Goal: Task Accomplishment & Management: Manage account settings

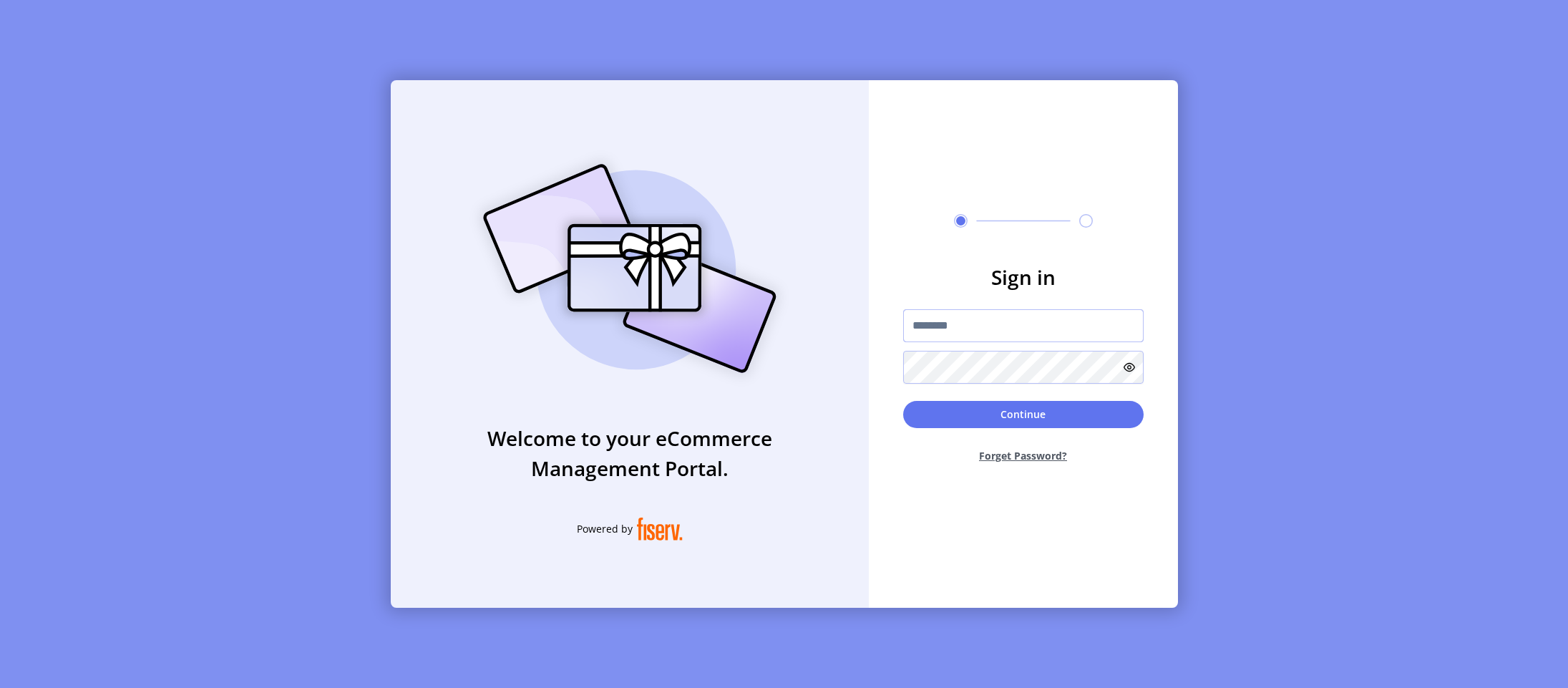
type input "**********"
drag, startPoint x: 848, startPoint y: 552, endPoint x: 897, endPoint y: 343, distance: 214.7
click at [848, 552] on div "Welcome to your eCommerce Management Portal. Powered by" at bounding box center [630, 344] width 478 height 528
click at [1014, 391] on form "**********" at bounding box center [1023, 369] width 309 height 213
click at [1023, 404] on button "Continue" at bounding box center [1023, 414] width 240 height 27
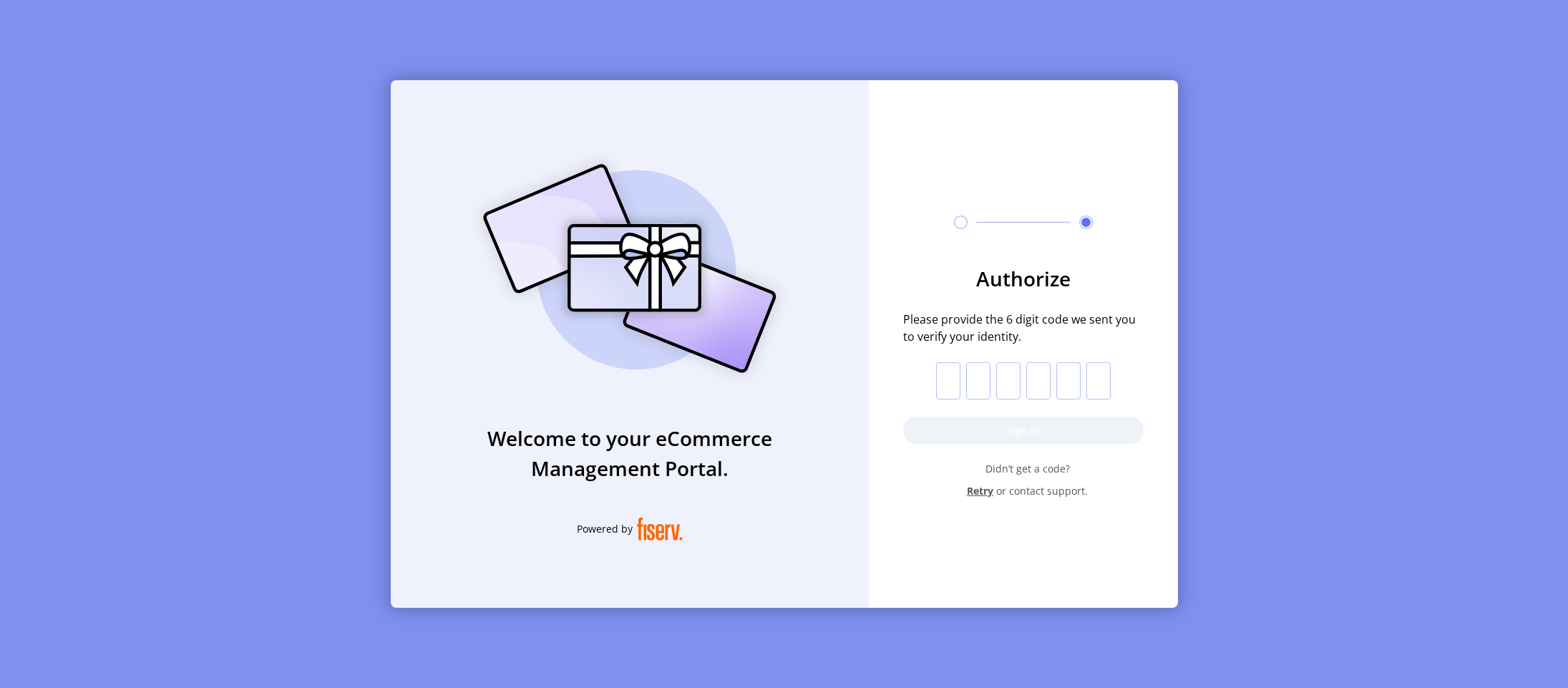
click at [1178, 265] on div "Welcome to your eCommerce Management Portal. Powered by Authorize Please provid…" at bounding box center [784, 344] width 1568 height 688
click at [950, 391] on input "text" at bounding box center [948, 380] width 24 height 37
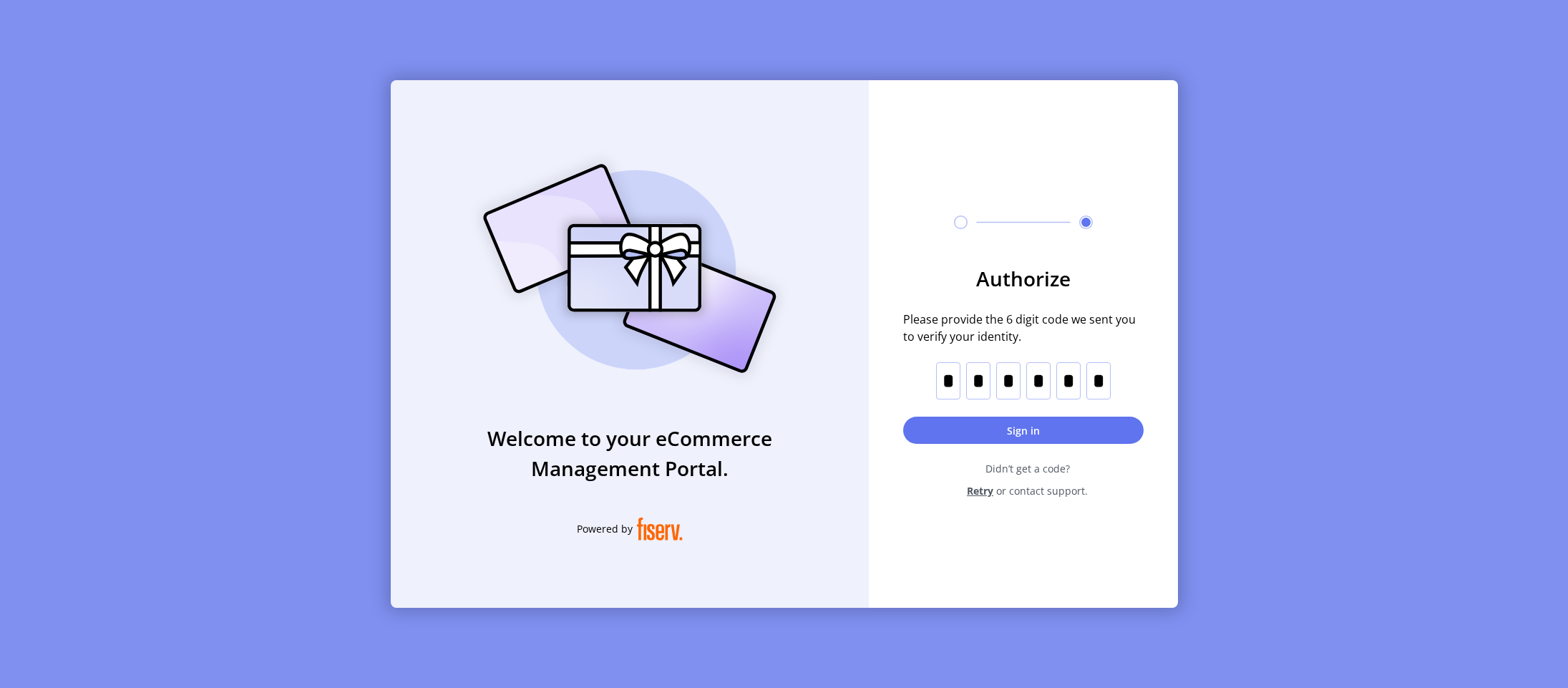
click at [967, 420] on button "Sign in" at bounding box center [1023, 430] width 240 height 27
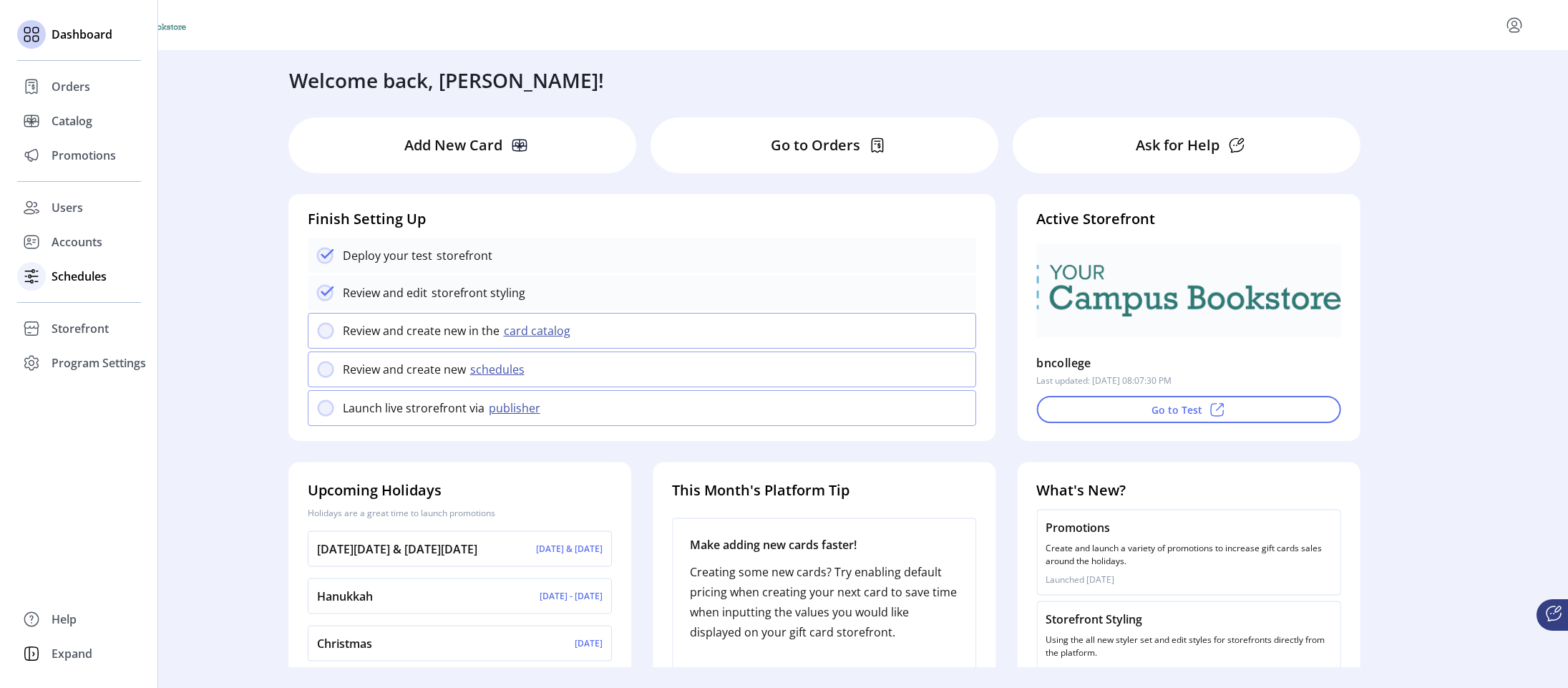
click at [110, 268] on div "Schedules" at bounding box center [79, 276] width 124 height 34
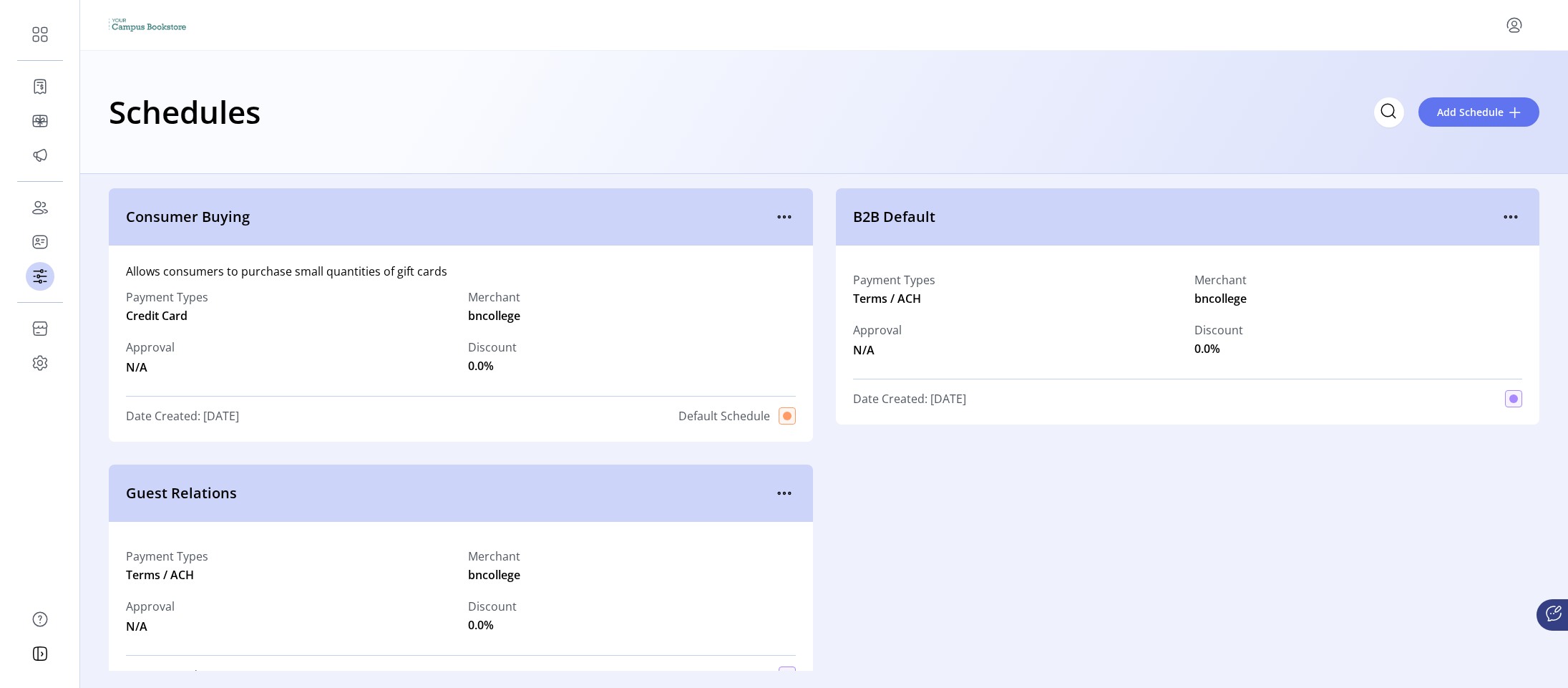
scroll to position [44, 0]
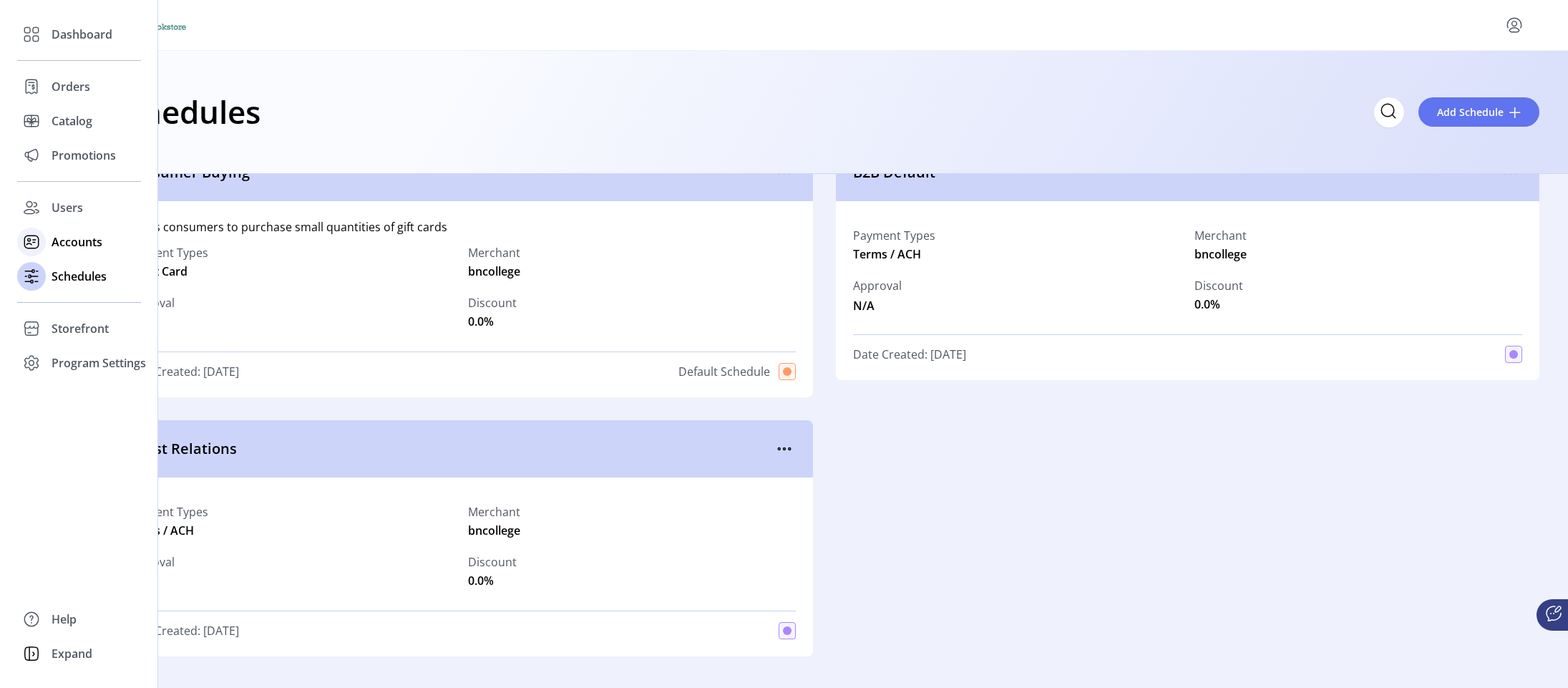
click at [51, 242] on div "Accounts" at bounding box center [79, 242] width 124 height 34
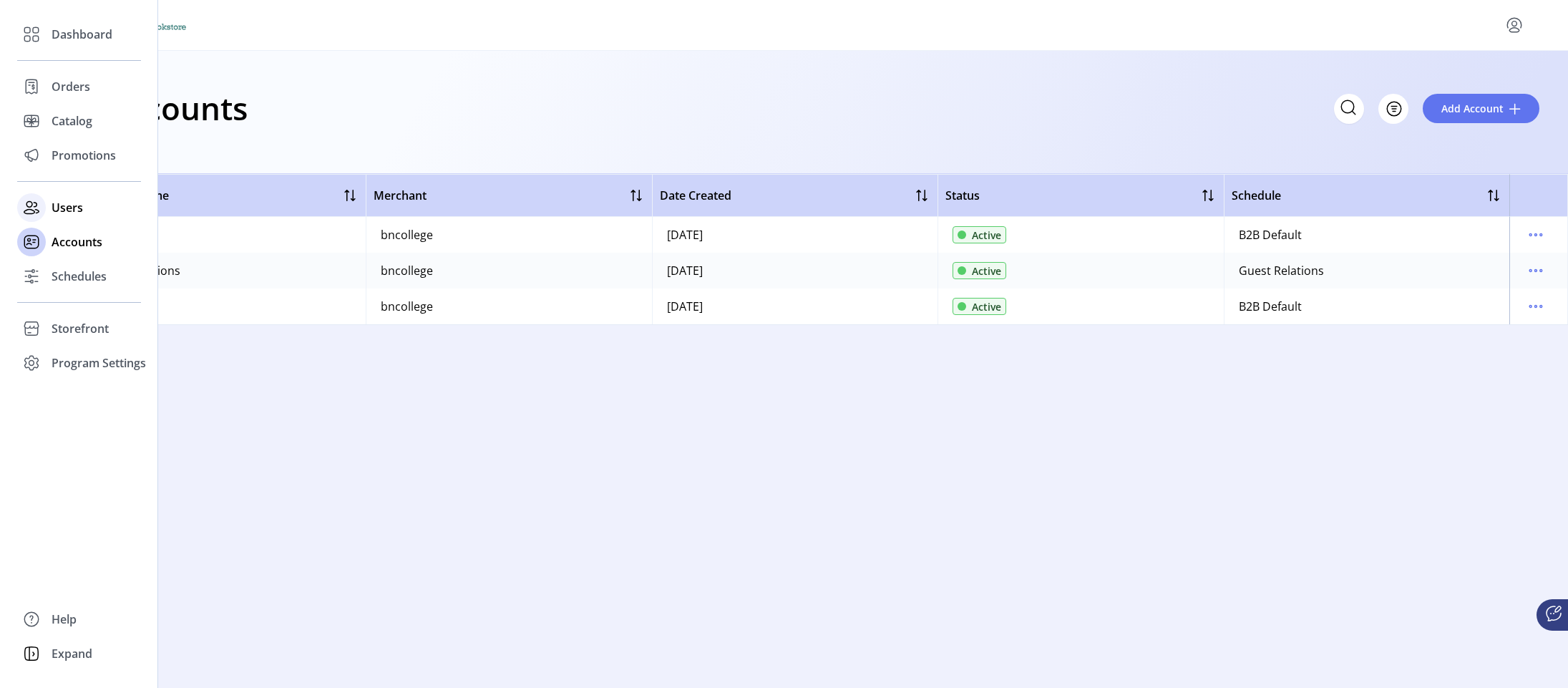
click at [31, 204] on icon at bounding box center [31, 207] width 23 height 23
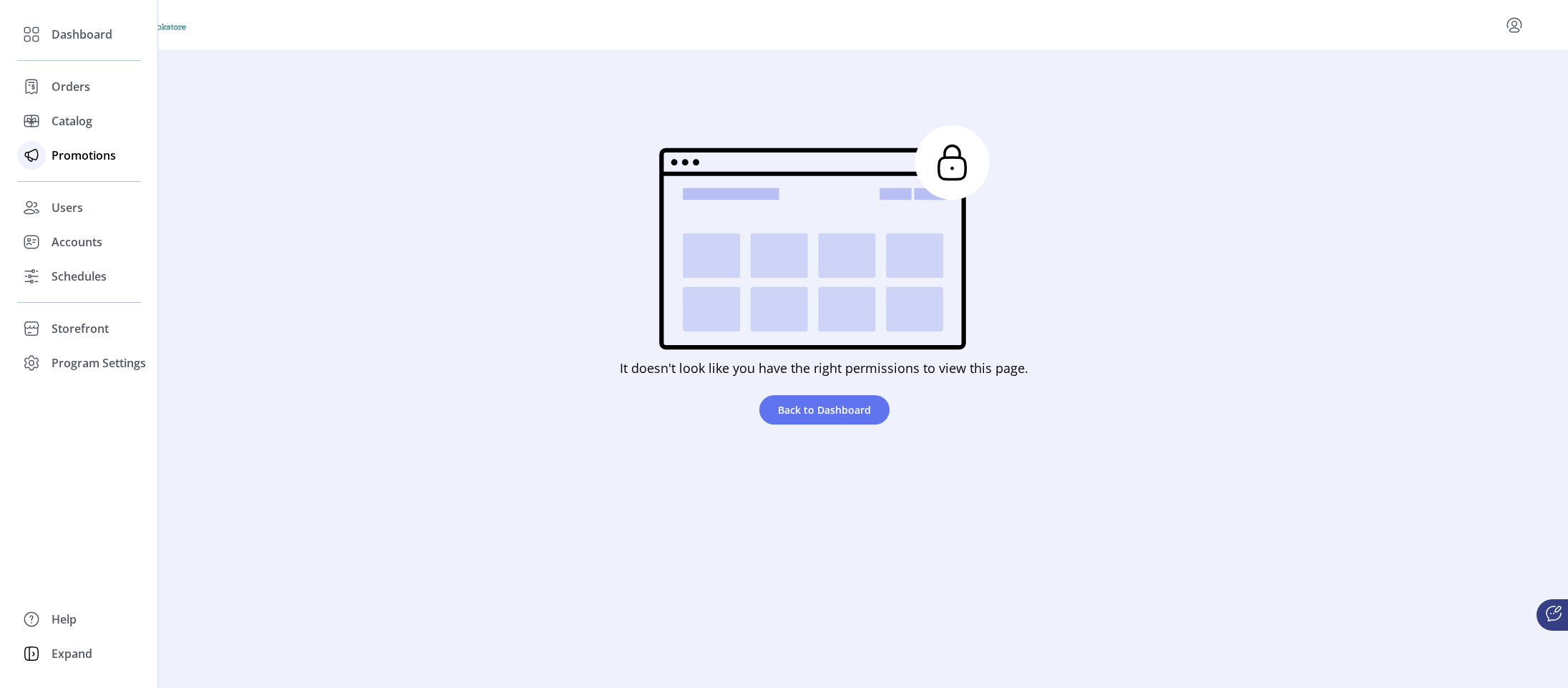
click at [67, 149] on span "Promotions" at bounding box center [84, 155] width 64 height 17
click at [74, 127] on span "Catalog" at bounding box center [72, 121] width 41 height 17
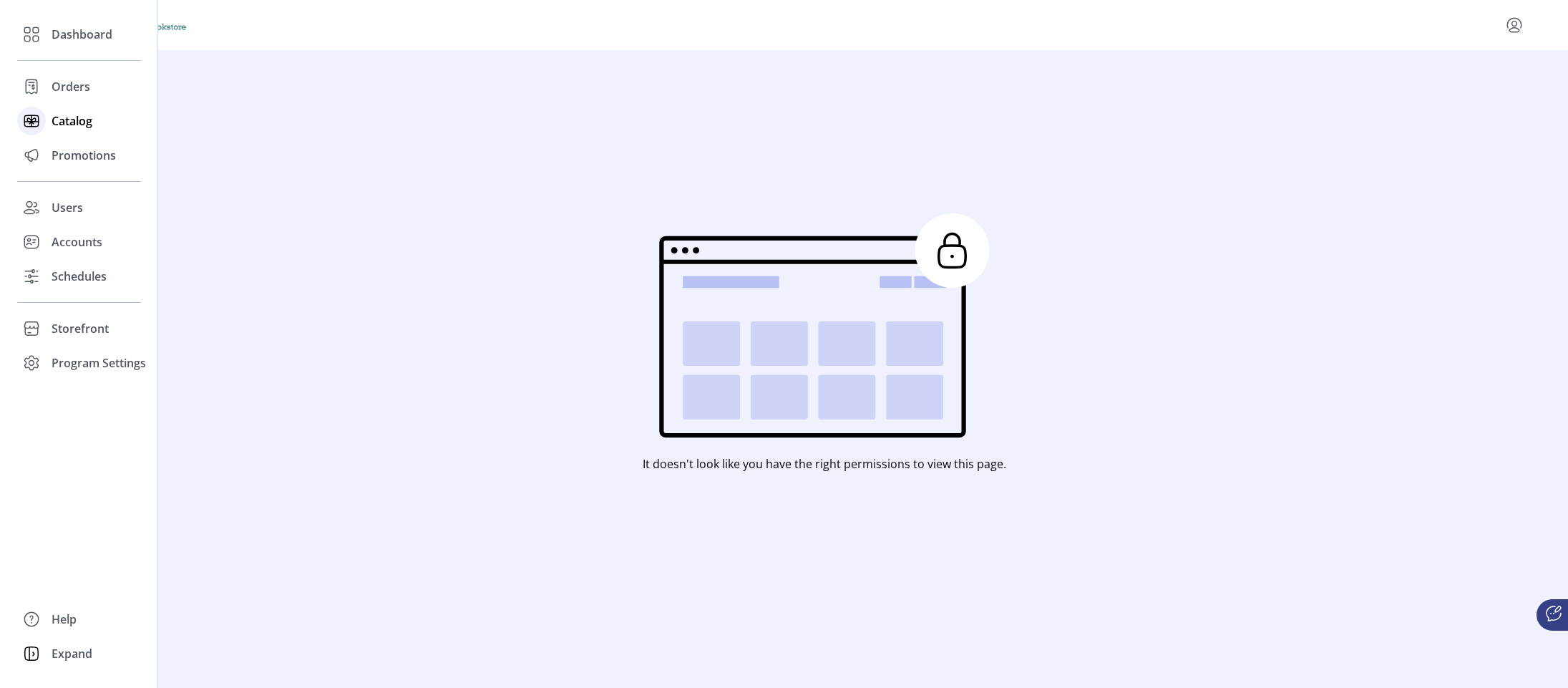
click at [30, 122] on icon at bounding box center [31, 122] width 14 height 0
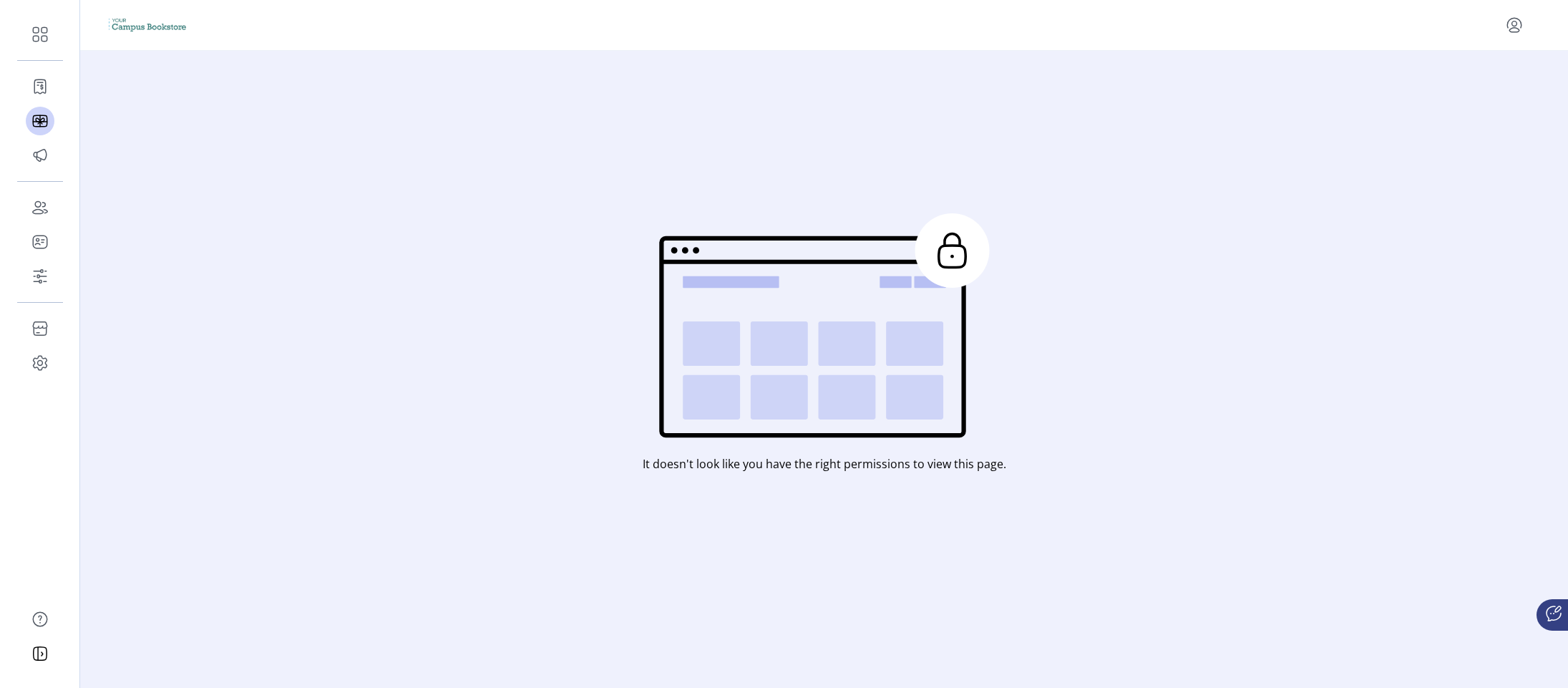
click at [938, 262] on icon at bounding box center [951, 256] width 26 height 21
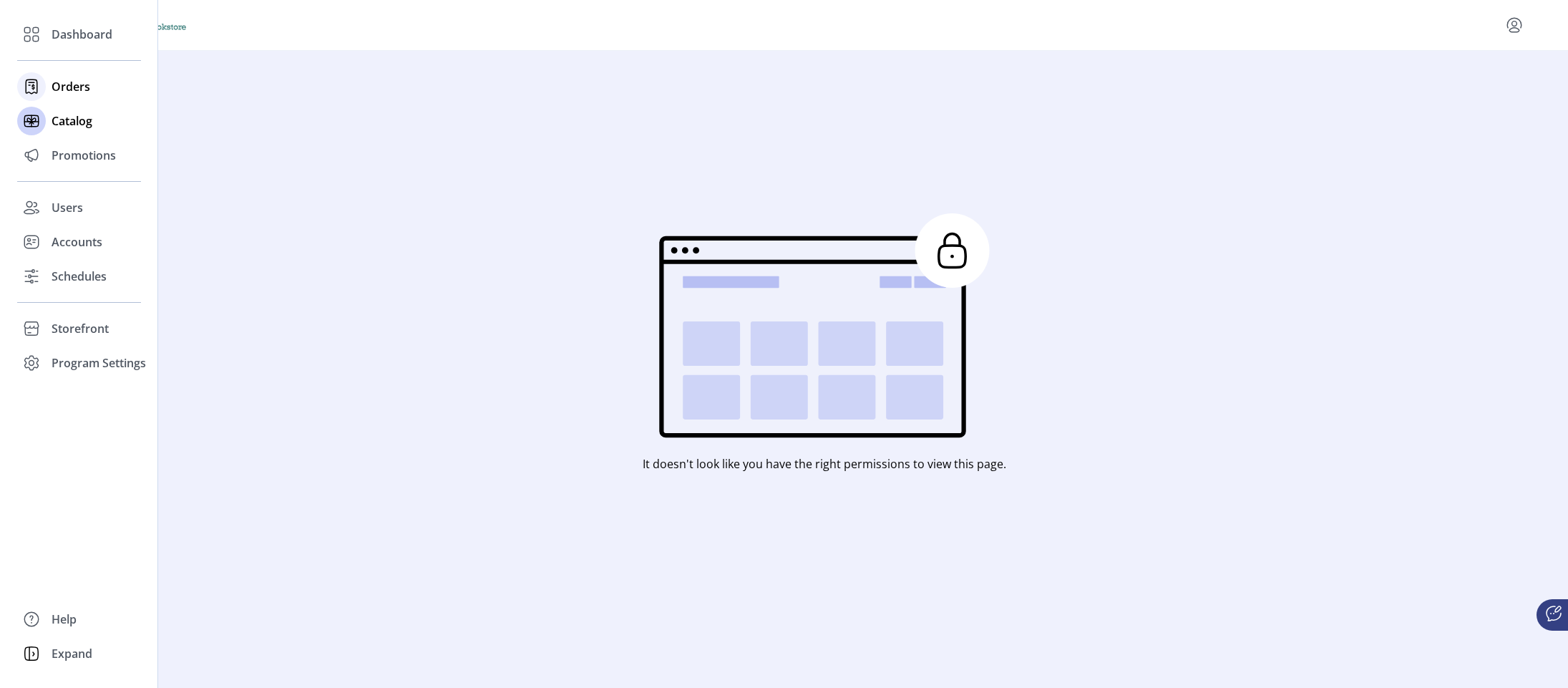
click at [39, 83] on icon at bounding box center [31, 86] width 23 height 23
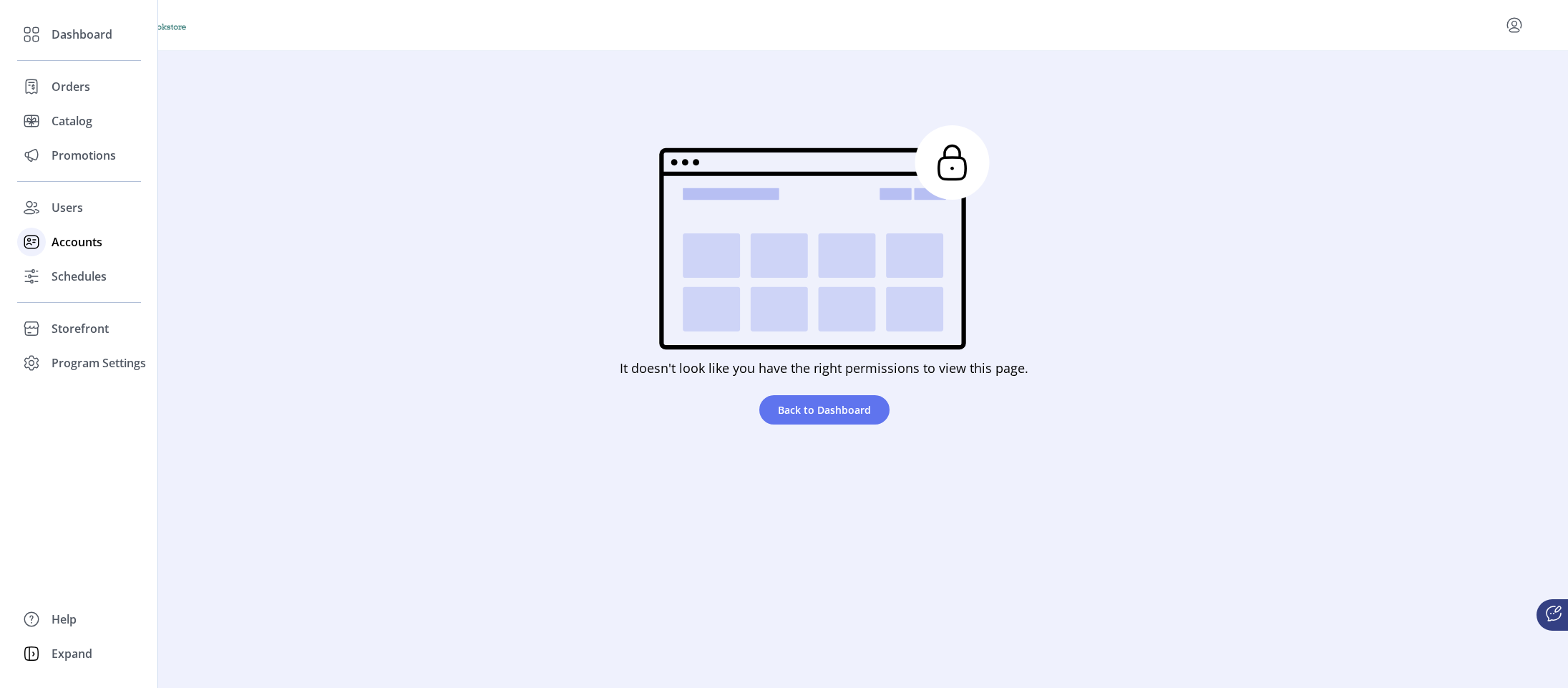
click at [62, 236] on span "Accounts" at bounding box center [77, 242] width 51 height 17
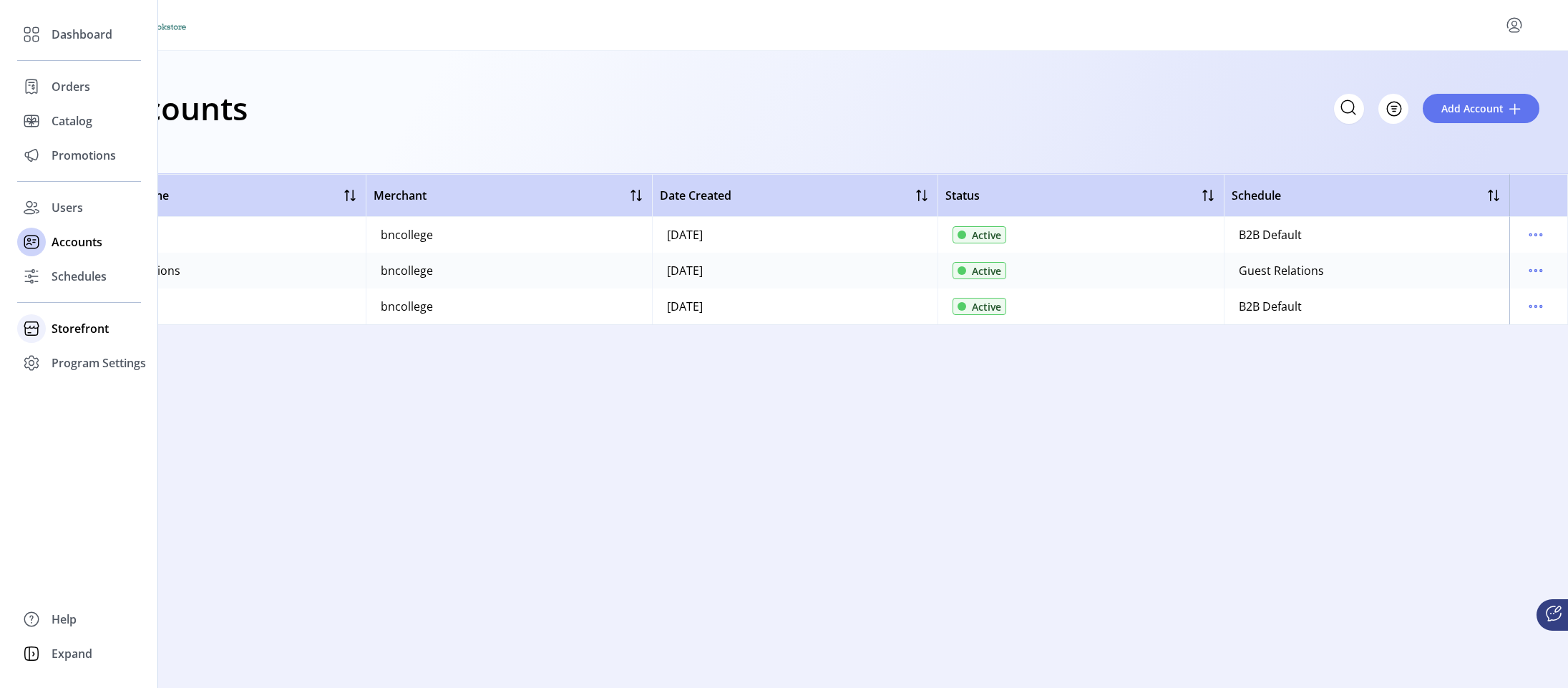
click at [130, 329] on div "Storefront" at bounding box center [79, 328] width 124 height 34
click at [114, 360] on span "Configuration" at bounding box center [89, 358] width 75 height 17
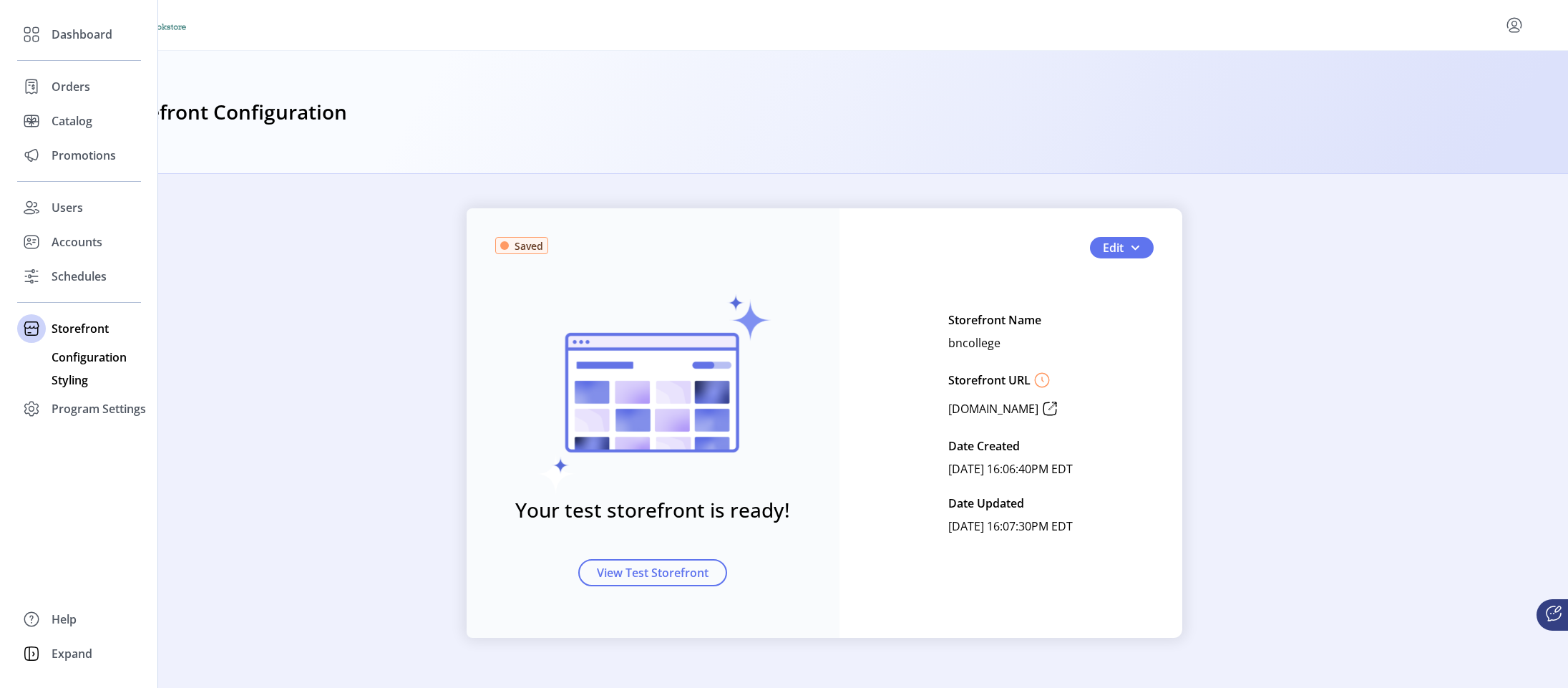
click at [83, 382] on span "Styling" at bounding box center [70, 380] width 36 height 17
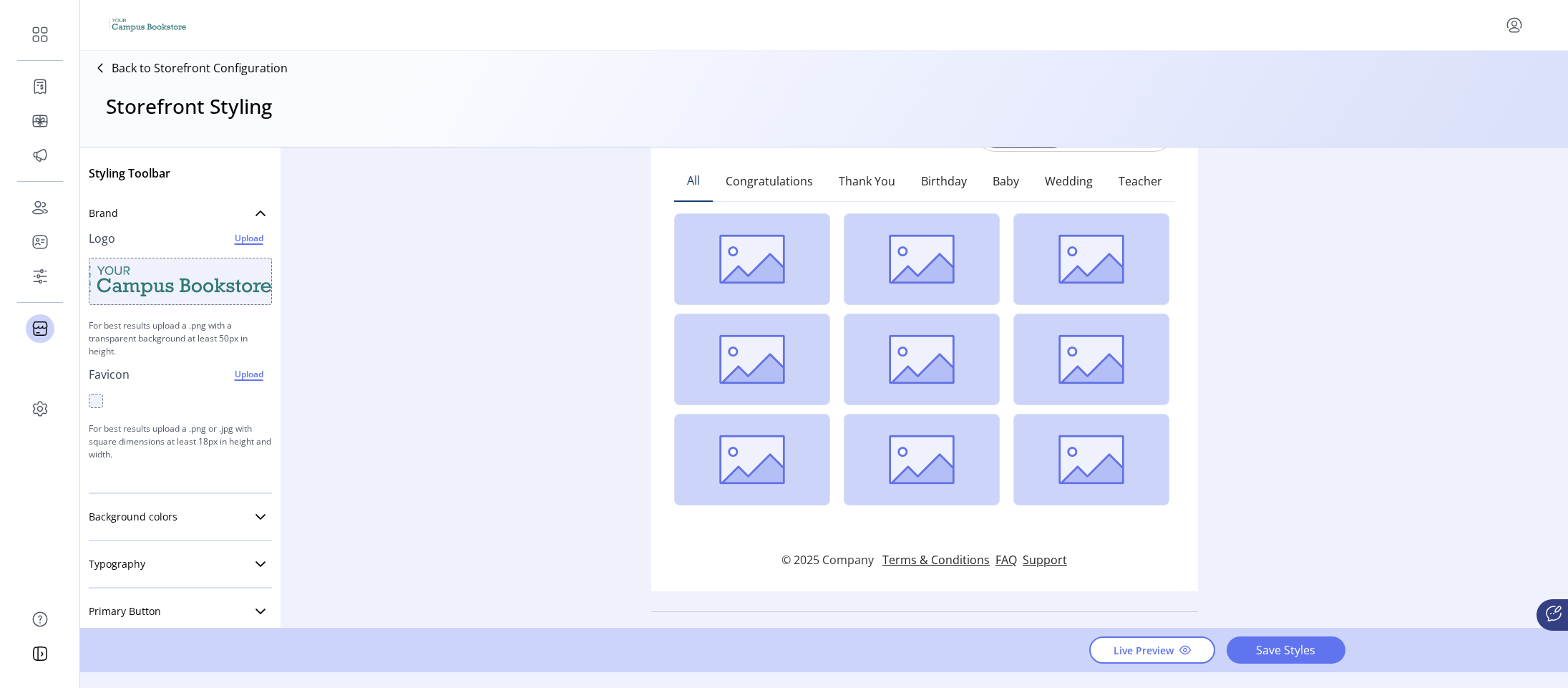
scroll to position [358, 0]
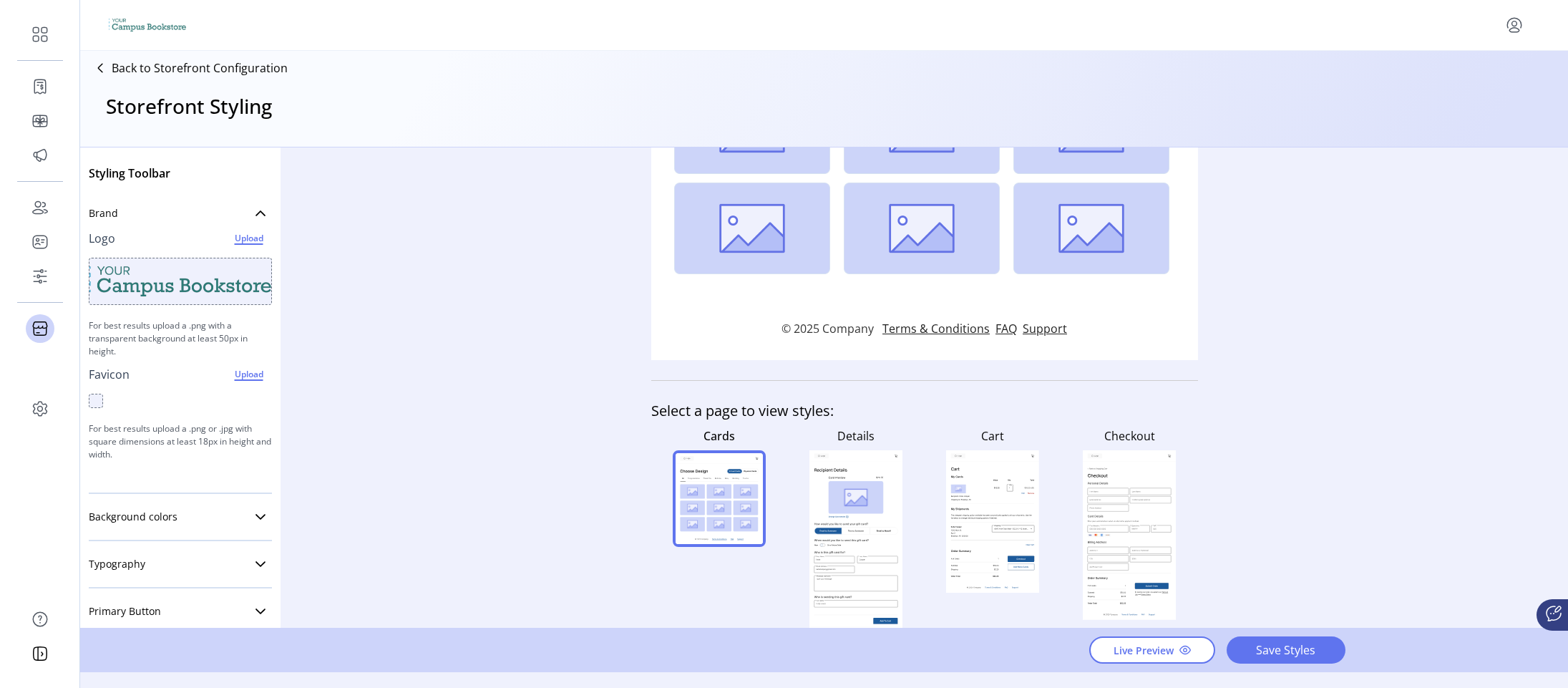
click at [856, 453] on rect at bounding box center [856, 544] width 93 height 187
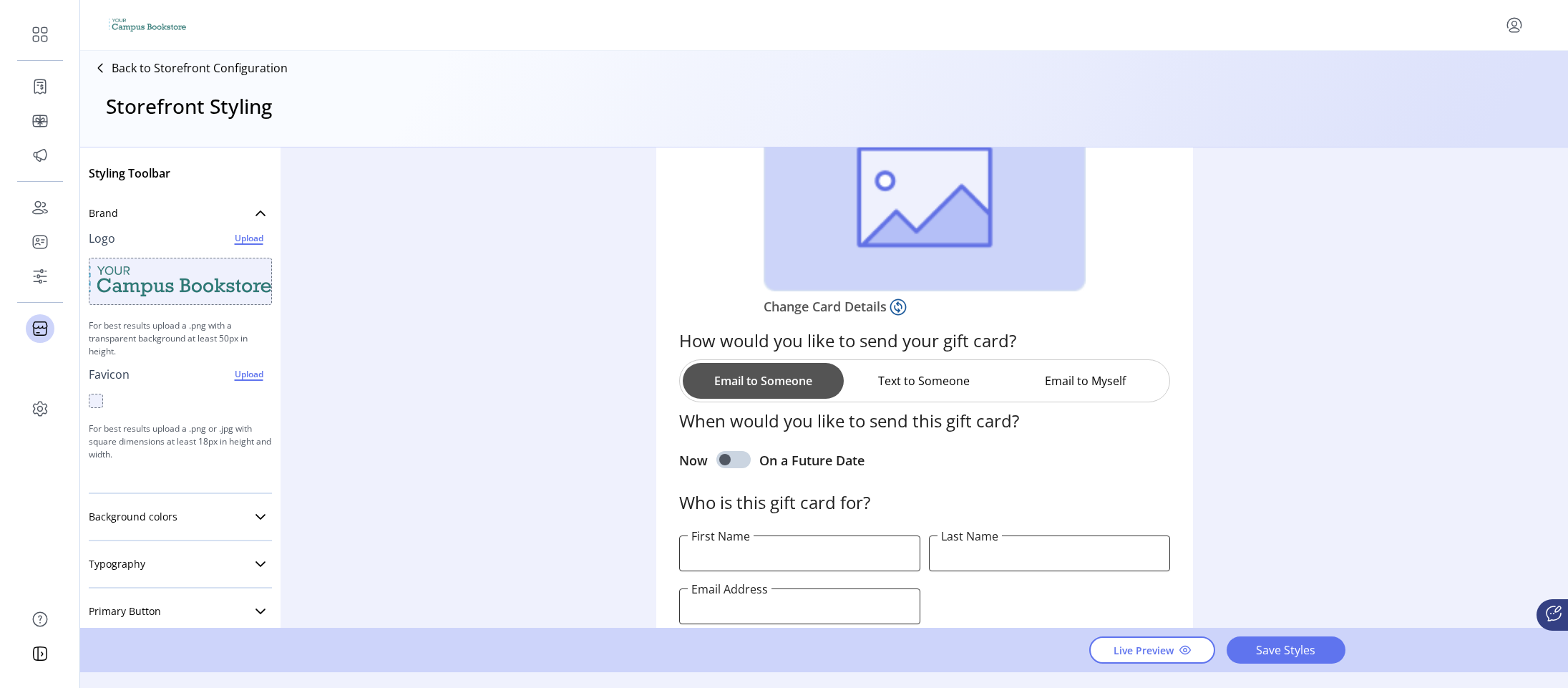
scroll to position [215, 0]
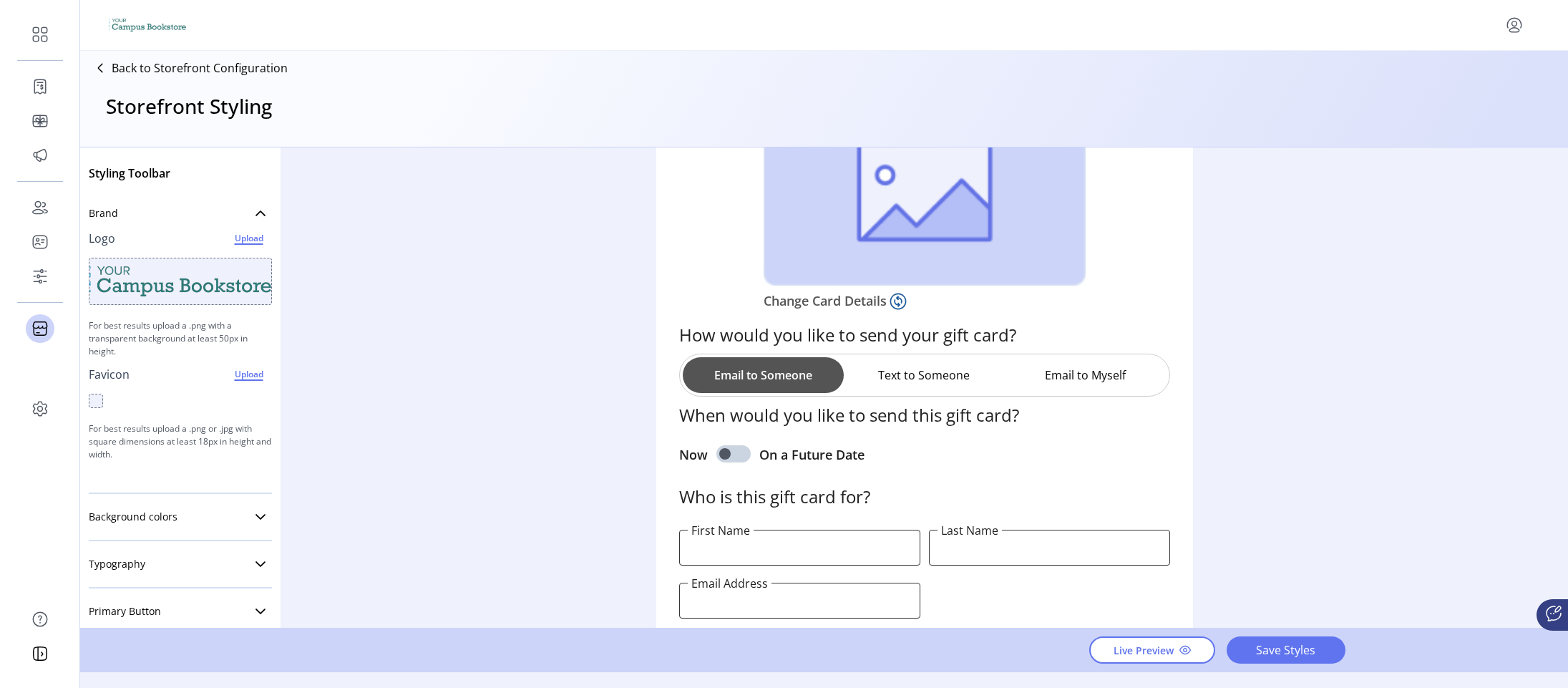
click at [736, 341] on h2 "How would you like to send your gift card?" at bounding box center [925, 335] width 491 height 37
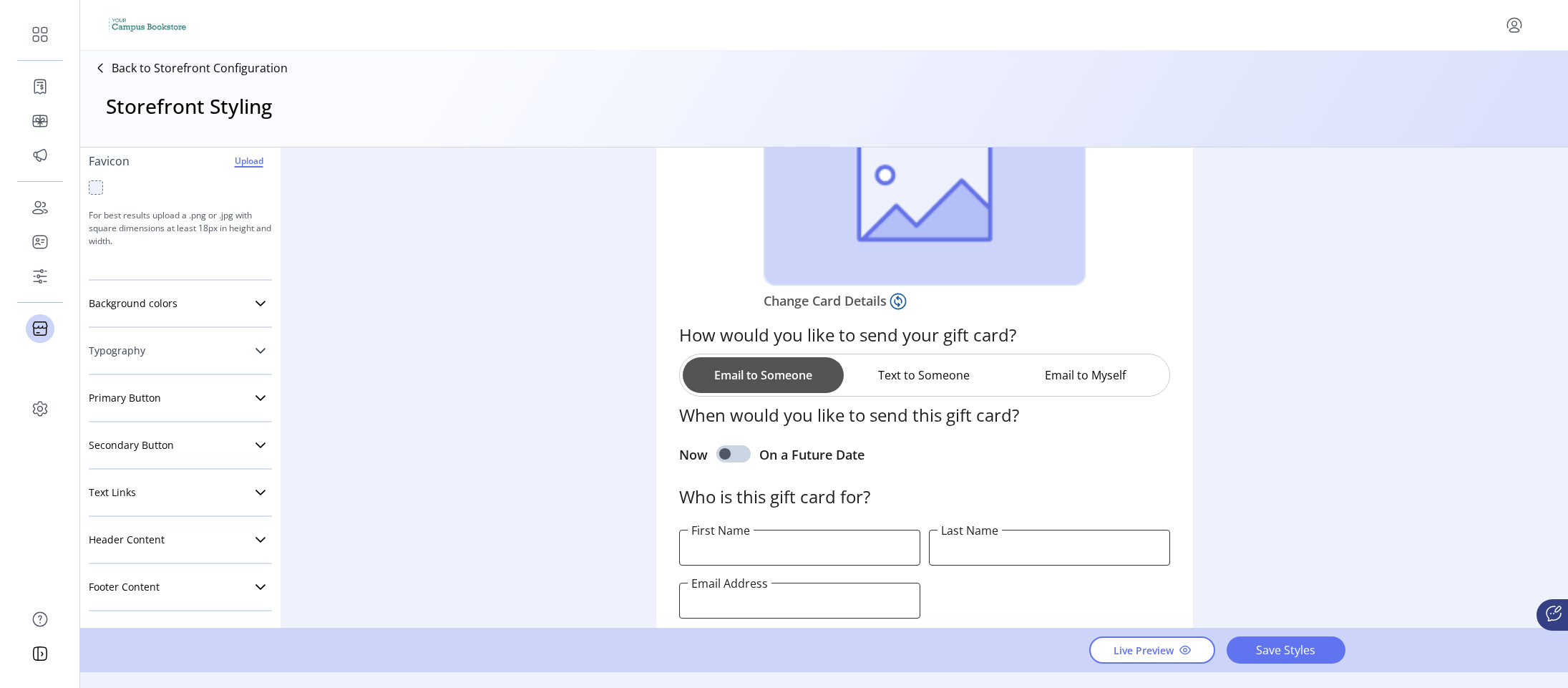
scroll to position [214, 0]
click at [200, 365] on div "Typography h1 h2 h3 h4 M B H1 Font Open Sans H1 Size Small Medium Large Formatt…" at bounding box center [181, 351] width 184 height 47
click at [243, 351] on link "Typography" at bounding box center [181, 350] width 184 height 28
click at [361, 313] on div "Styling Toolbar Brand Logo Upload For best results upload a .png with a transpa…" at bounding box center [824, 387] width 1488 height 480
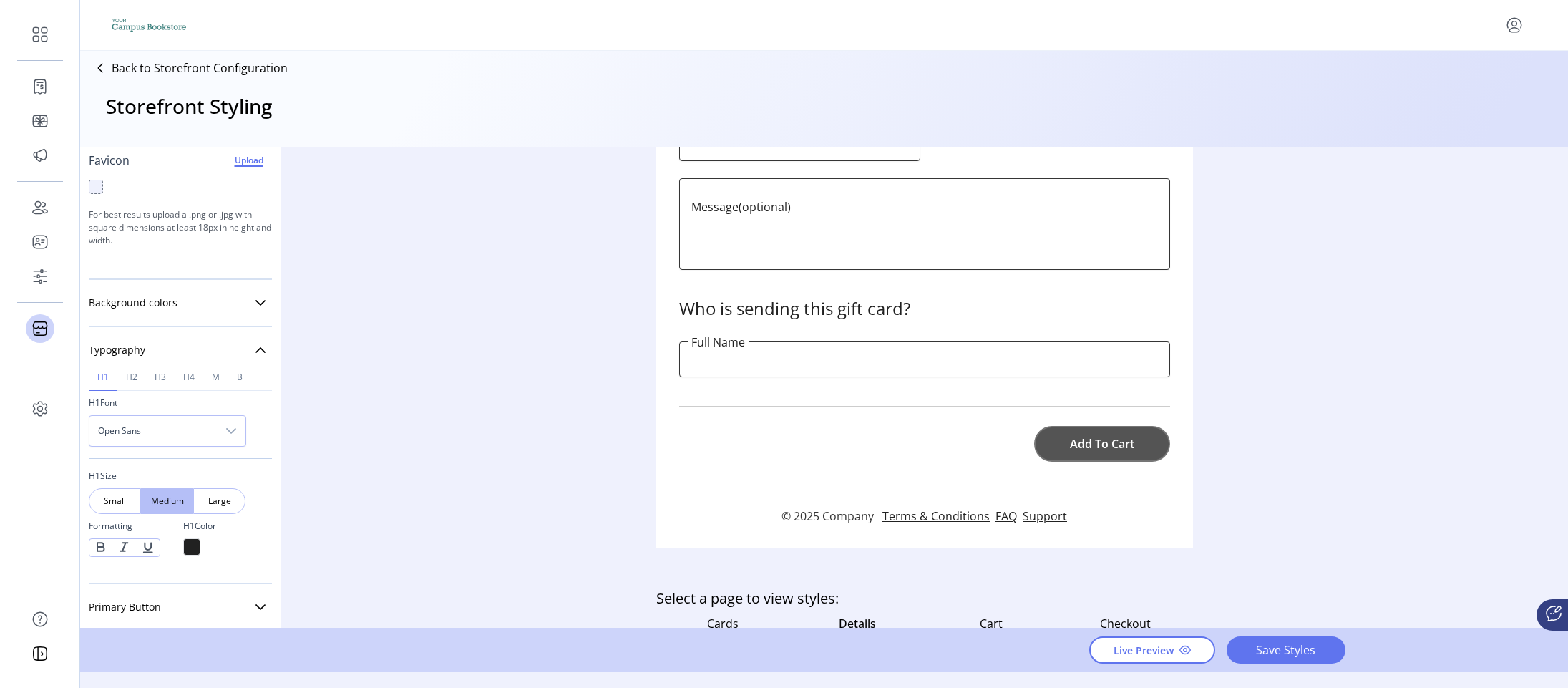
scroll to position [864, 0]
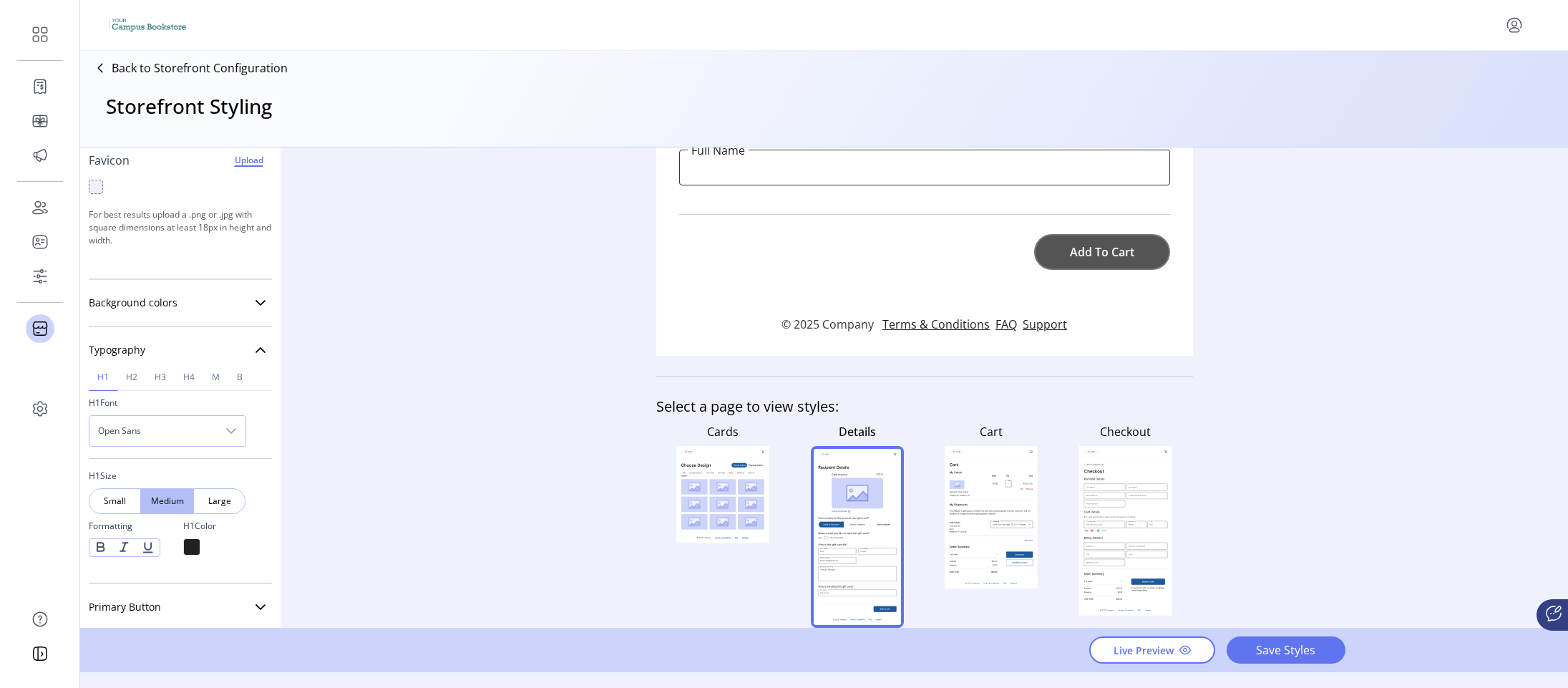
click at [964, 512] on rect at bounding box center [991, 518] width 83 height 36
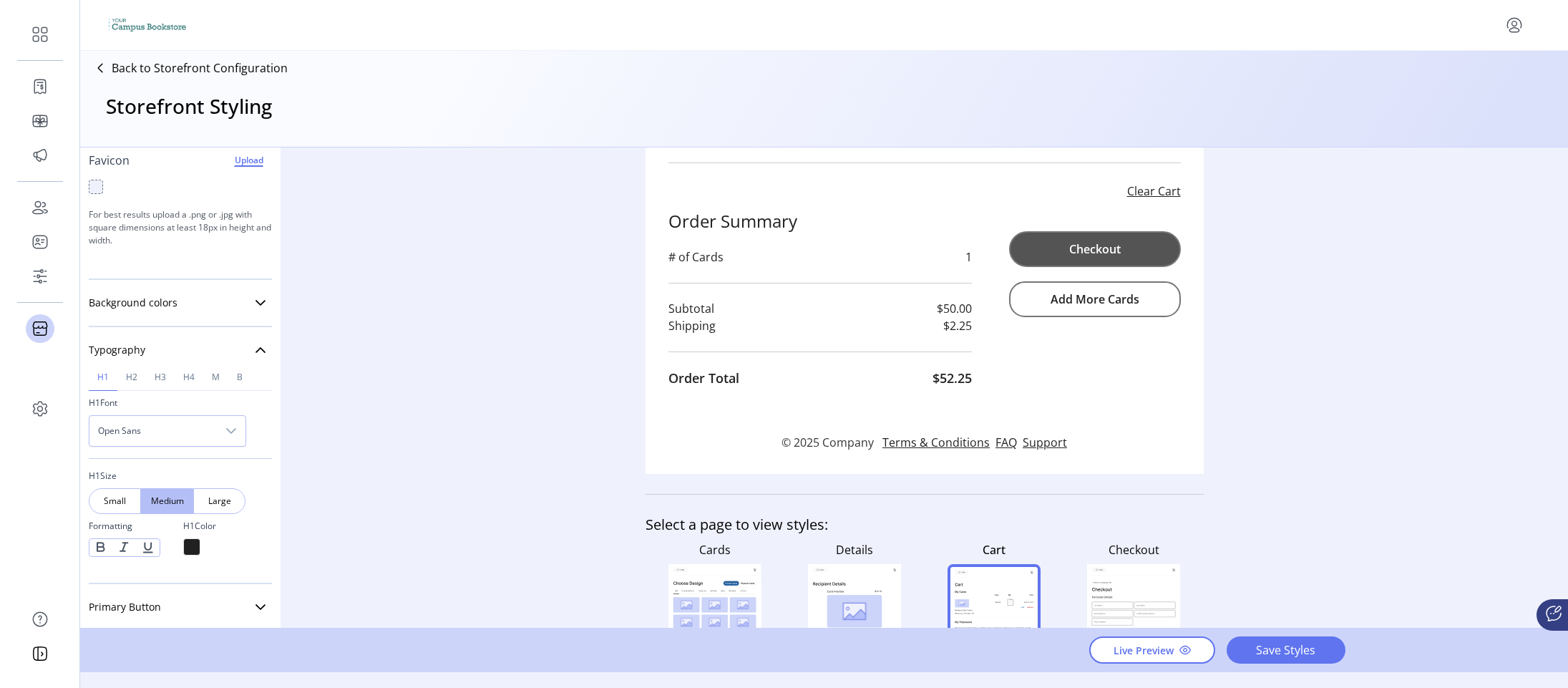
scroll to position [703, 0]
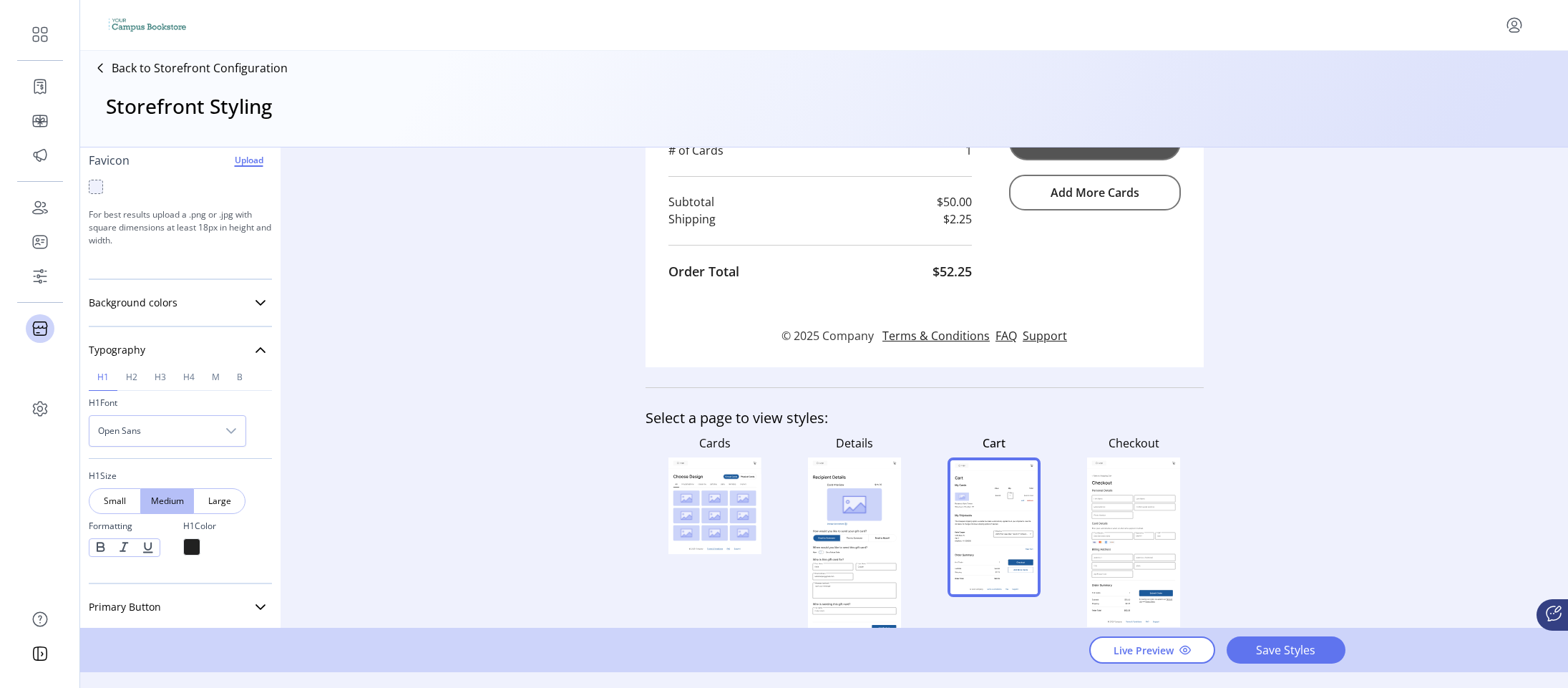
click at [1111, 521] on rect at bounding box center [1133, 523] width 83 height 4
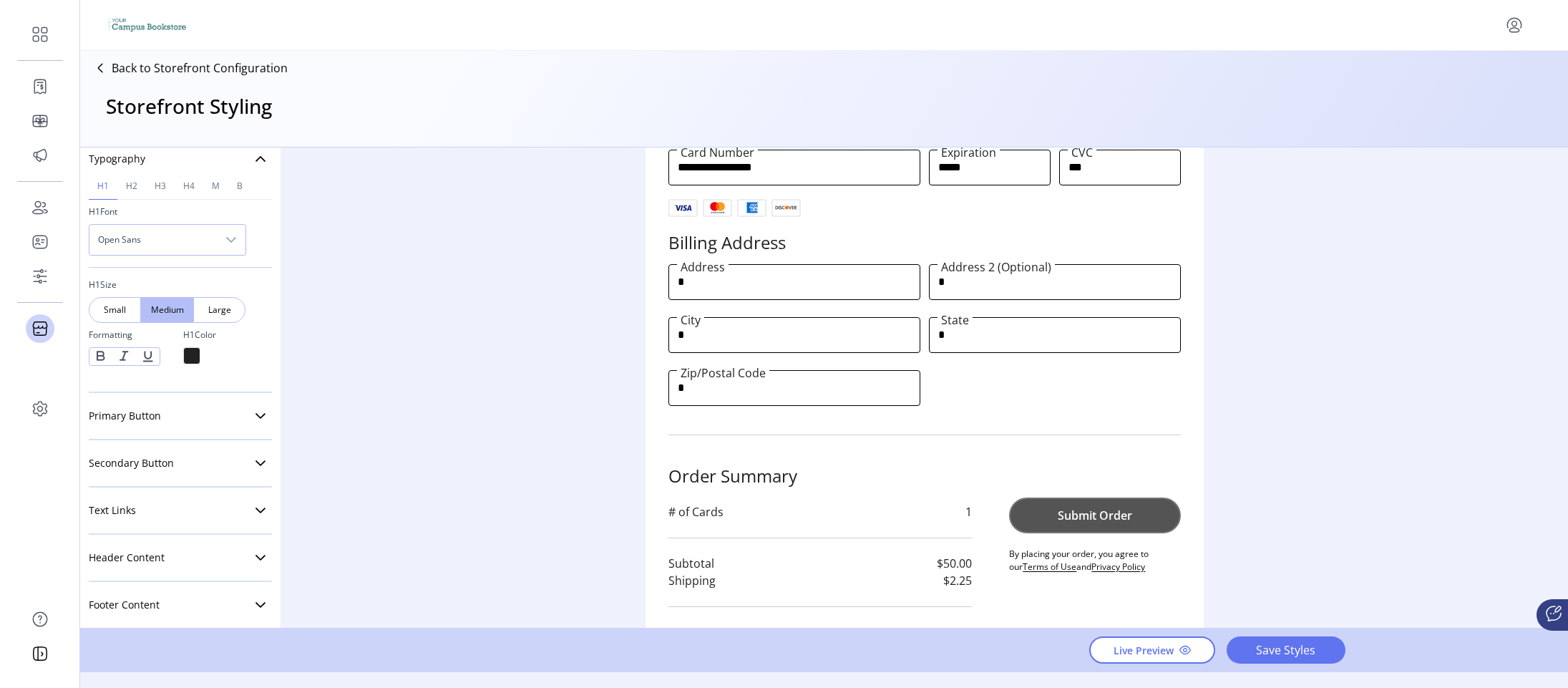
scroll to position [424, 0]
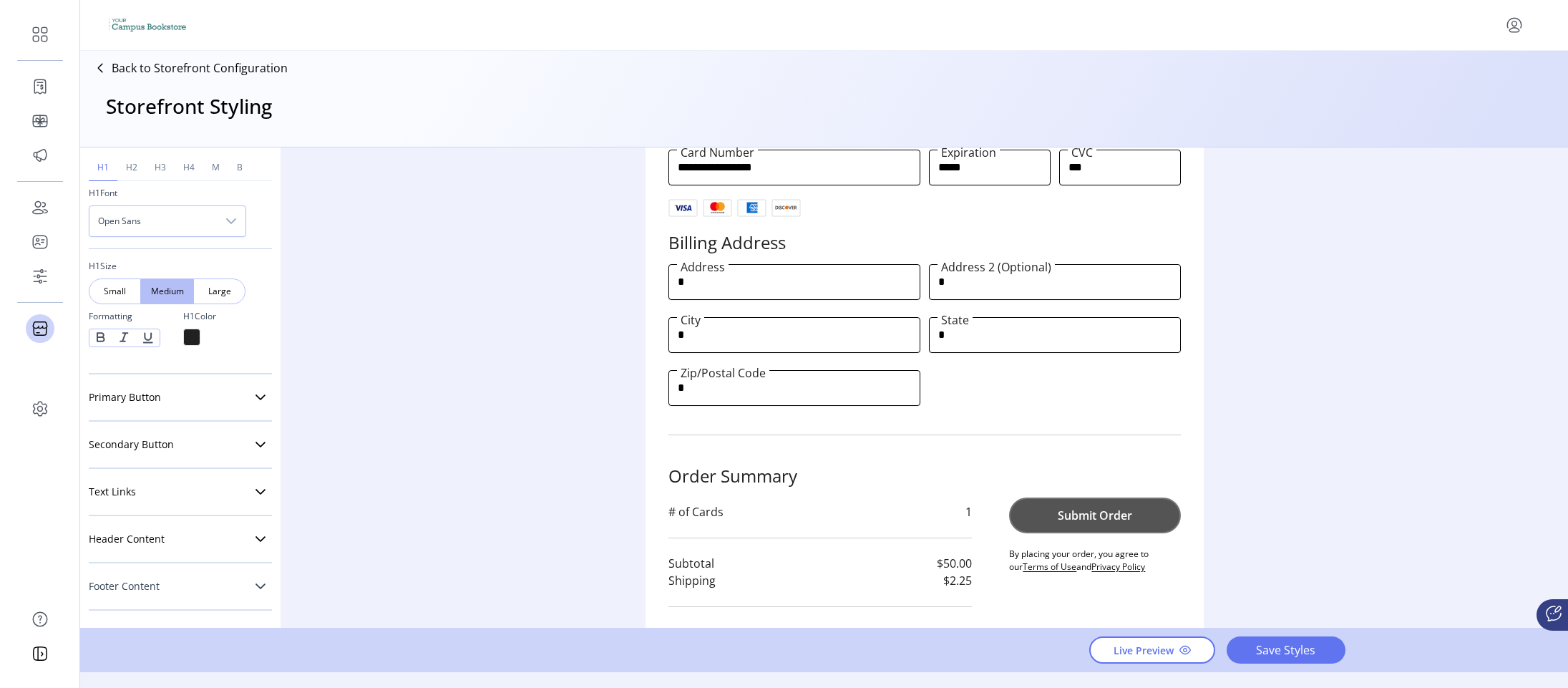
click at [237, 577] on link "Footer Content" at bounding box center [181, 586] width 184 height 28
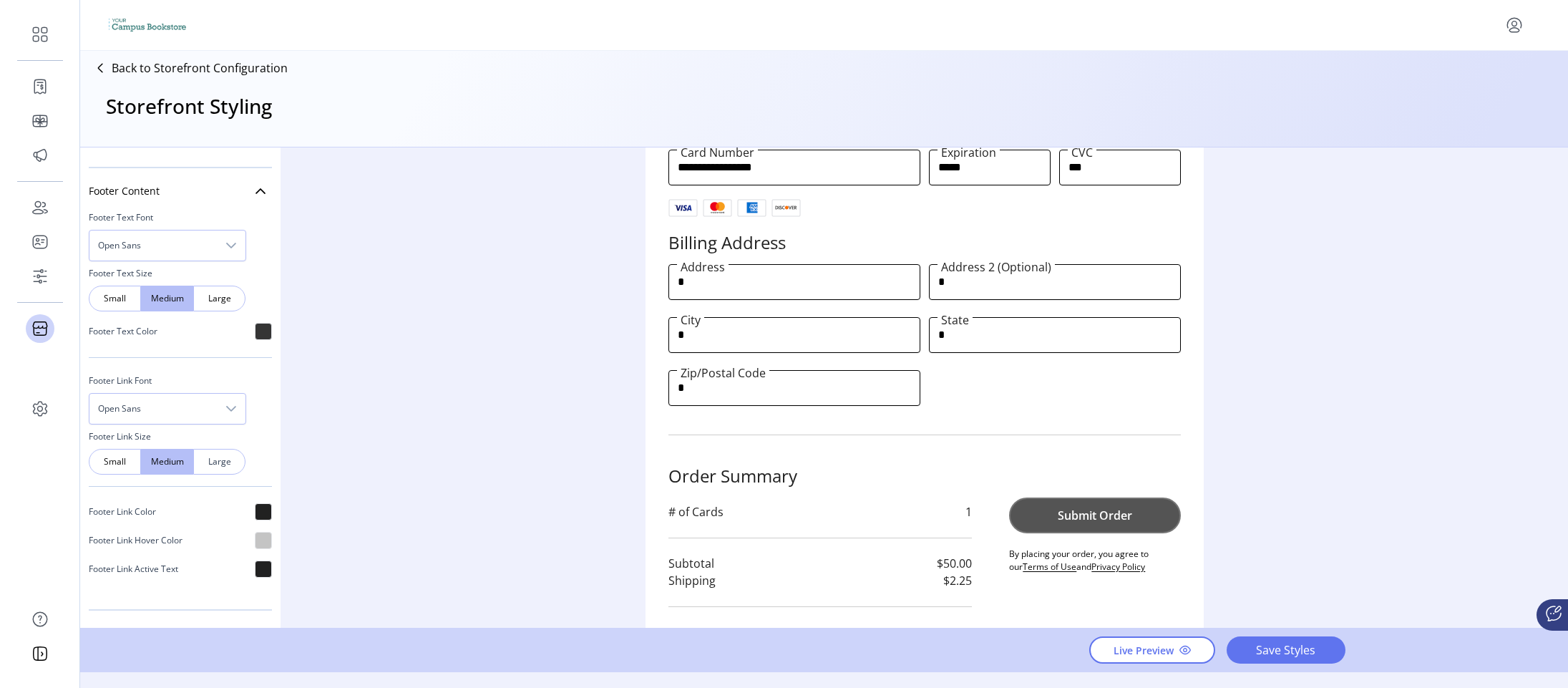
scroll to position [461, 0]
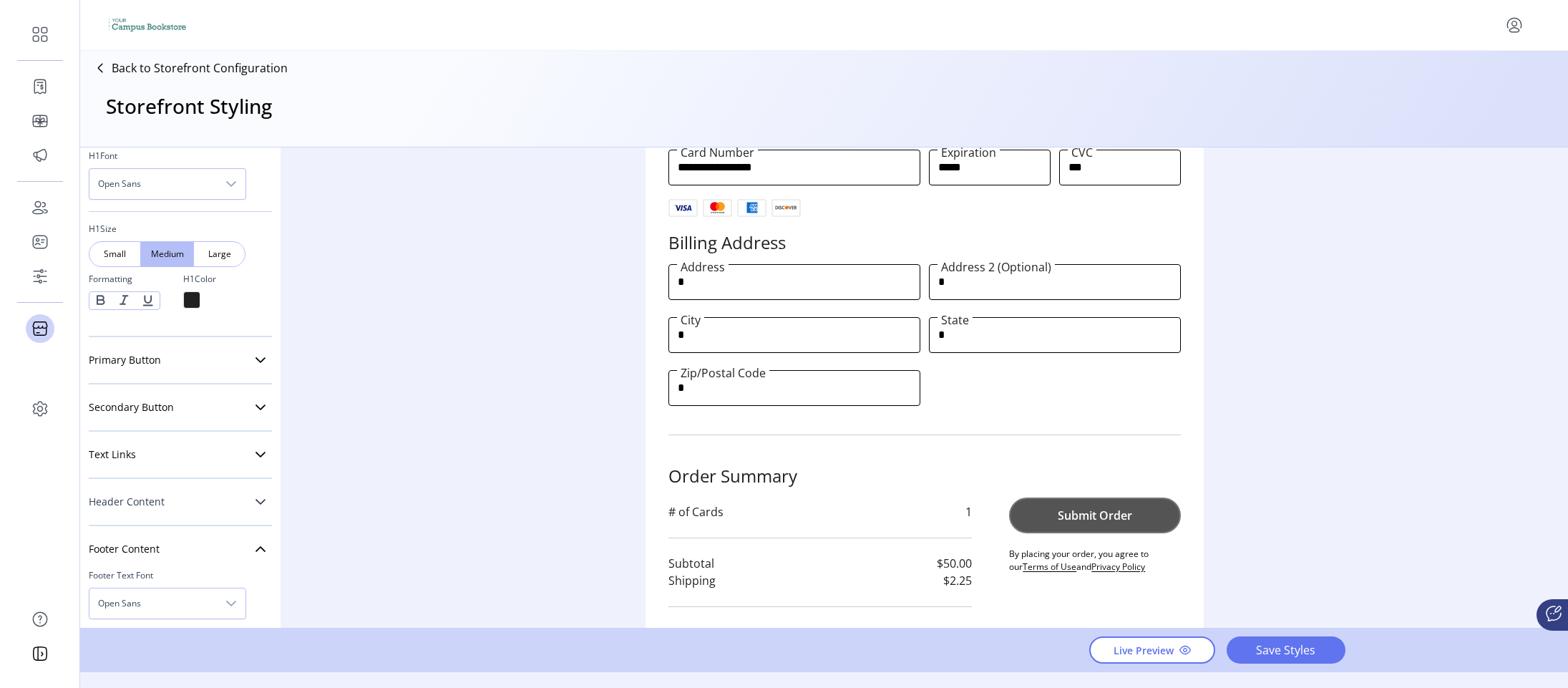
click at [231, 515] on link "Header Content" at bounding box center [181, 501] width 184 height 28
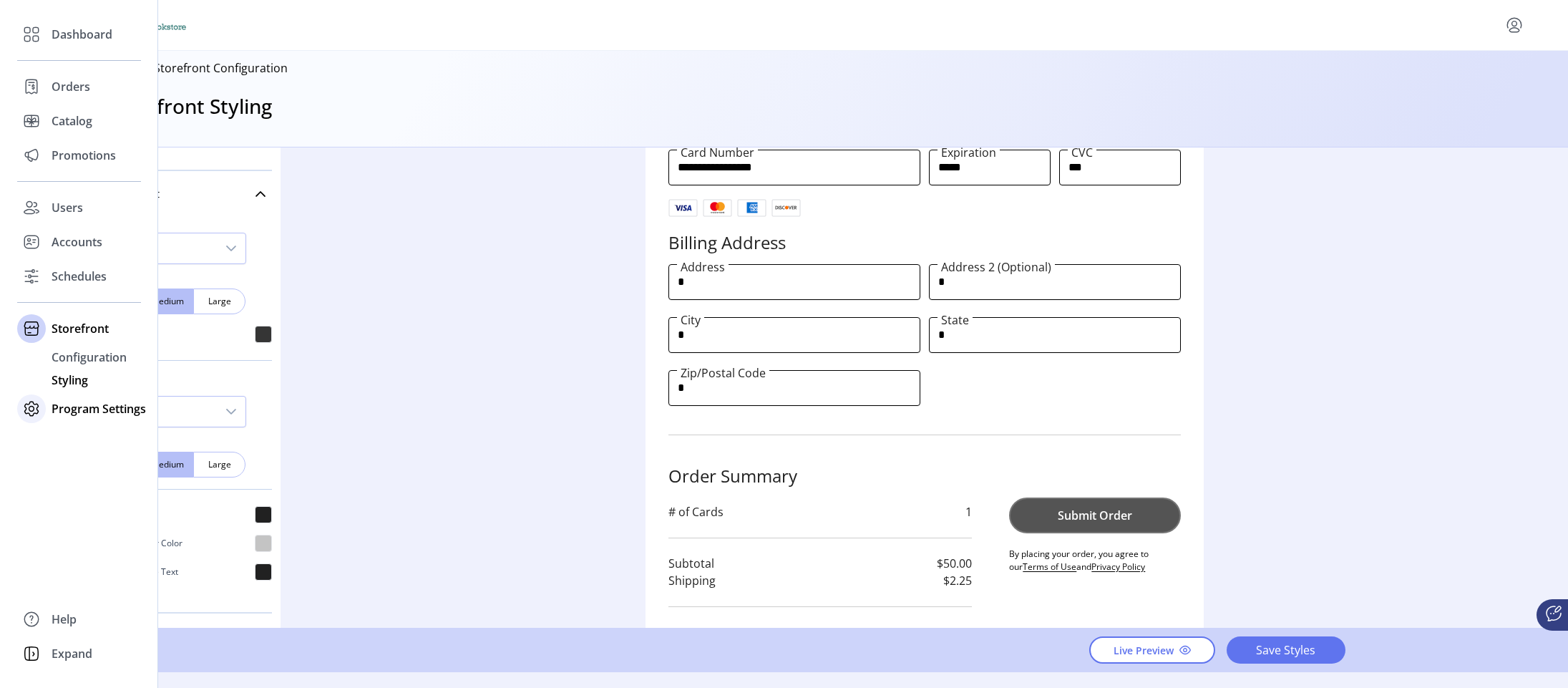
click at [38, 407] on icon at bounding box center [31, 408] width 14 height 14
click at [52, 359] on span "Program Settings" at bounding box center [99, 363] width 95 height 17
click at [104, 368] on span "Program Settings" at bounding box center [99, 363] width 95 height 17
click at [25, 355] on icon at bounding box center [31, 362] width 23 height 23
click at [33, 365] on icon at bounding box center [31, 363] width 5 height 5
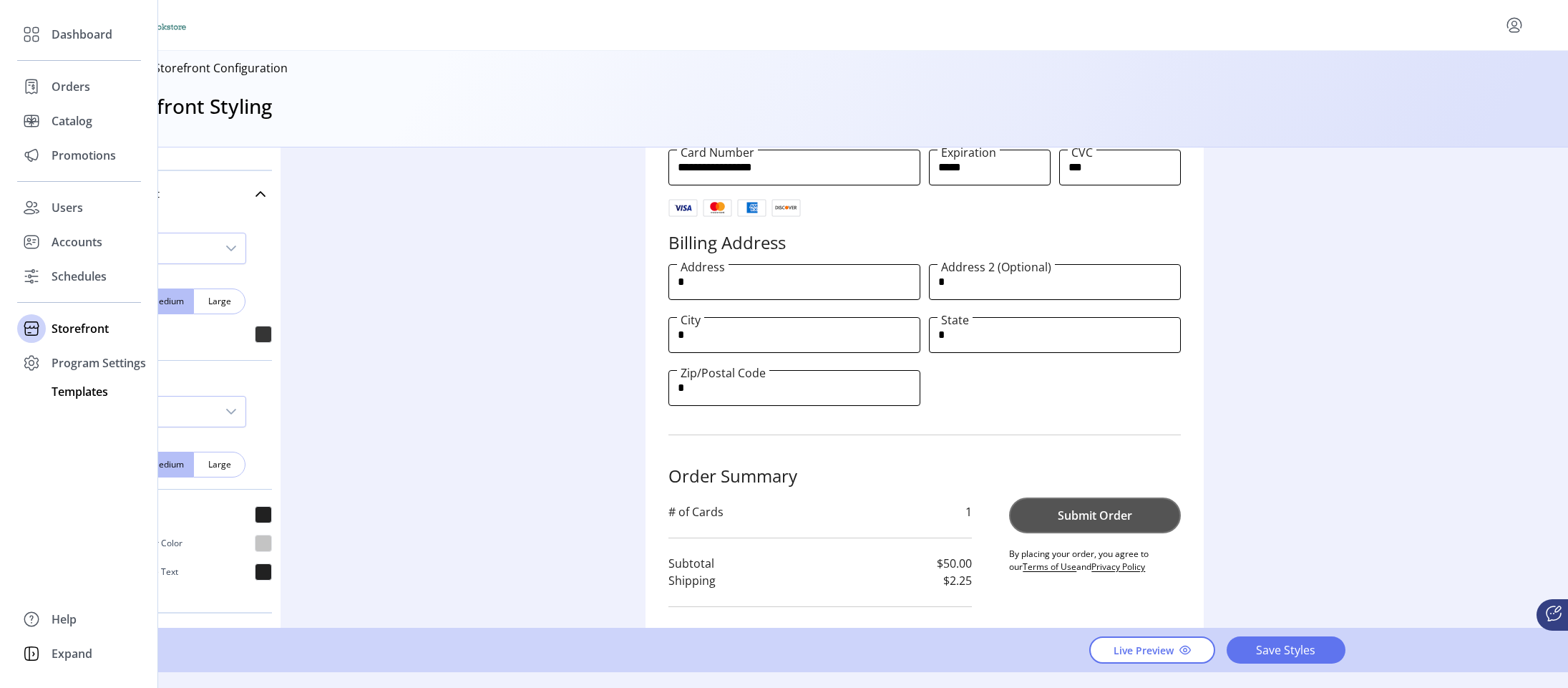
click at [65, 384] on span "Templates" at bounding box center [80, 392] width 57 height 17
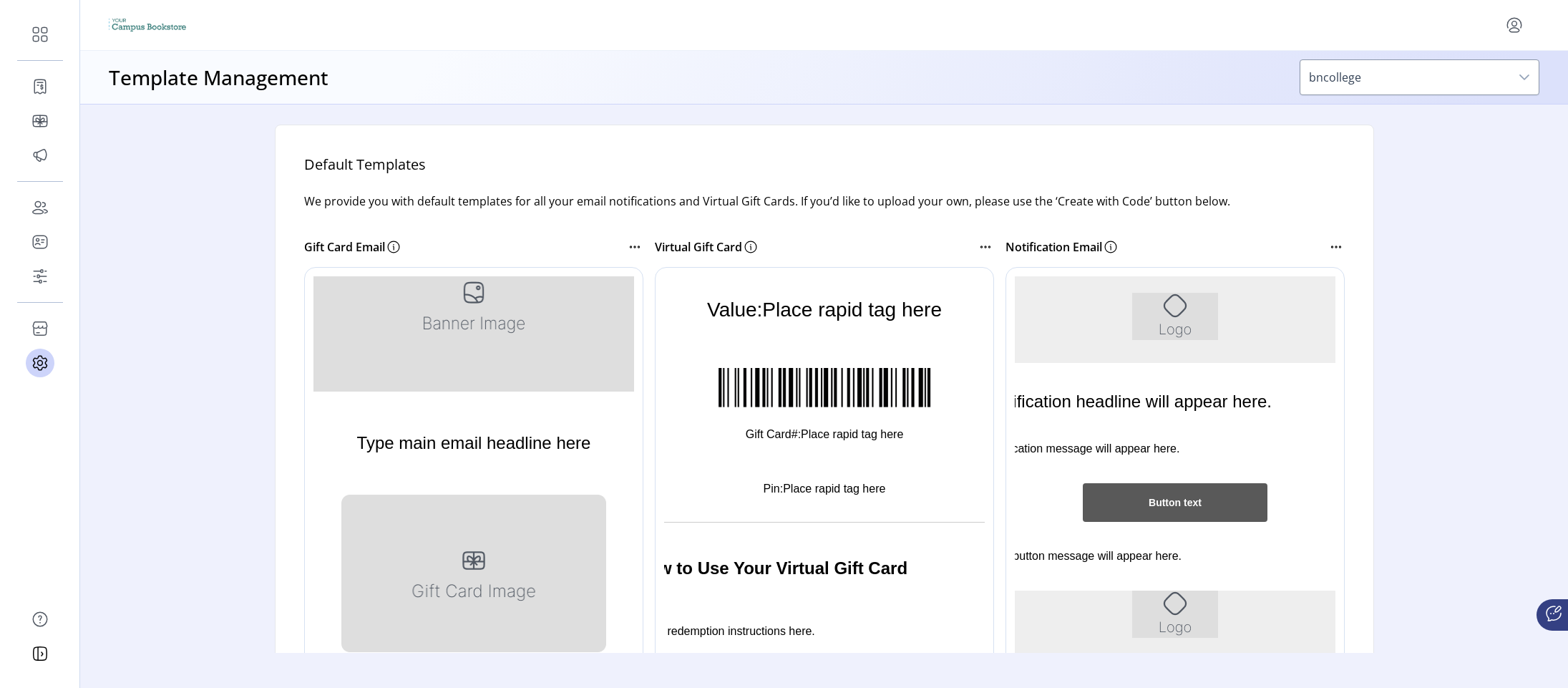
click at [1165, 327] on img "Rich Text Area. Press ALT-0 for help." at bounding box center [1175, 316] width 86 height 47
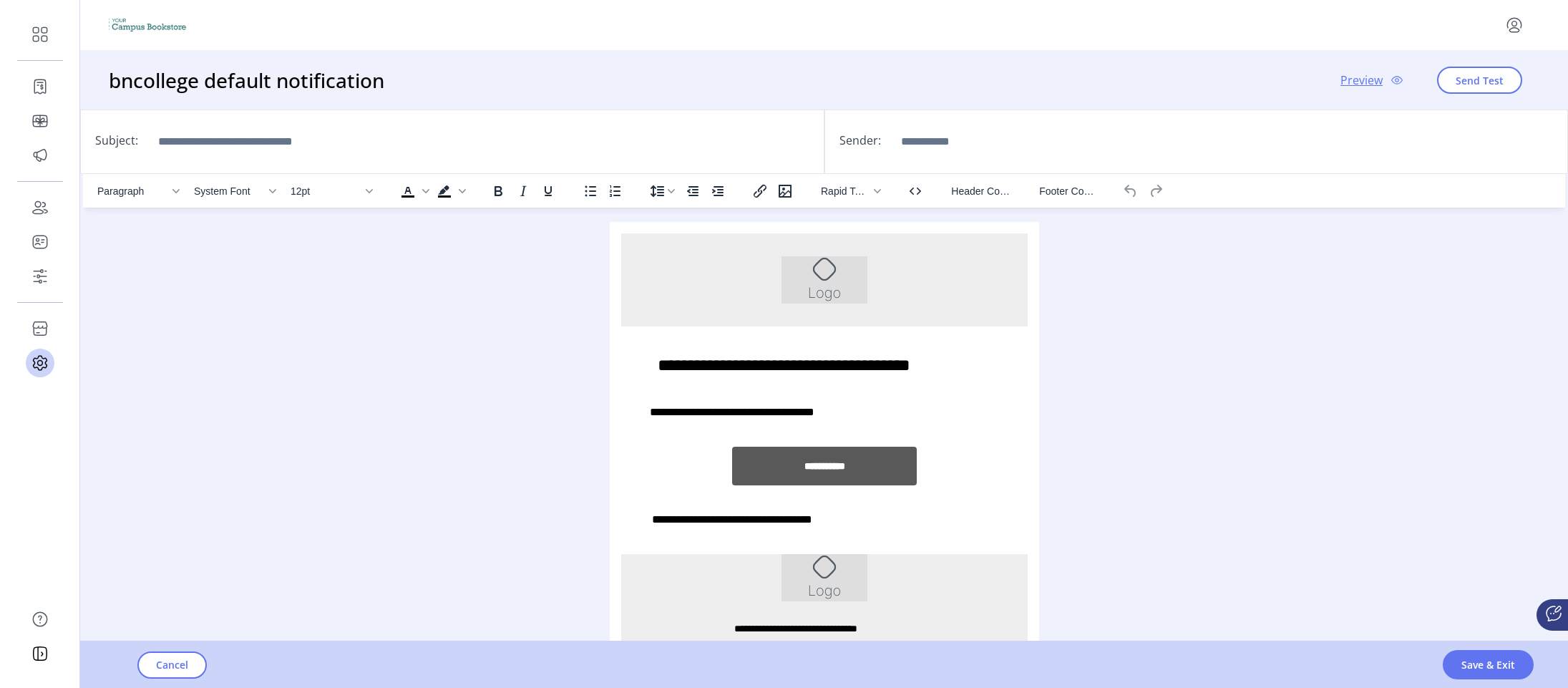
click at [854, 268] on img "Rich Text Area. Press ALT-0 for help." at bounding box center [824, 280] width 86 height 47
click at [838, 269] on img "Rich Text Area. Press ALT-0 for help." at bounding box center [824, 280] width 86 height 47
click at [541, 349] on div "Paragraph System Font 12pt To open the popup, press Shift+Enter To open the pop…" at bounding box center [824, 429] width 1482 height 509
click at [655, 281] on div "Rich Text Area. Press ALT-0 for help." at bounding box center [824, 280] width 406 height 93
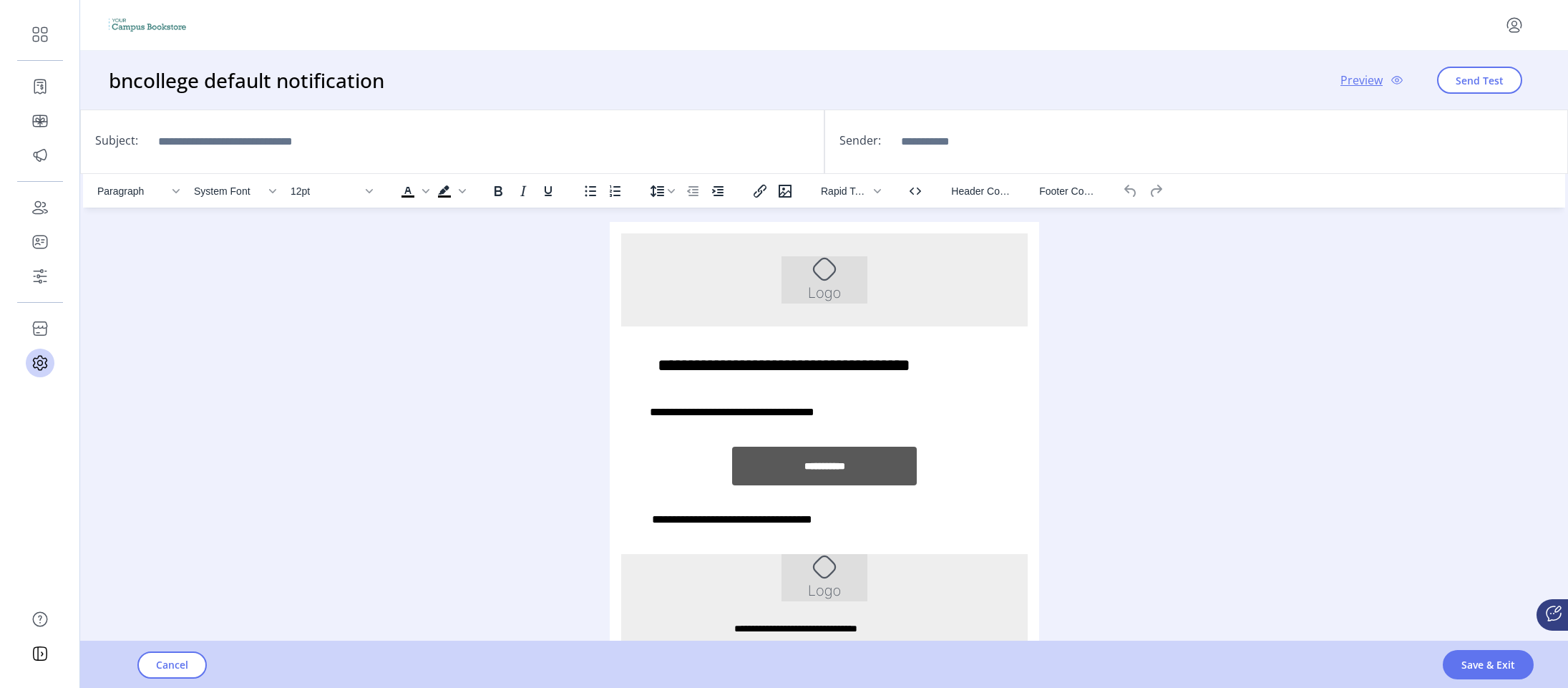
click at [570, 356] on div "Paragraph System Font 12pt To open the popup, press Shift+Enter To open the pop…" at bounding box center [824, 429] width 1482 height 509
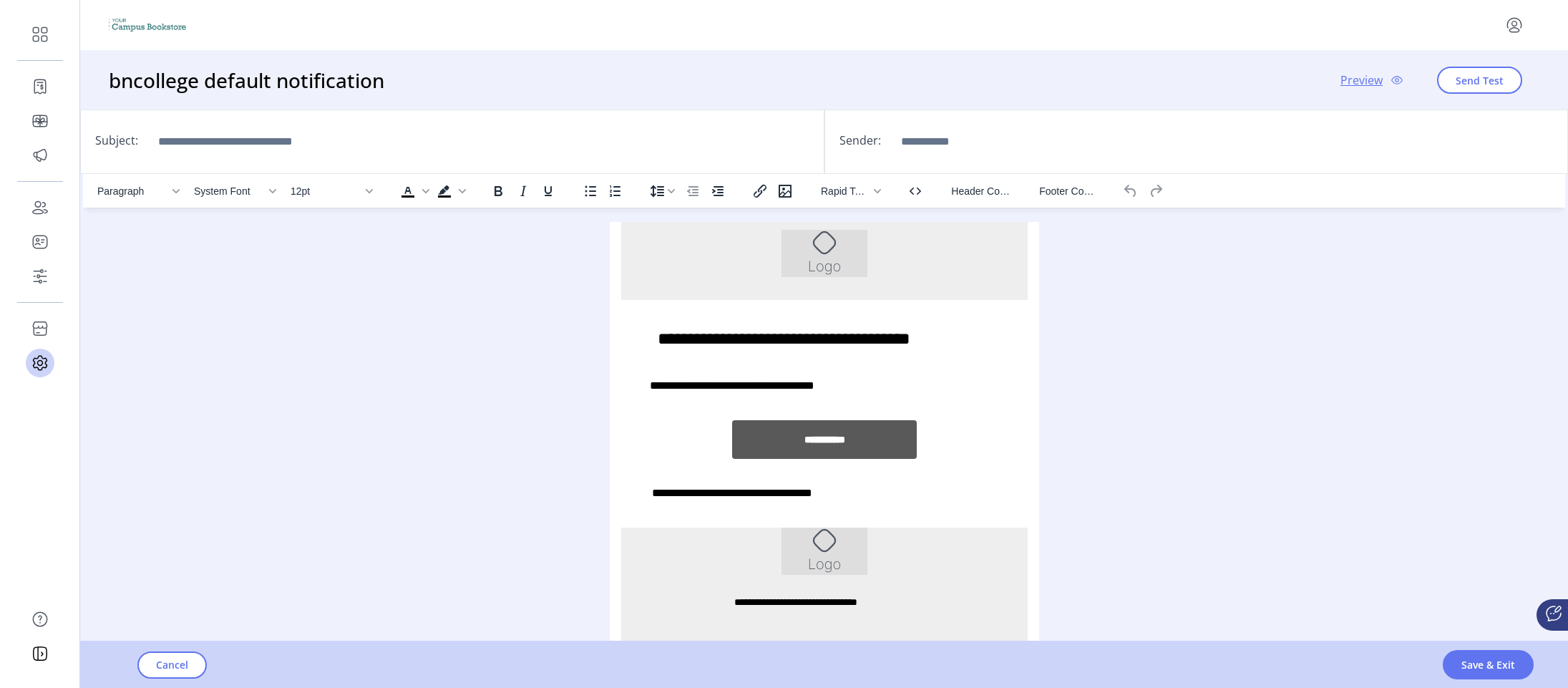
scroll to position [50, 0]
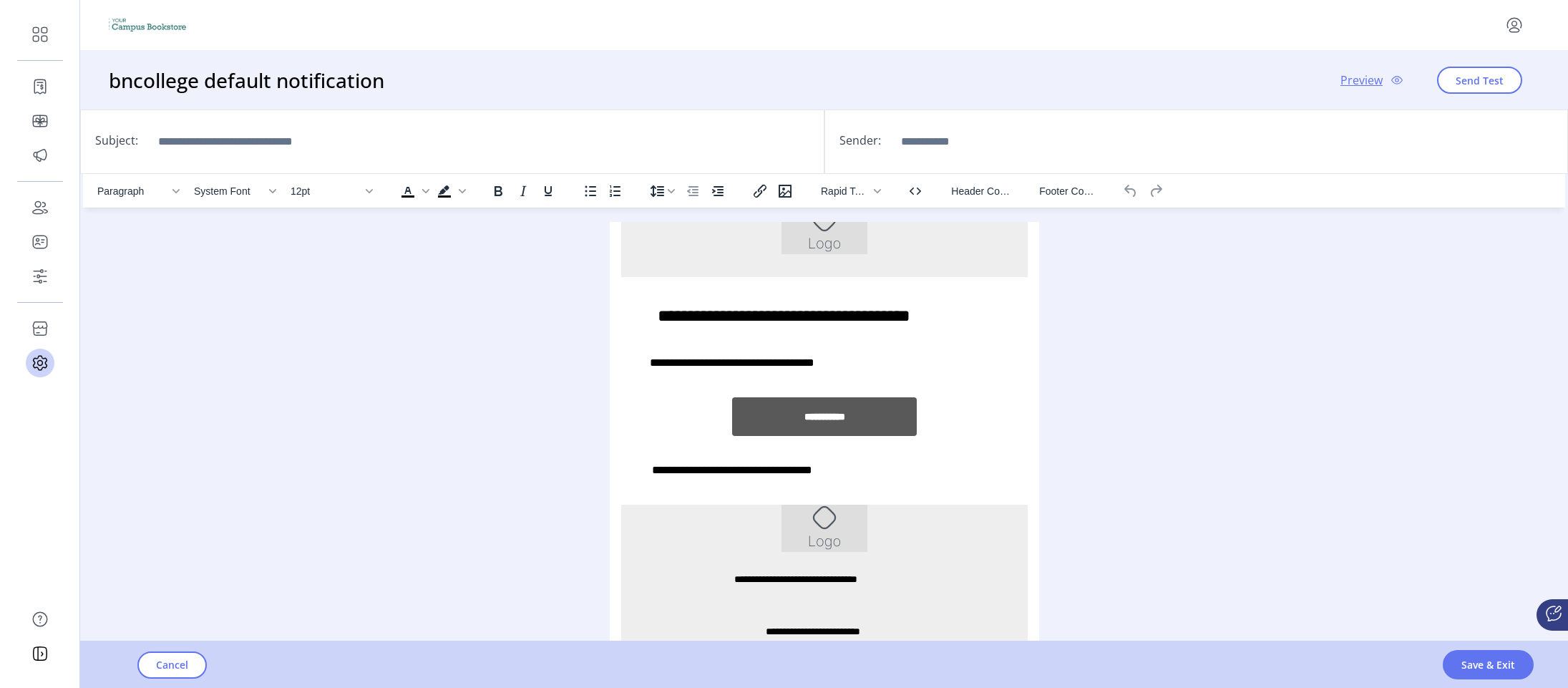
click at [177, 339] on div "Paragraph System Font 12pt To open the popup, press Shift+Enter To open the pop…" at bounding box center [824, 429] width 1482 height 509
click at [854, 418] on div "**********" at bounding box center [824, 416] width 185 height 39
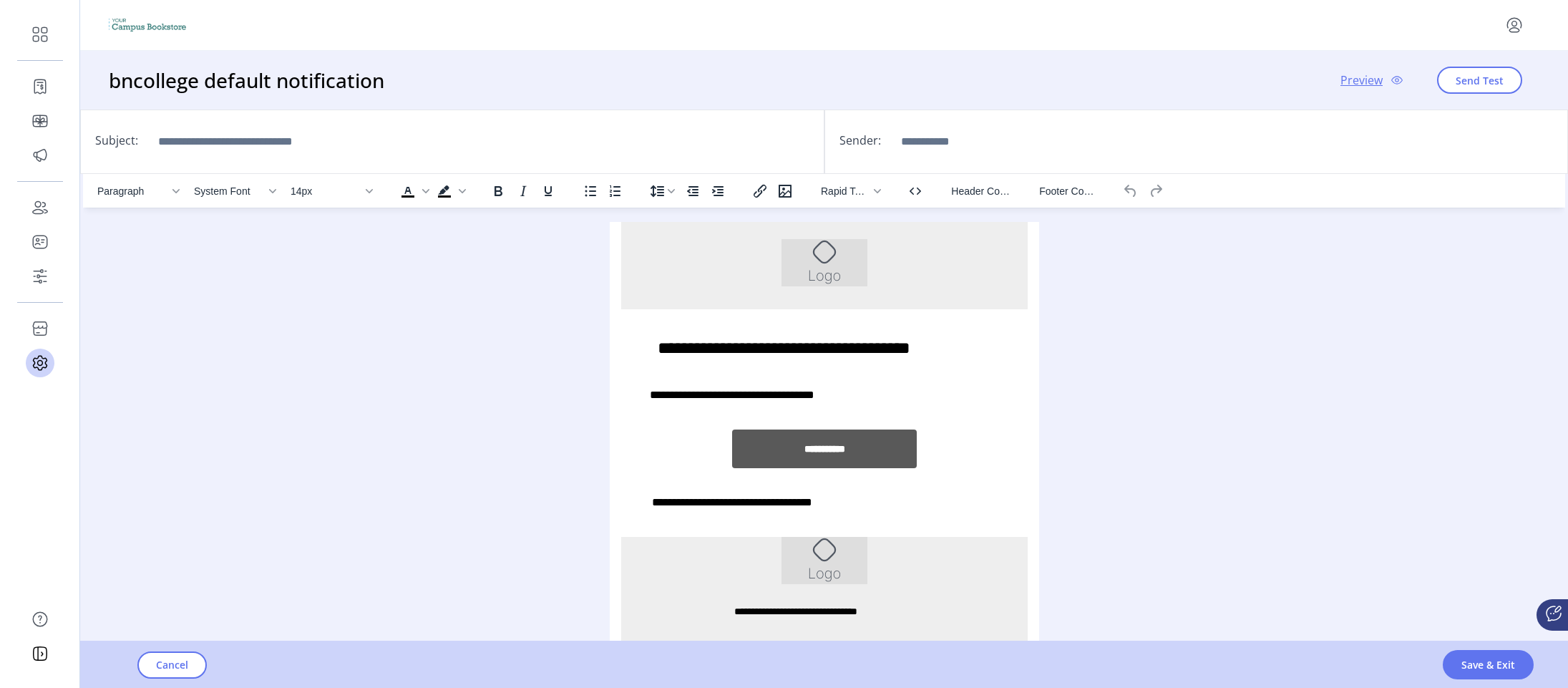
scroll to position [0, 0]
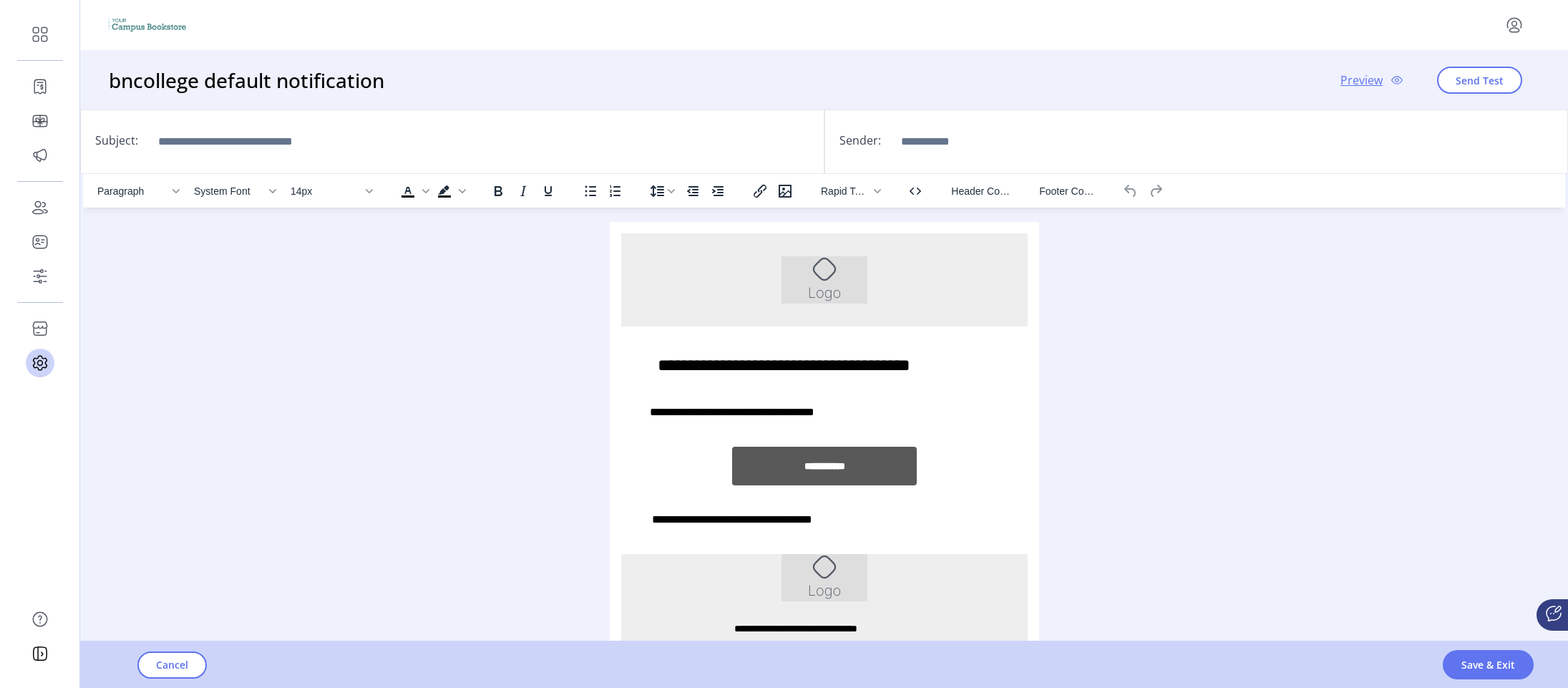
click at [702, 410] on div "**********" at bounding box center [731, 425] width 221 height 43
click at [988, 197] on span "Header Color" at bounding box center [980, 192] width 59 height 12
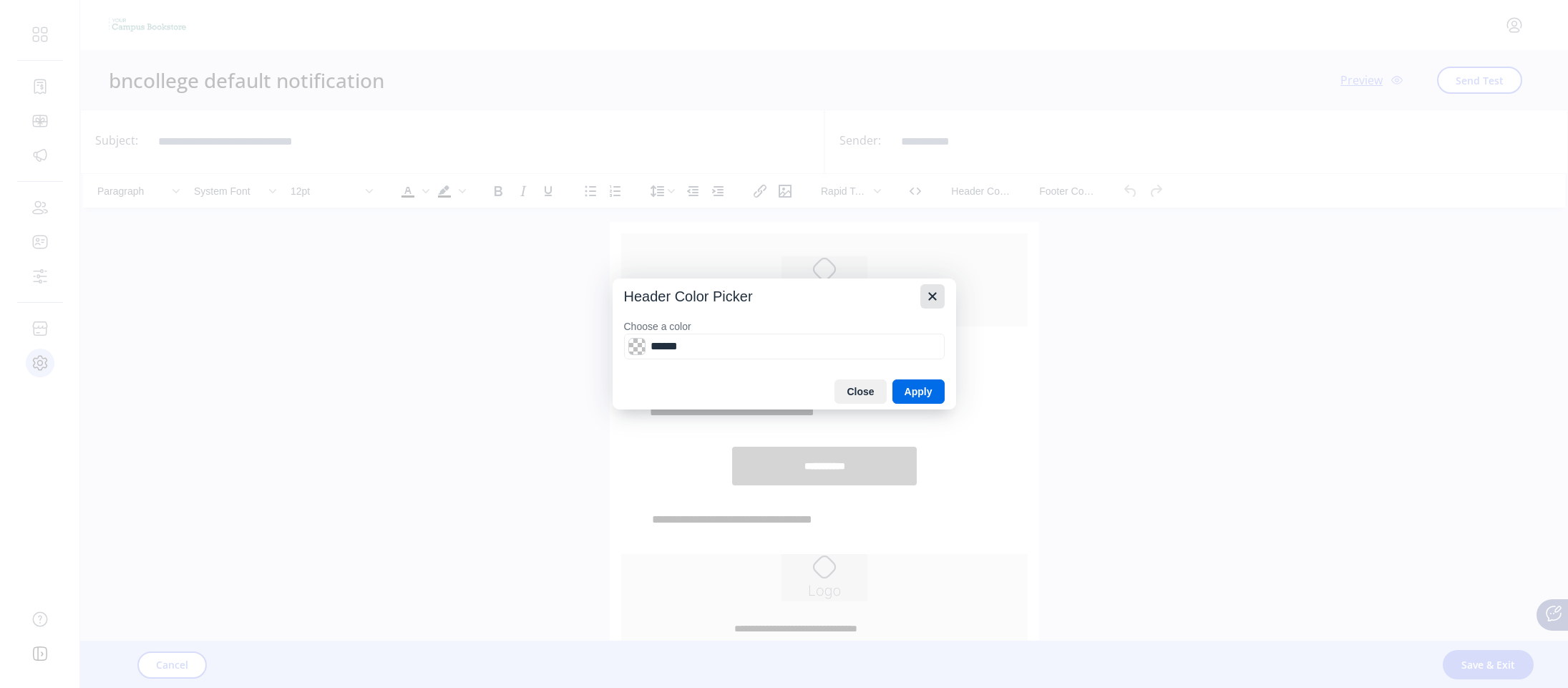
click at [943, 295] on button "Close" at bounding box center [932, 296] width 24 height 24
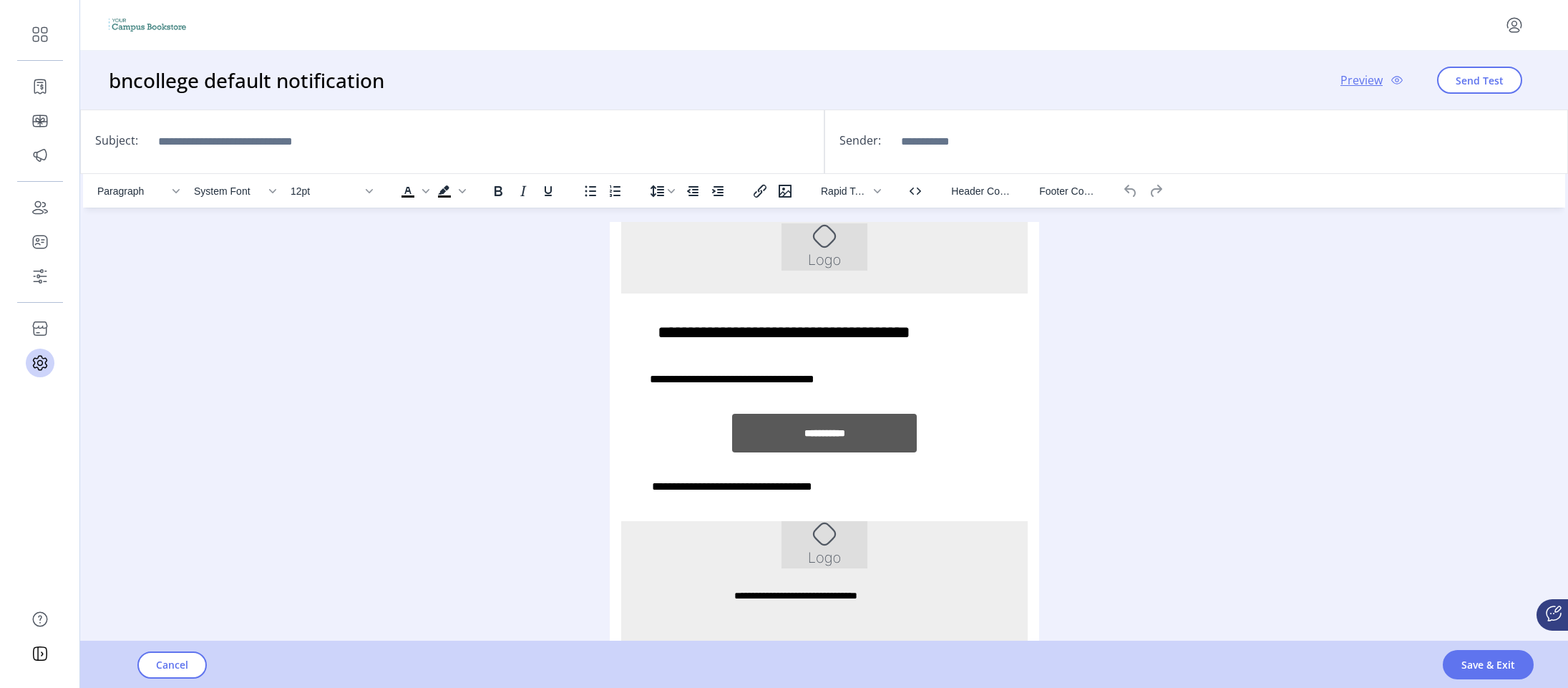
scroll to position [50, 0]
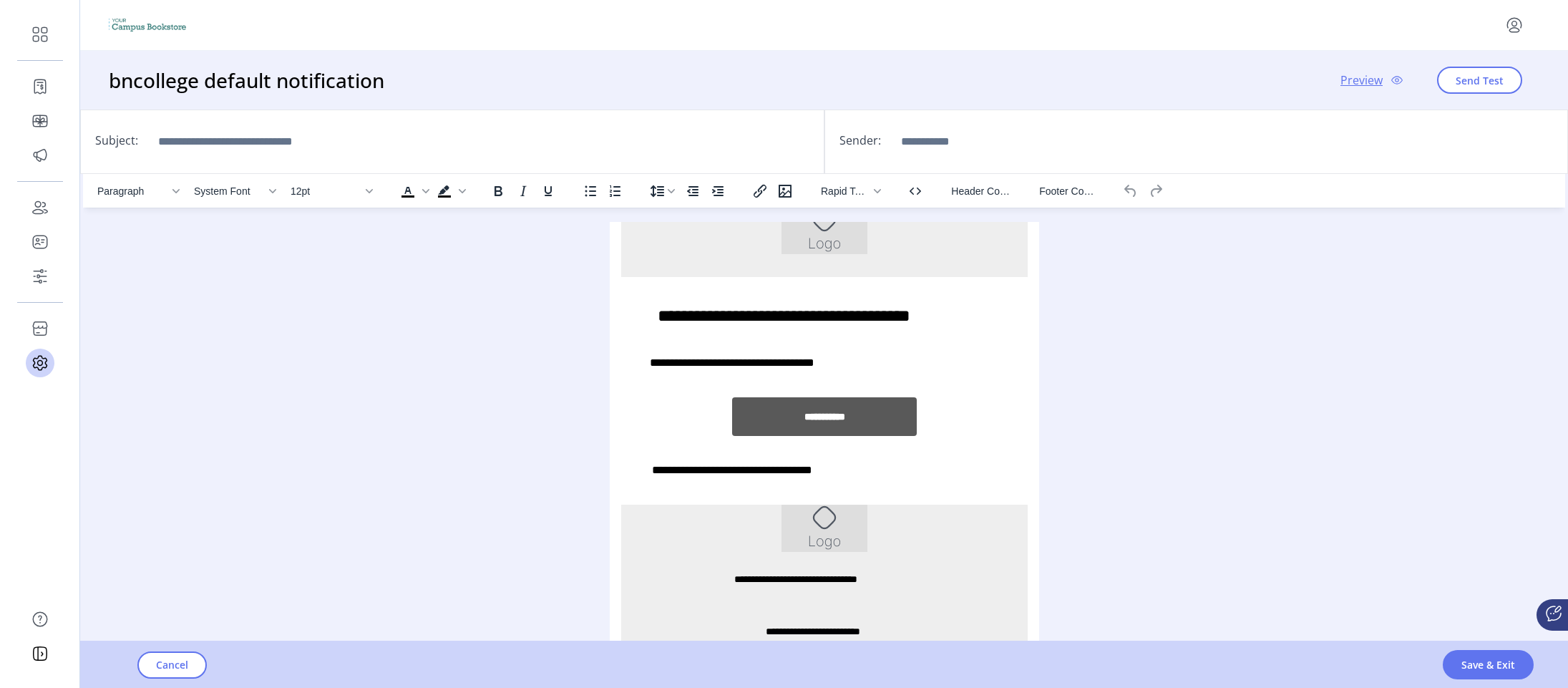
click at [202, 366] on div "Paragraph System Font 12pt To open the popup, press Shift+Enter To open the pop…" at bounding box center [824, 429] width 1482 height 509
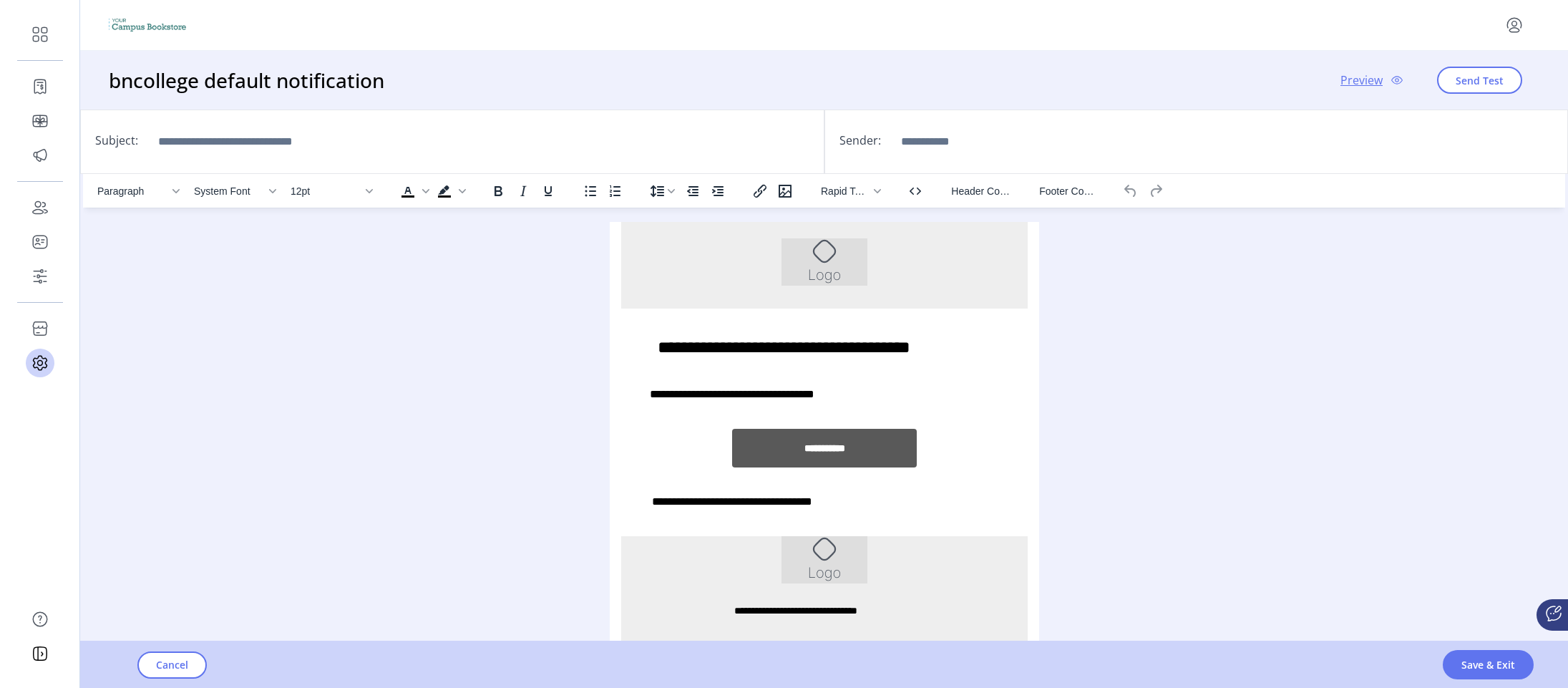
scroll to position [0, 0]
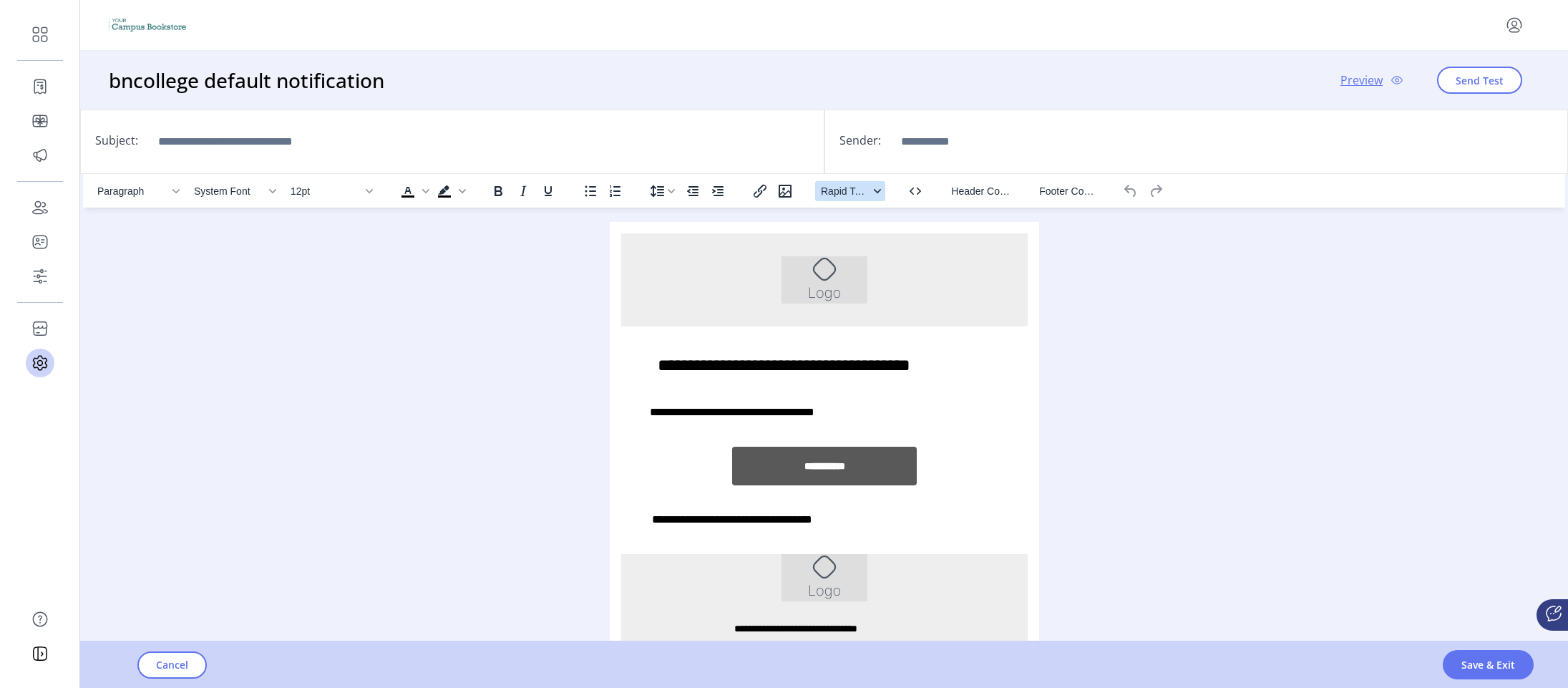
click at [861, 191] on span "Rapid Tags" at bounding box center [845, 192] width 48 height 12
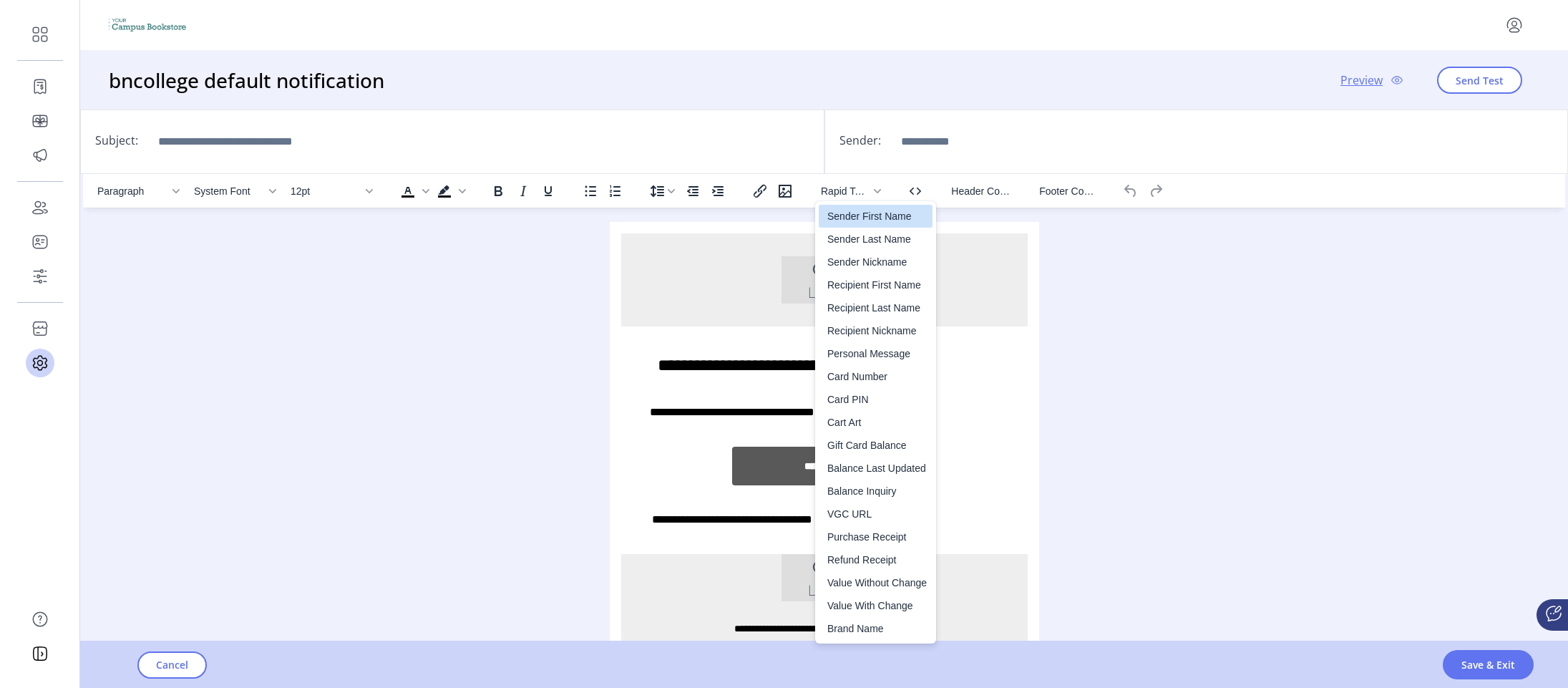
click at [1296, 265] on div "Paragraph System Font 12pt To open the popup, press Shift+Enter To open the pop…" at bounding box center [824, 429] width 1482 height 509
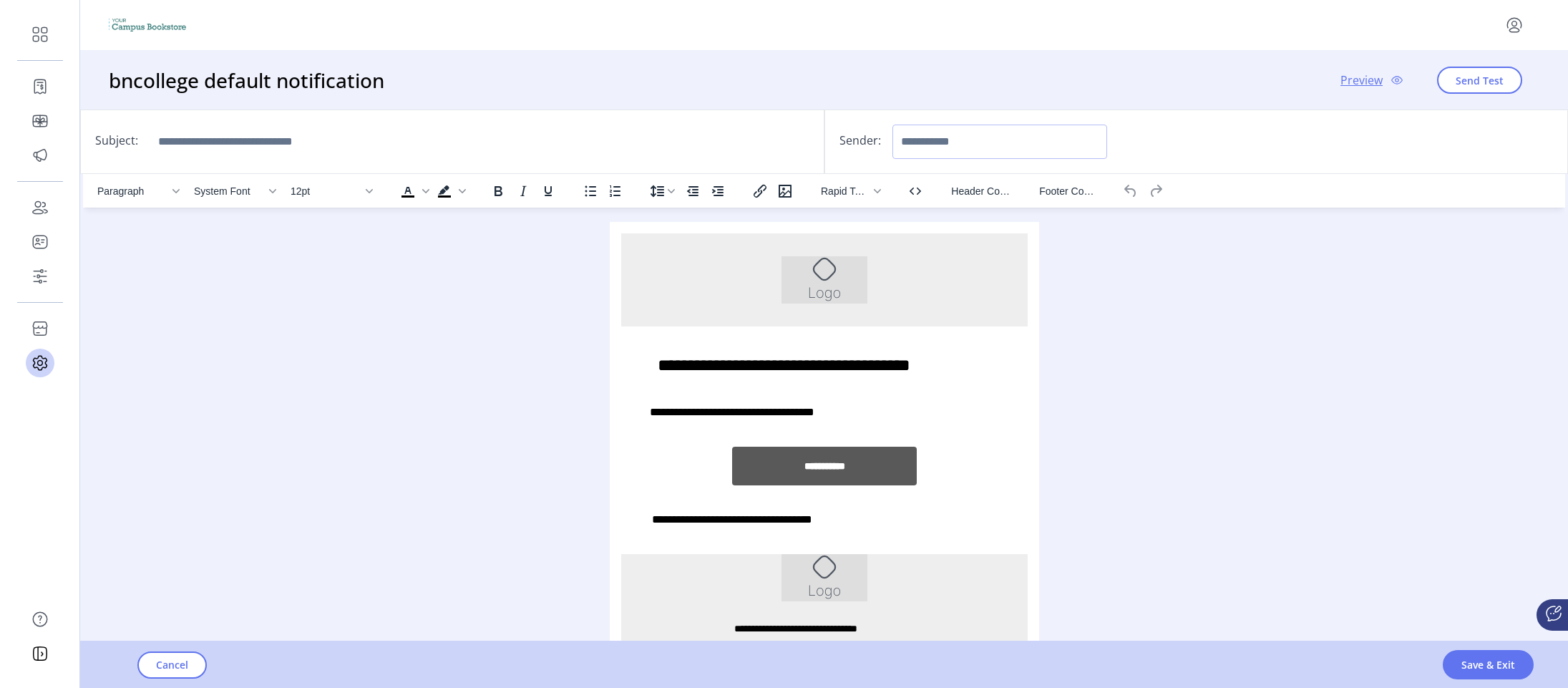
click at [939, 138] on input "Sender:" at bounding box center [999, 141] width 215 height 34
click at [1242, 396] on div "Paragraph System Font 12pt To open the popup, press Shift+Enter To open the pop…" at bounding box center [824, 429] width 1482 height 509
click at [800, 283] on img "Rich Text Area. Press ALT-0 for help." at bounding box center [824, 280] width 86 height 47
click at [1228, 350] on div "Paragraph System Font 12pt To open the popup, press Shift+Enter To open the pop…" at bounding box center [824, 429] width 1482 height 509
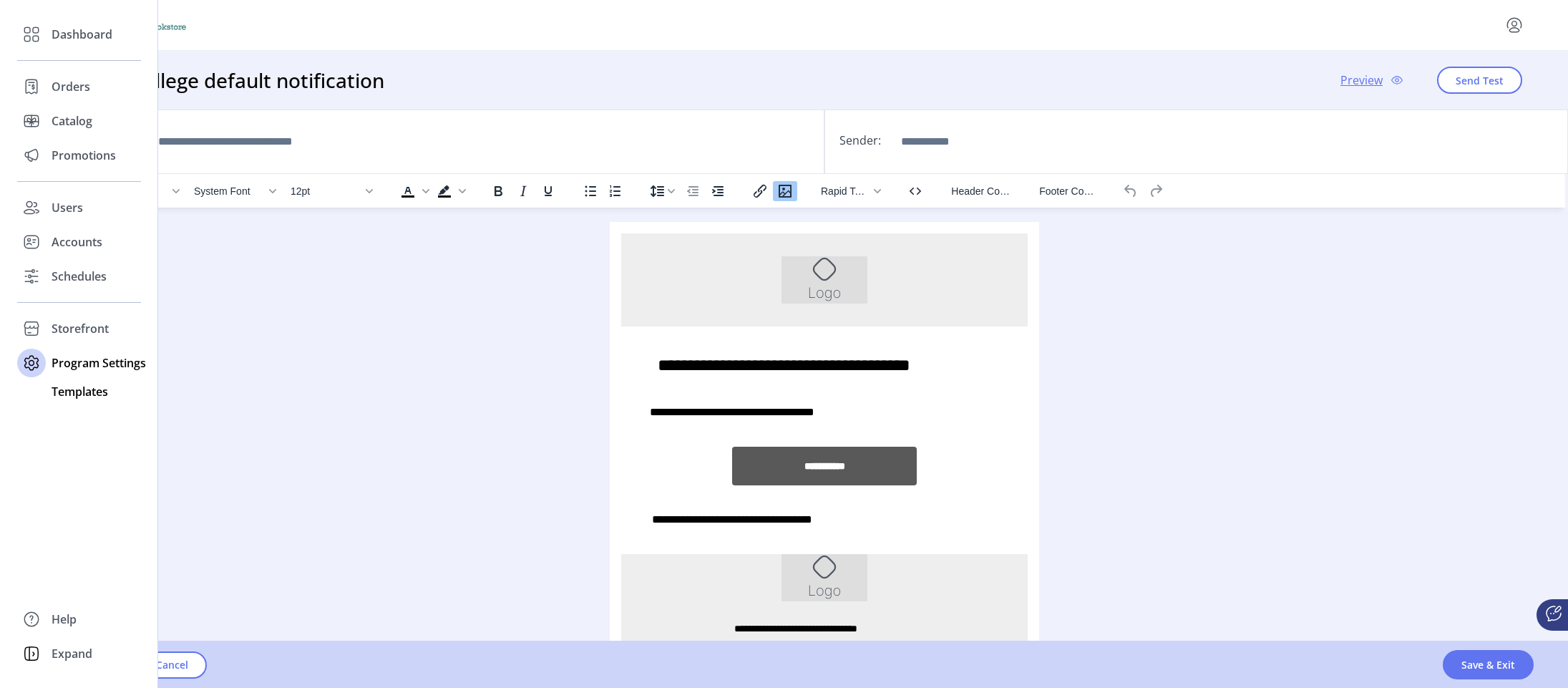
click at [93, 384] on span "Templates" at bounding box center [80, 392] width 57 height 17
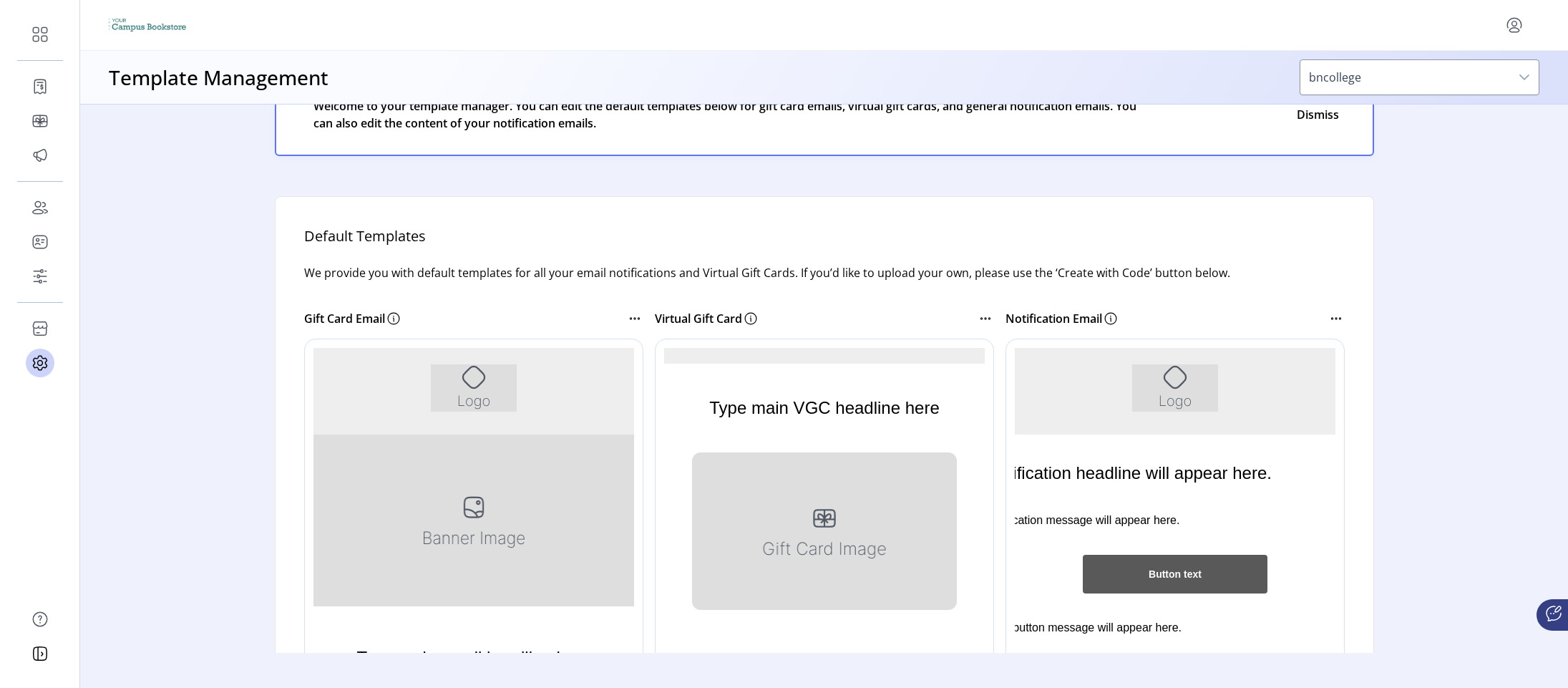
scroll to position [71, 0]
click at [707, 313] on p "Virtual Gift Card" at bounding box center [698, 318] width 87 height 17
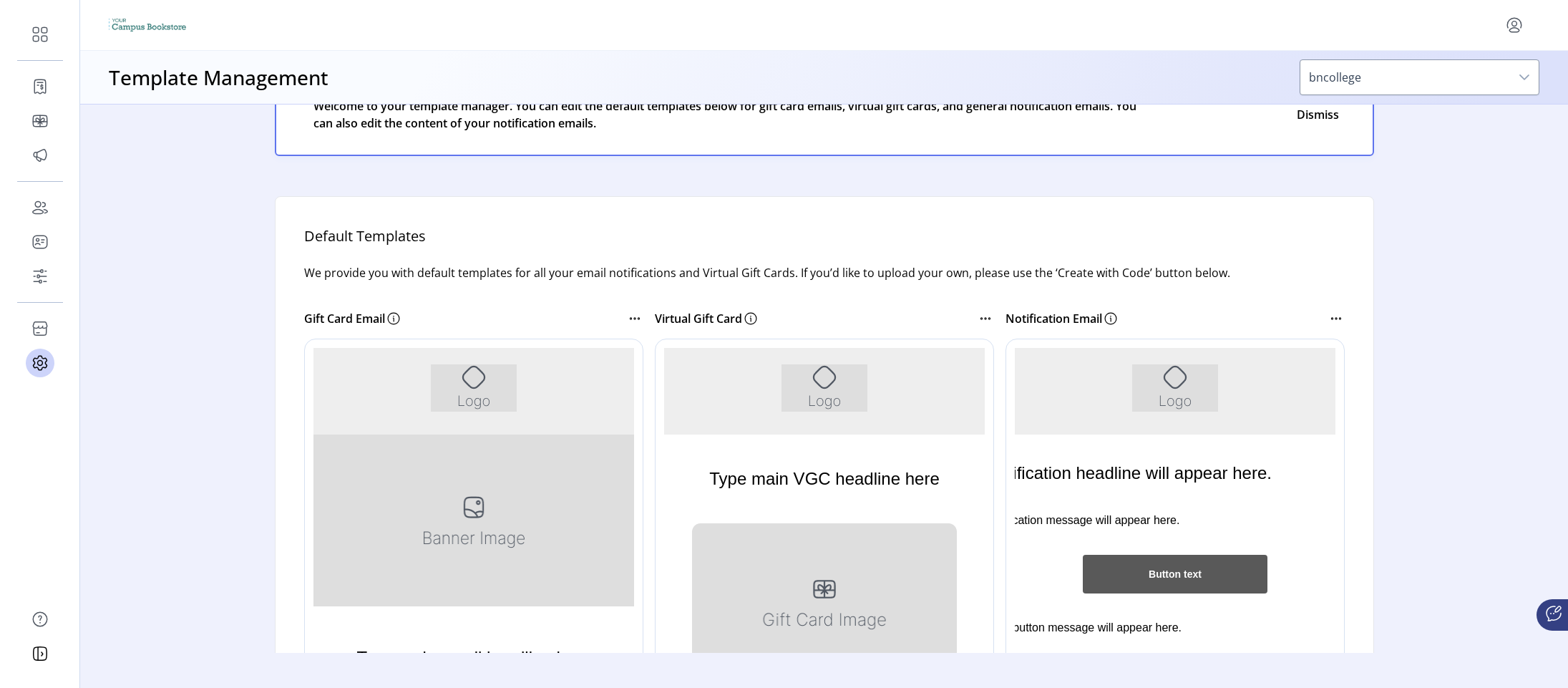
click at [977, 313] on icon at bounding box center [985, 318] width 17 height 17
click at [991, 337] on link "Edit Template" at bounding box center [1044, 343] width 136 height 23
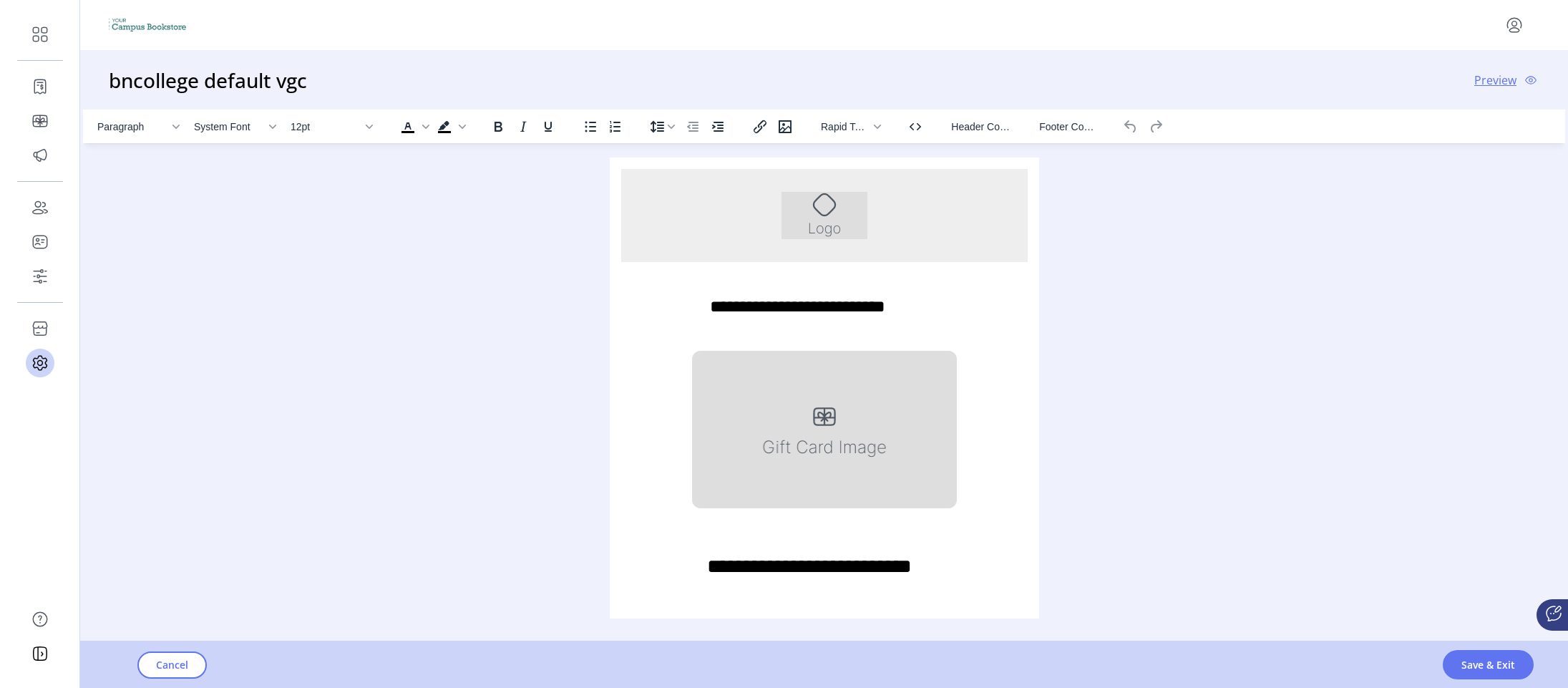
click at [222, 212] on div "Paragraph System Font 12pt To open the popup, press Shift+Enter To open the pop…" at bounding box center [824, 364] width 1482 height 509
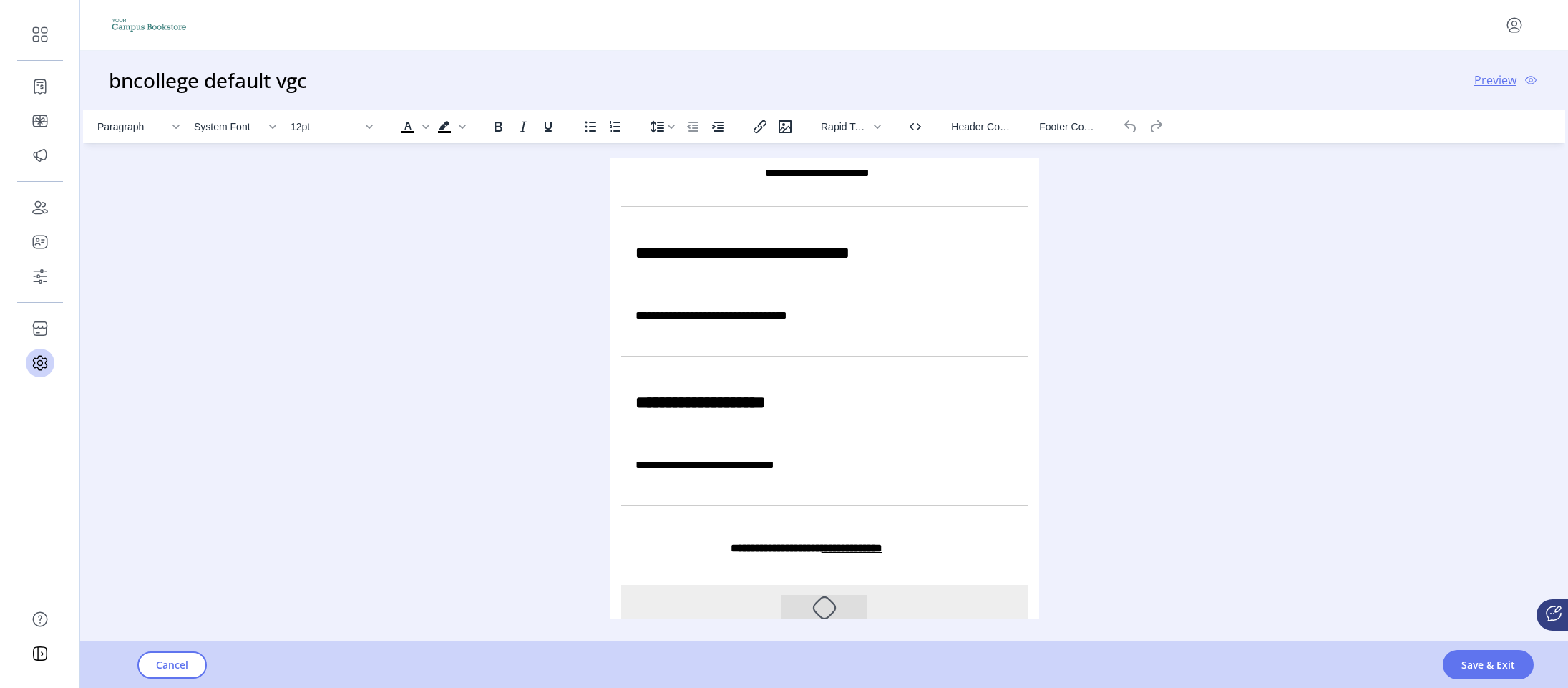
scroll to position [712, 0]
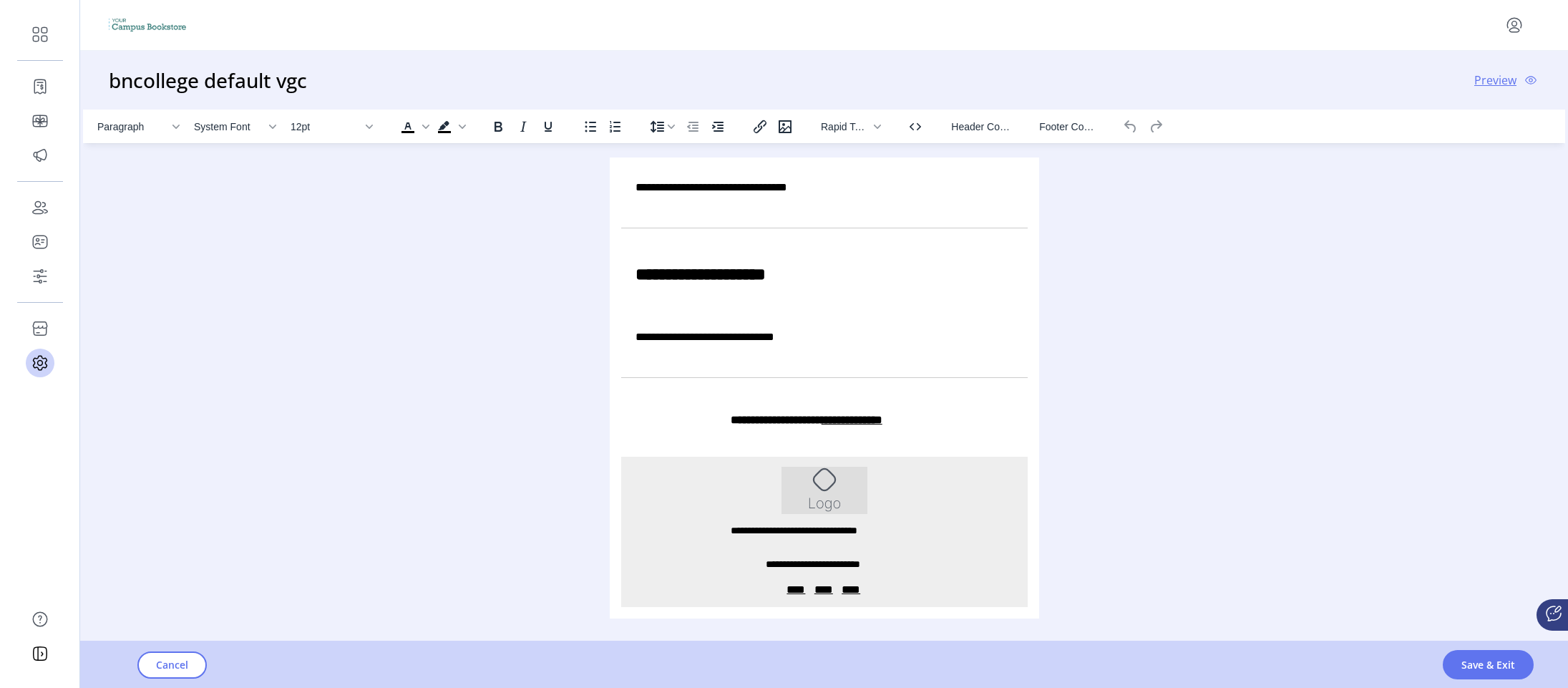
click at [813, 524] on p "**********" at bounding box center [823, 531] width 187 height 15
click at [229, 329] on div "Paragraph System Font 14px To open the popup, press Shift+Enter To open the pop…" at bounding box center [824, 364] width 1482 height 509
click at [924, 128] on icon "Source code" at bounding box center [915, 127] width 17 height 17
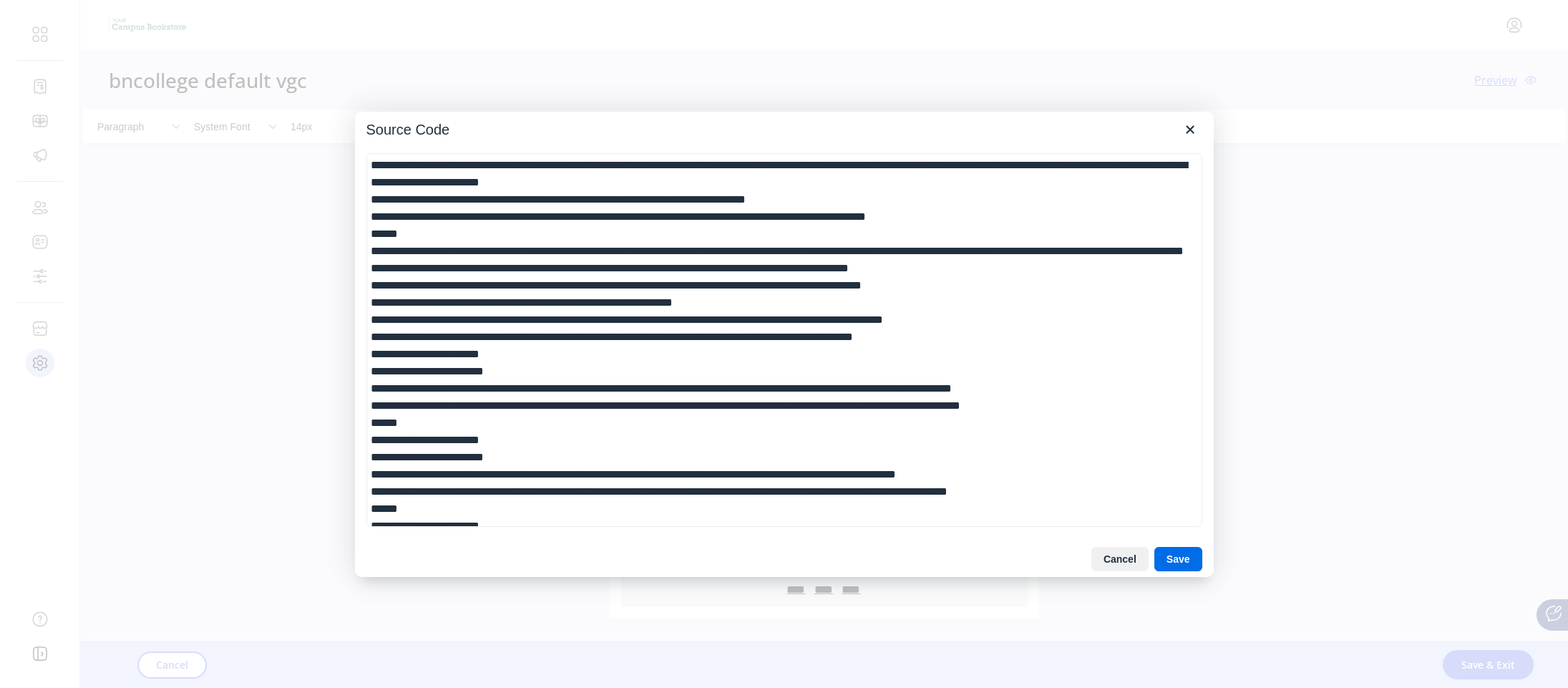
scroll to position [0, 0]
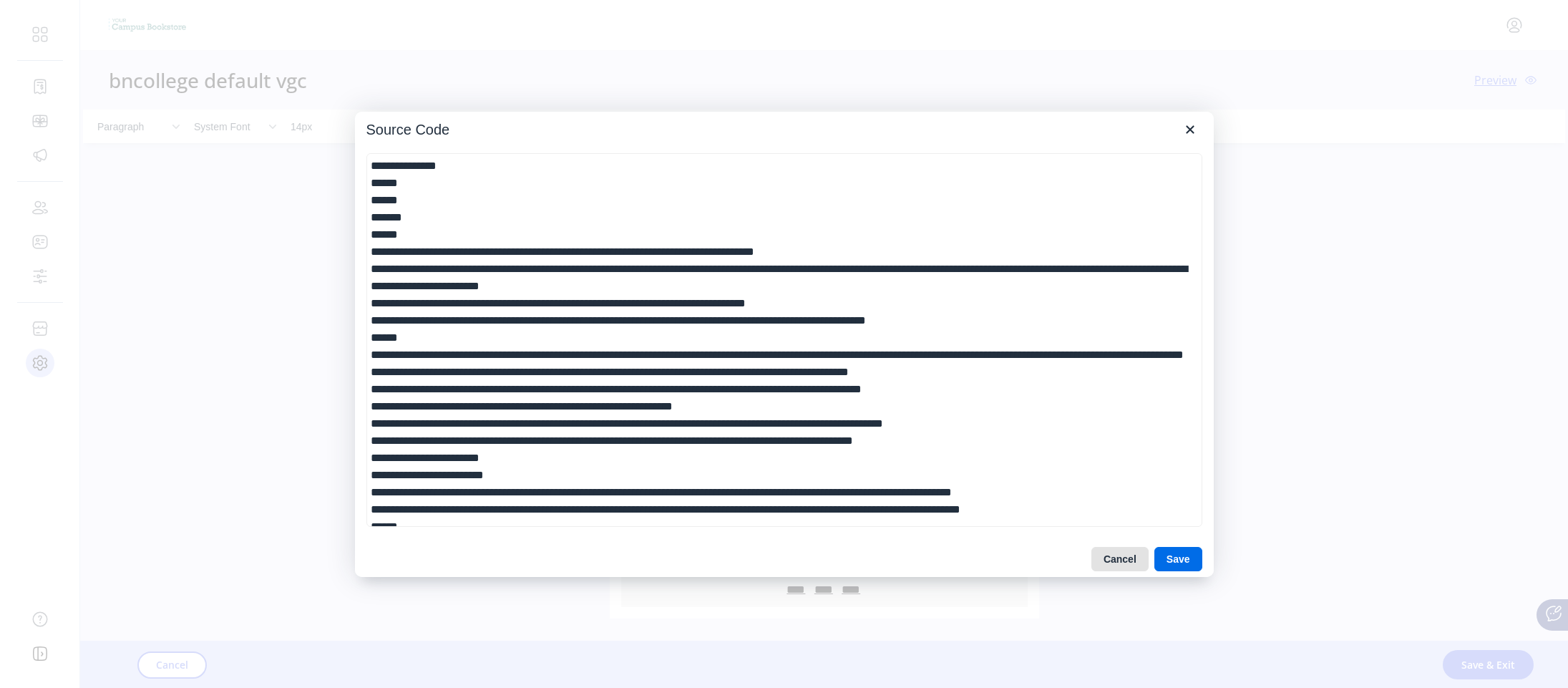
click at [1105, 557] on button "Cancel" at bounding box center [1120, 559] width 58 height 24
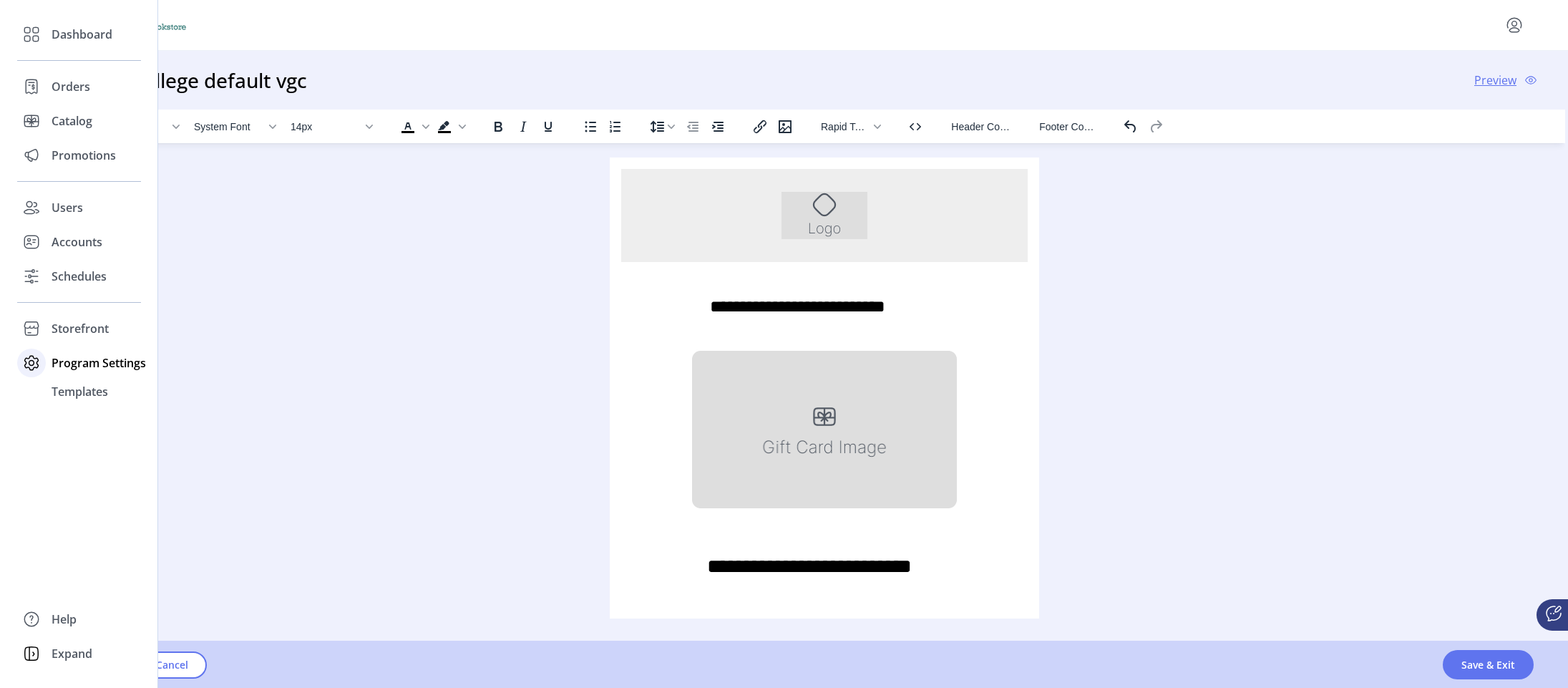
click at [60, 362] on span "Program Settings" at bounding box center [99, 363] width 95 height 17
click at [25, 368] on icon at bounding box center [31, 362] width 23 height 23
click at [79, 388] on span "Templates" at bounding box center [80, 392] width 57 height 17
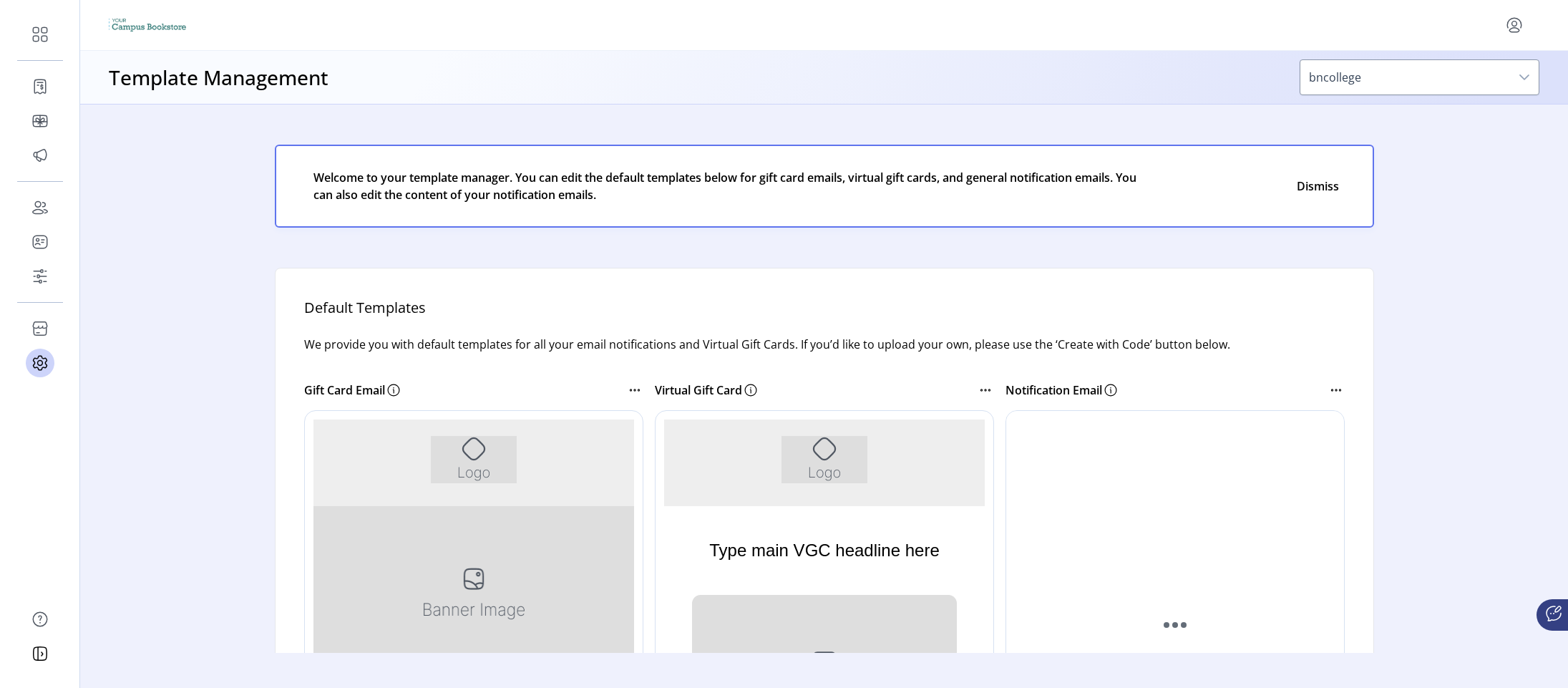
scroll to position [215, 0]
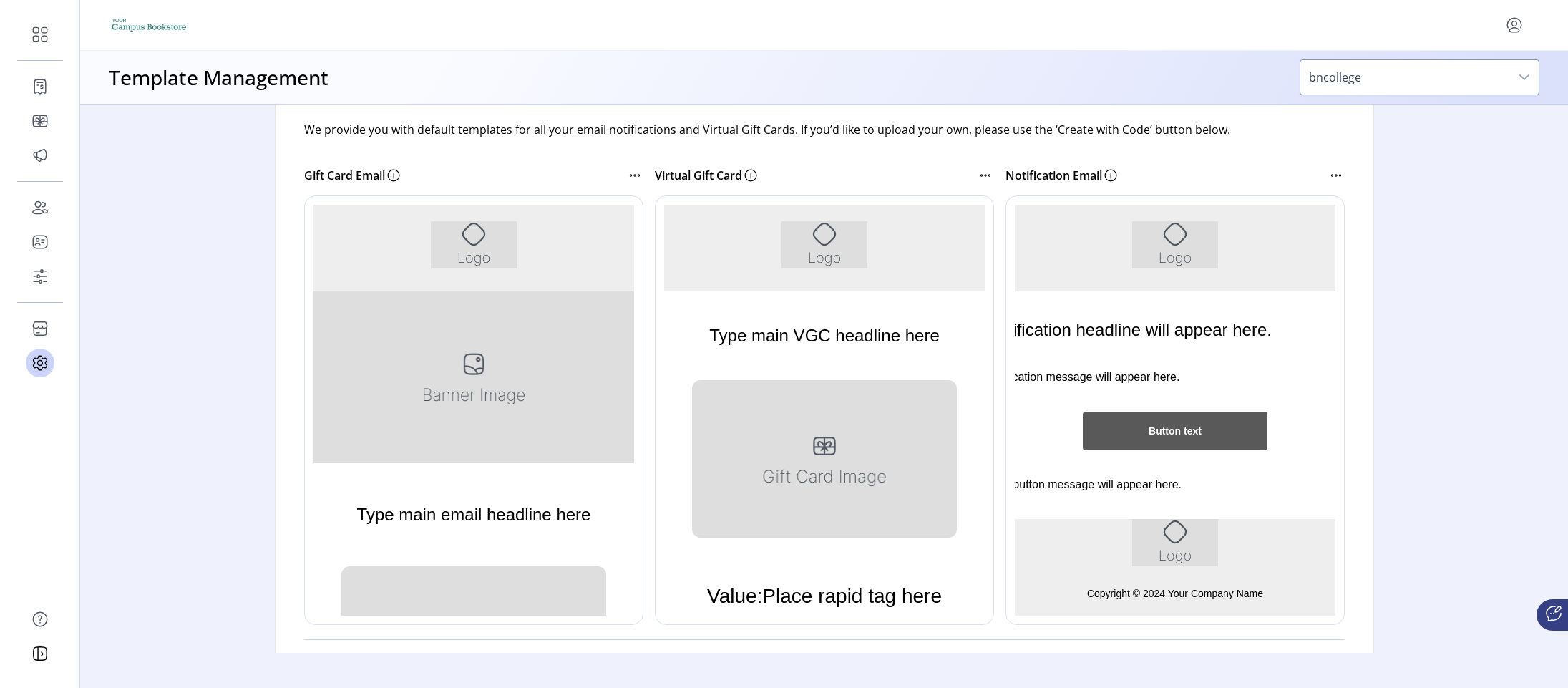
click at [621, 171] on div "Gift Card Email" at bounding box center [465, 176] width 322 height 17
click at [628, 173] on icon at bounding box center [635, 176] width 17 height 17
click at [670, 206] on span "Edit Template" at bounding box center [694, 200] width 119 height 12
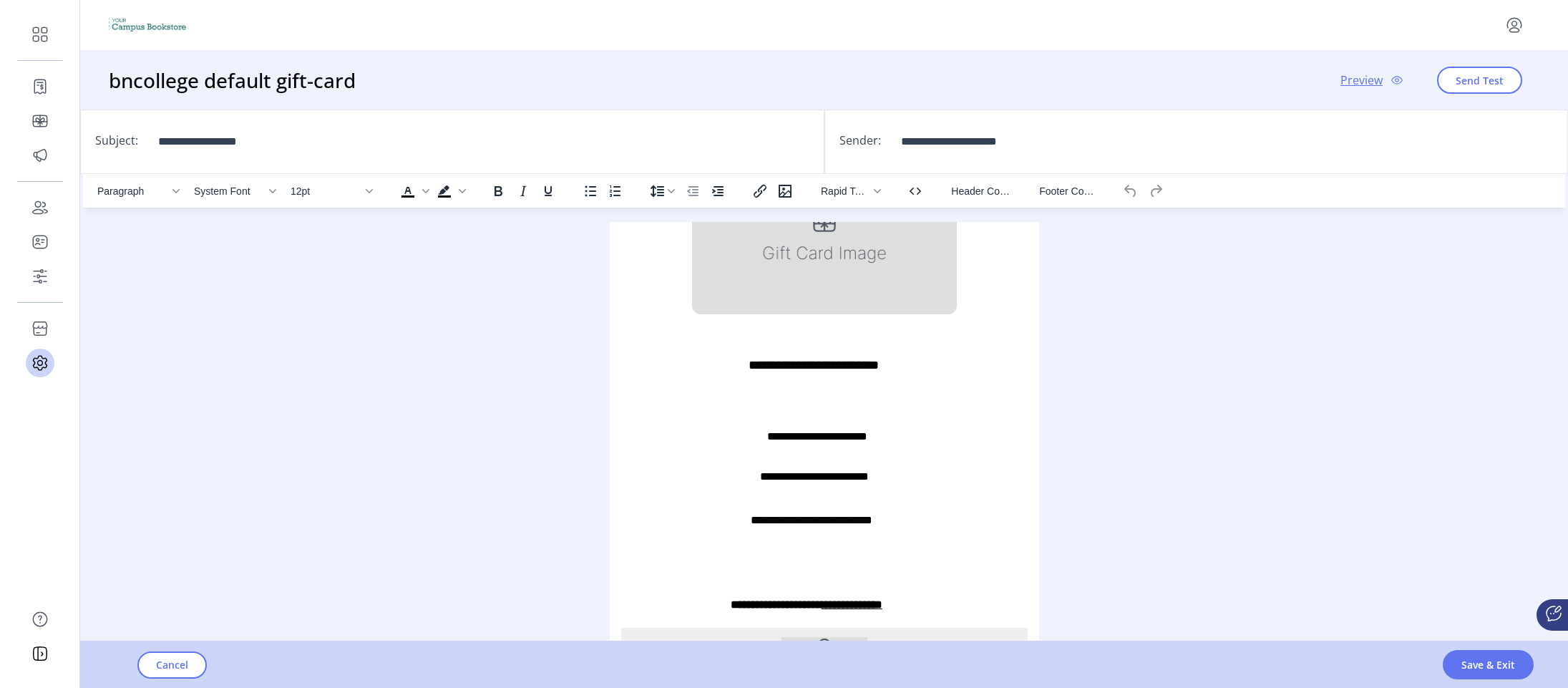
scroll to position [552, 0]
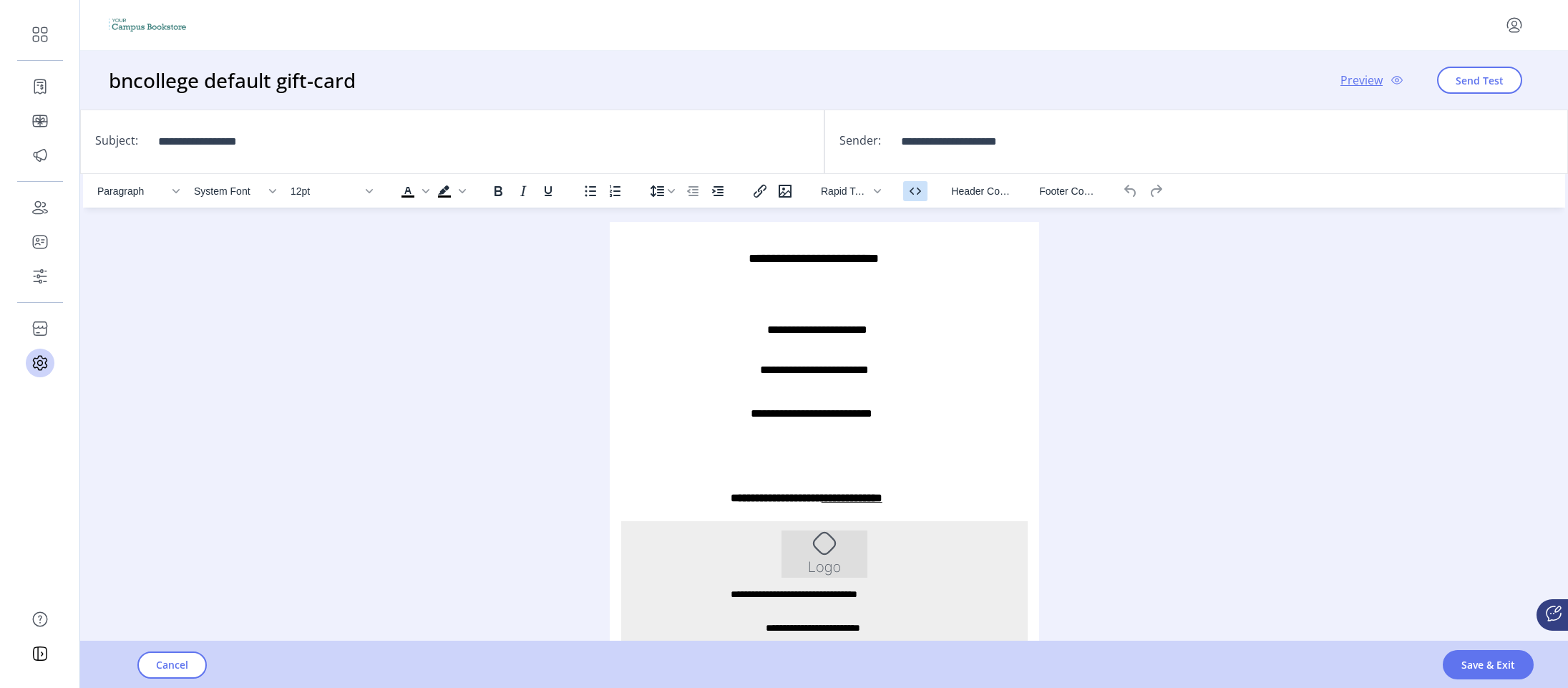
click at [917, 193] on icon "Source code" at bounding box center [915, 192] width 17 height 17
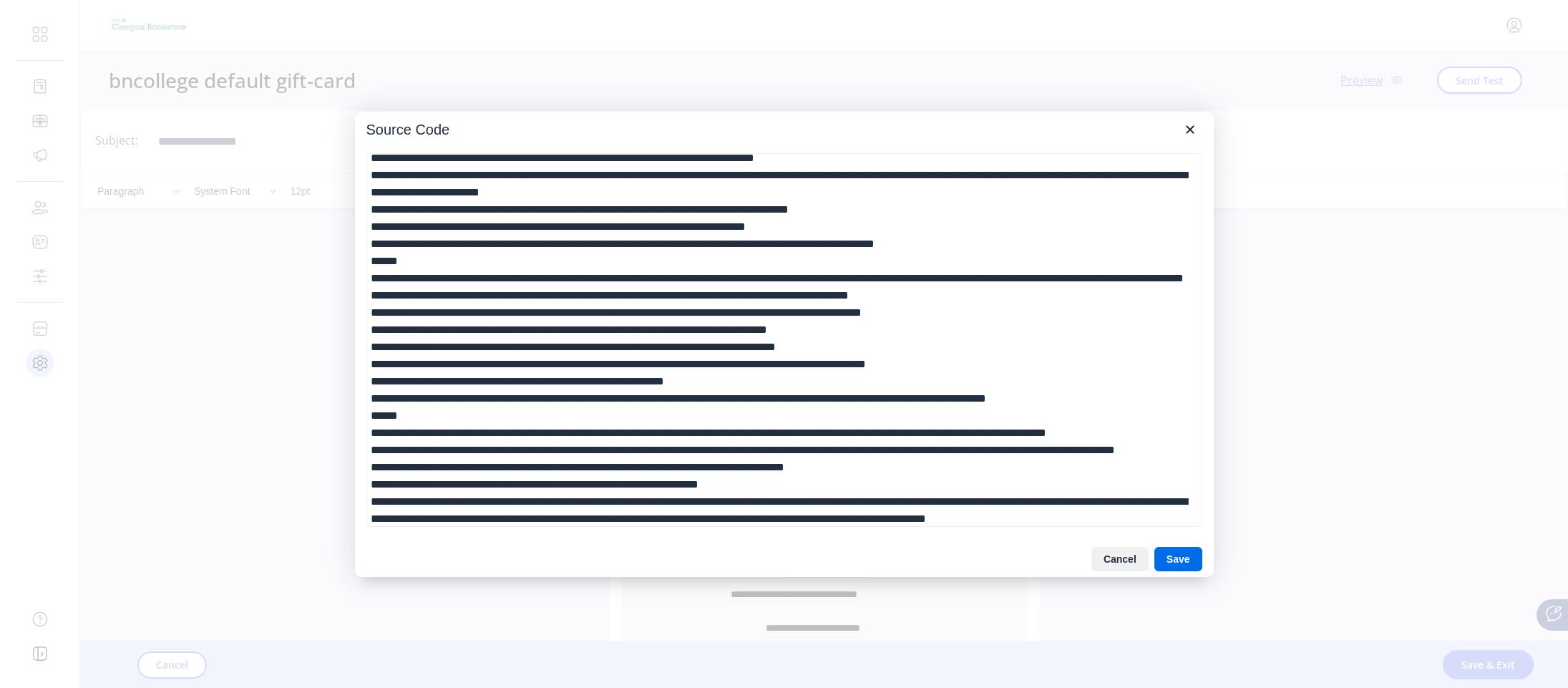
scroll to position [0, 0]
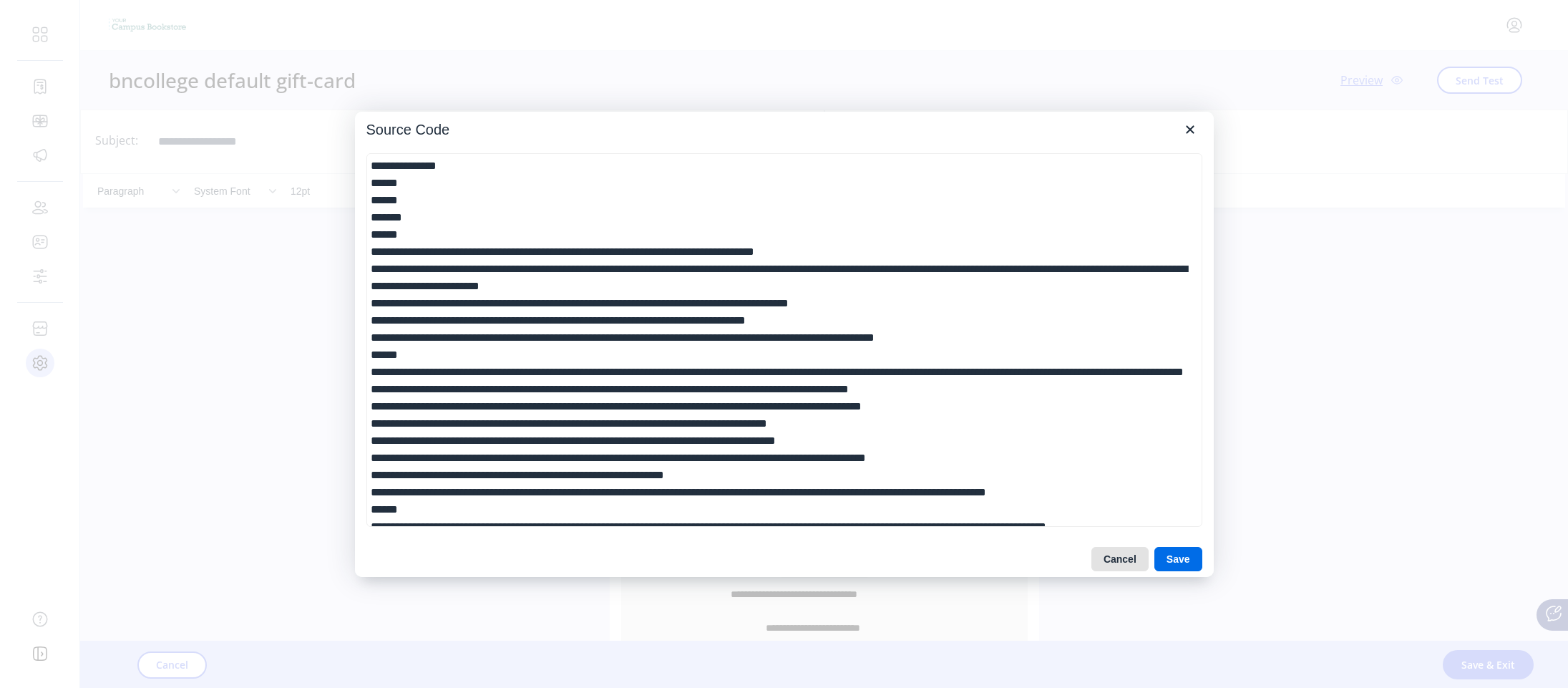
click at [1132, 550] on button "Cancel" at bounding box center [1120, 559] width 58 height 24
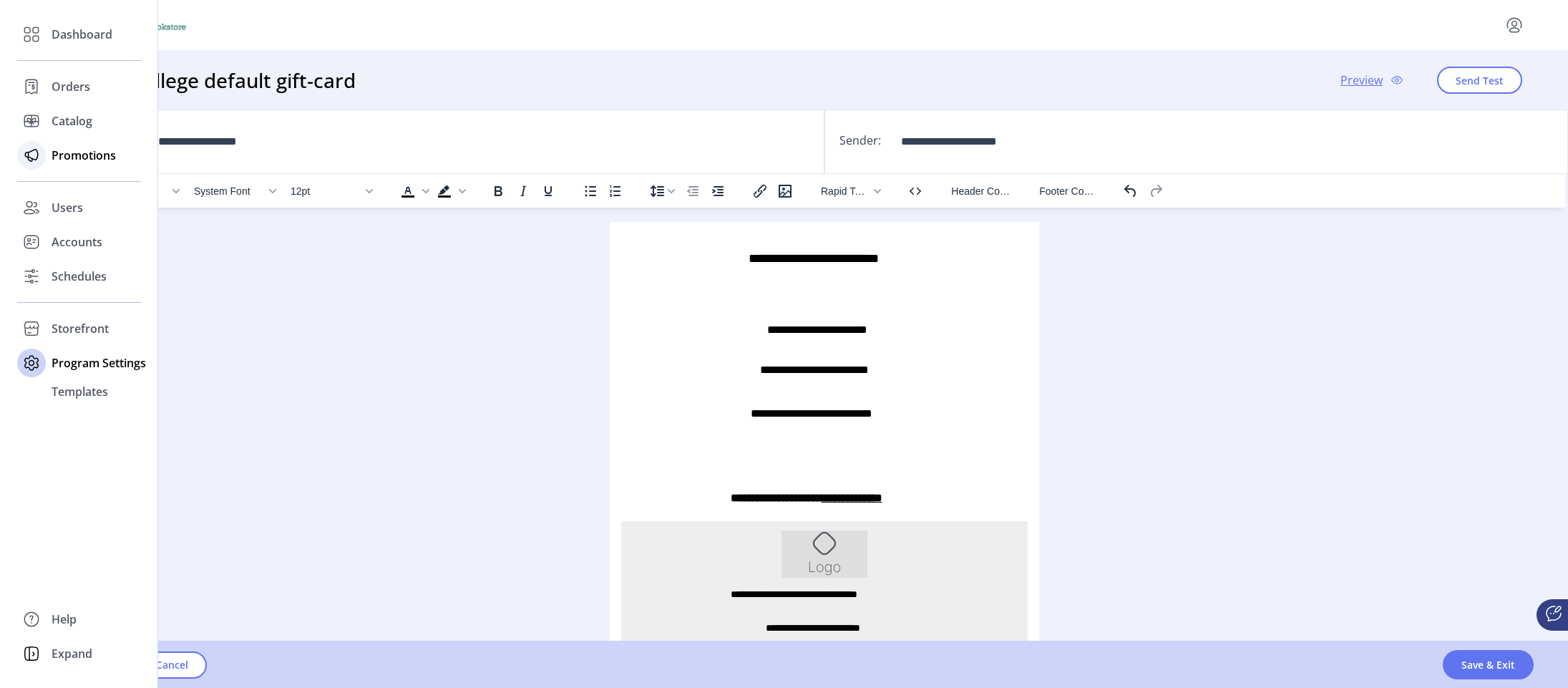
click at [92, 159] on span "Promotions" at bounding box center [84, 155] width 64 height 17
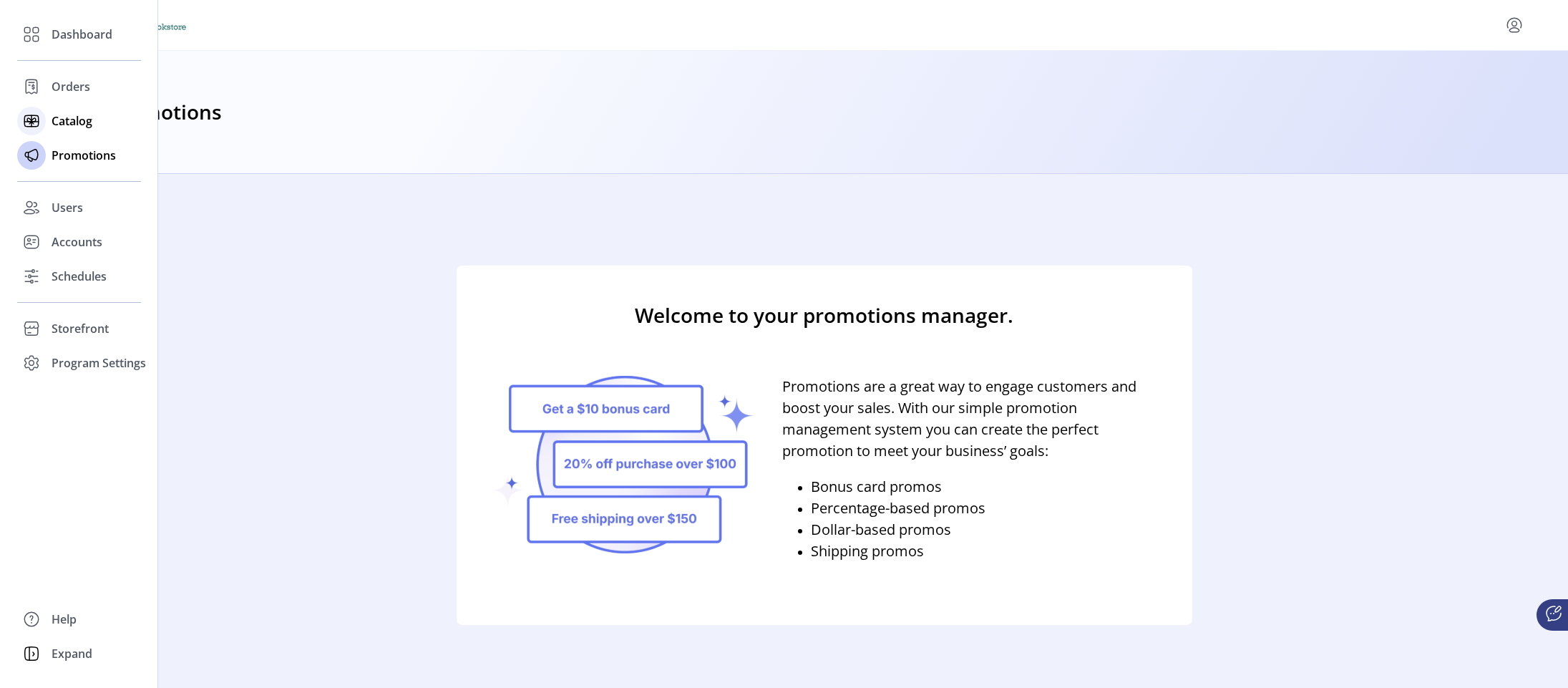
click at [48, 120] on div "Catalog" at bounding box center [79, 120] width 124 height 34
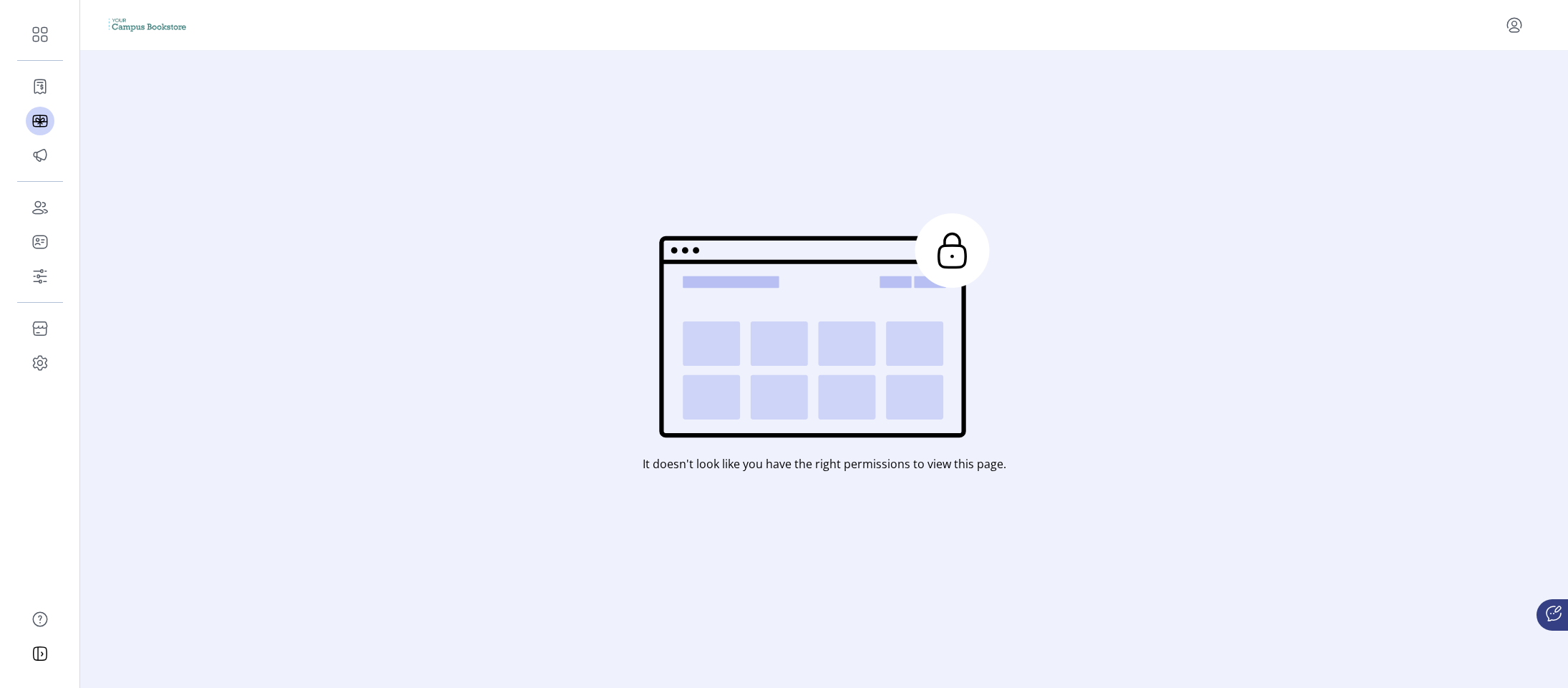
click at [729, 343] on icon at bounding box center [711, 343] width 58 height 44
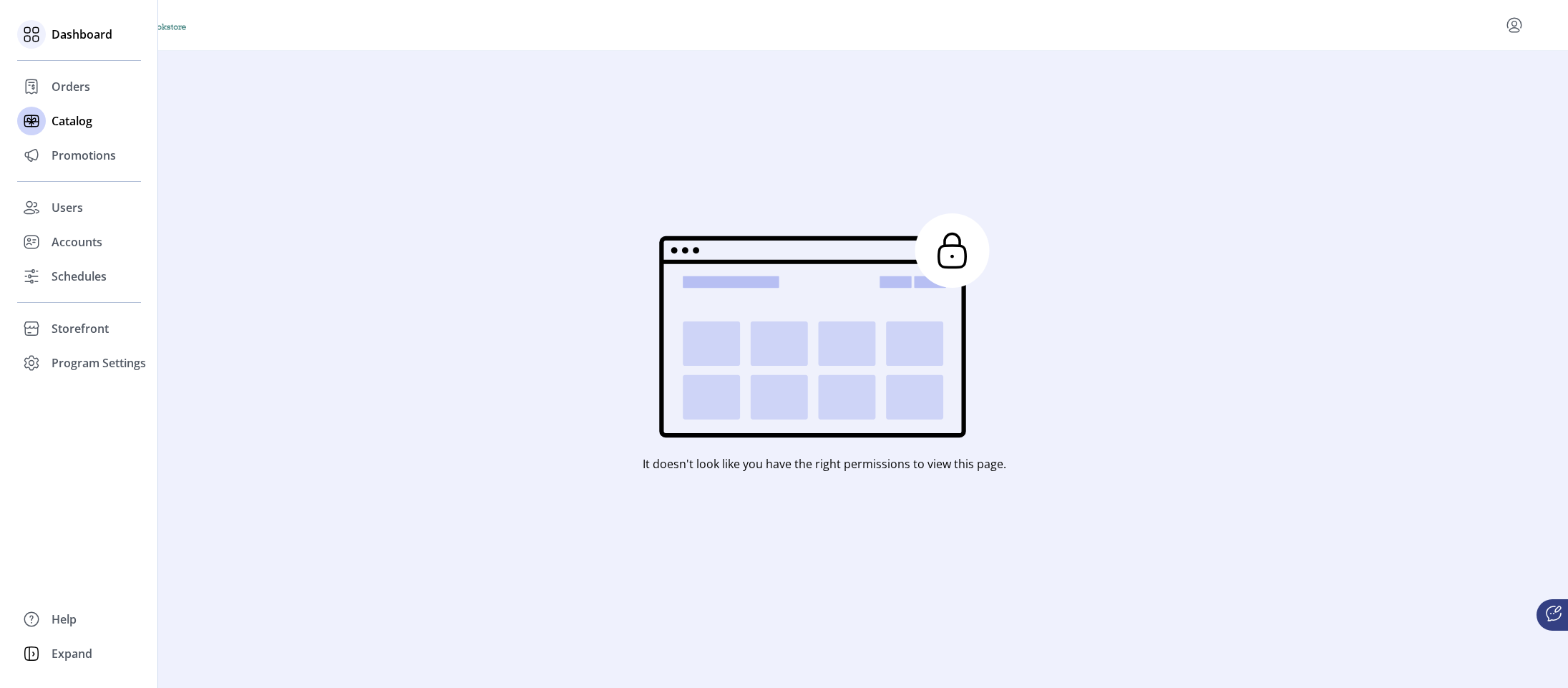
click at [42, 29] on icon at bounding box center [31, 34] width 23 height 23
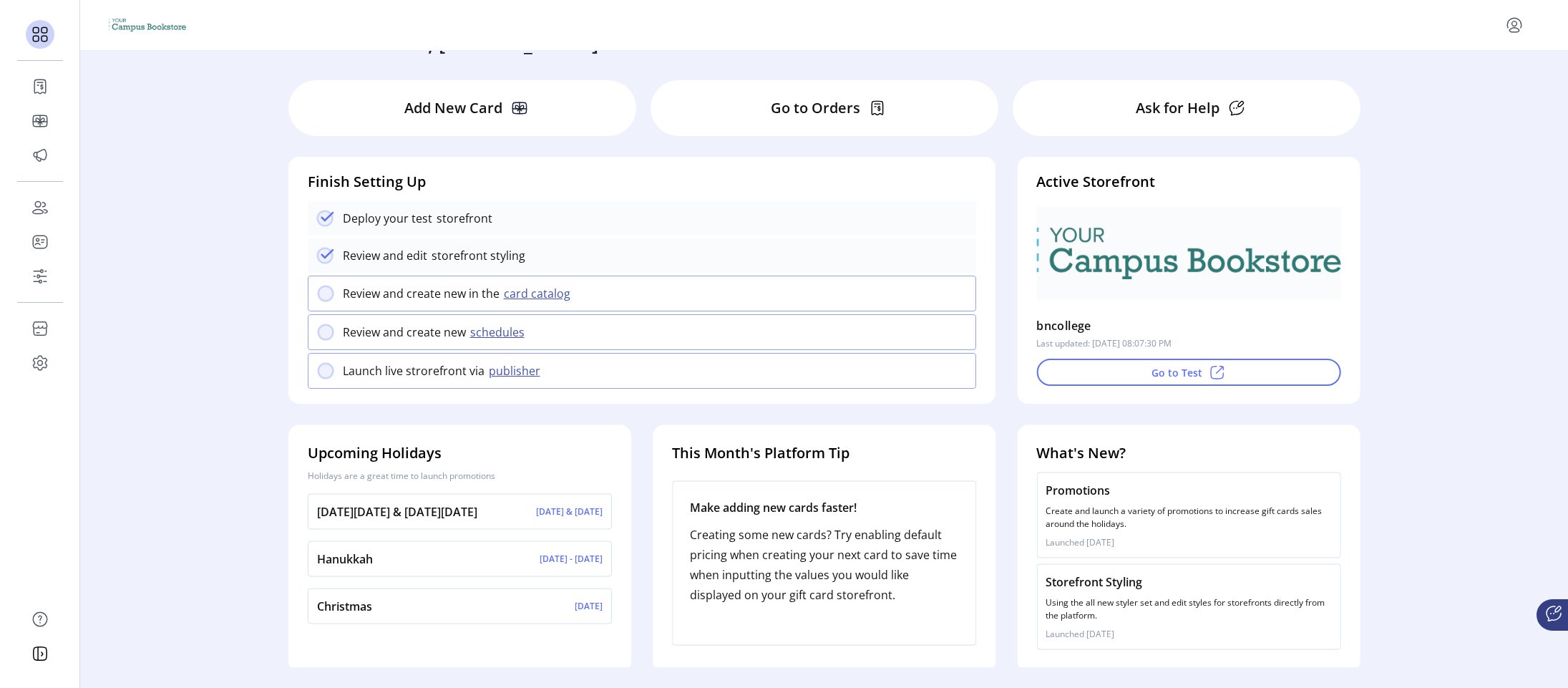
scroll to position [55, 0]
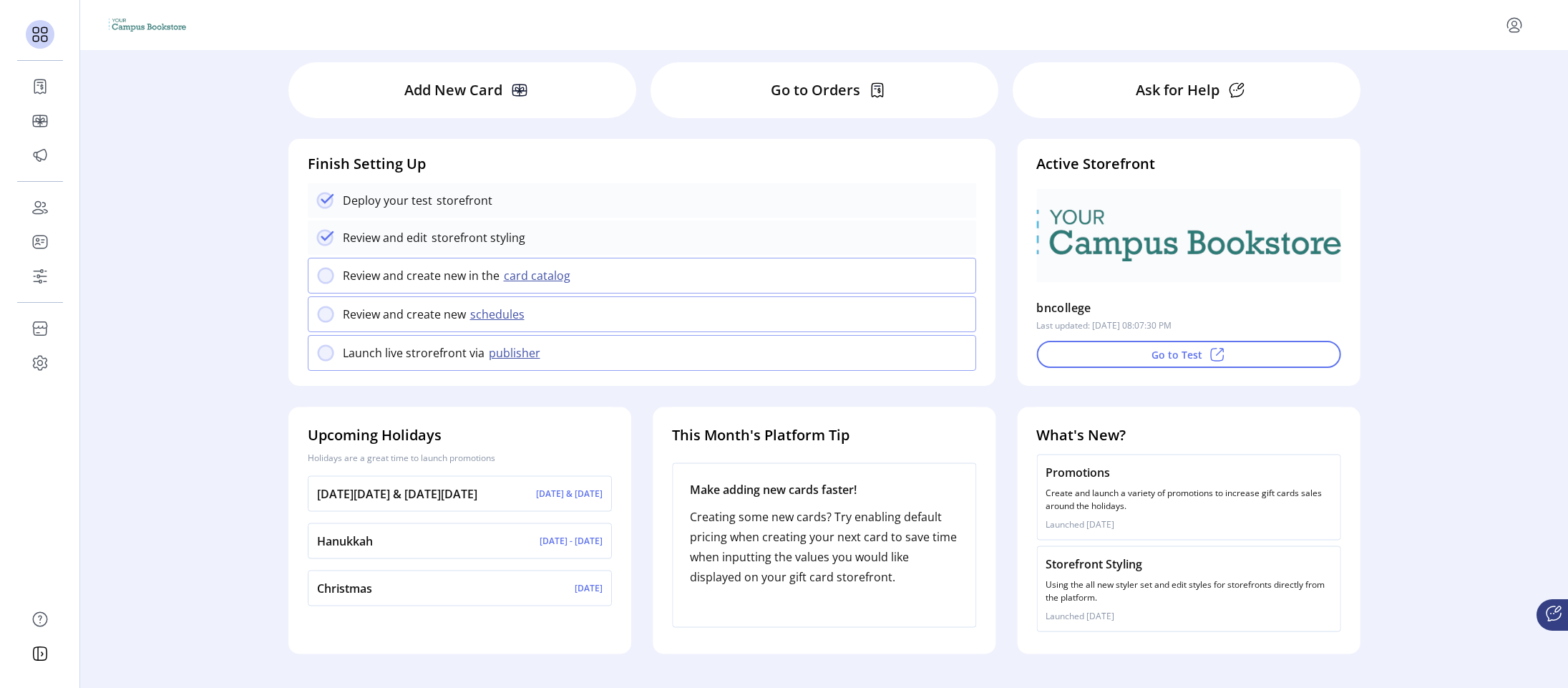
click at [540, 501] on div "[DATE][DATE] & [DATE][DATE] & [DATE]" at bounding box center [460, 493] width 304 height 36
click at [389, 483] on div "[DATE][DATE] & [DATE][DATE] & [DATE]" at bounding box center [460, 493] width 304 height 36
drag, startPoint x: 391, startPoint y: 488, endPoint x: 398, endPoint y: 553, distance: 65.4
click at [398, 553] on div "[DATE][DATE] & [DATE][DATE] & [DATE] [GEOGRAPHIC_DATA] [DATE] - [DATE] Christma…" at bounding box center [460, 542] width 304 height 144
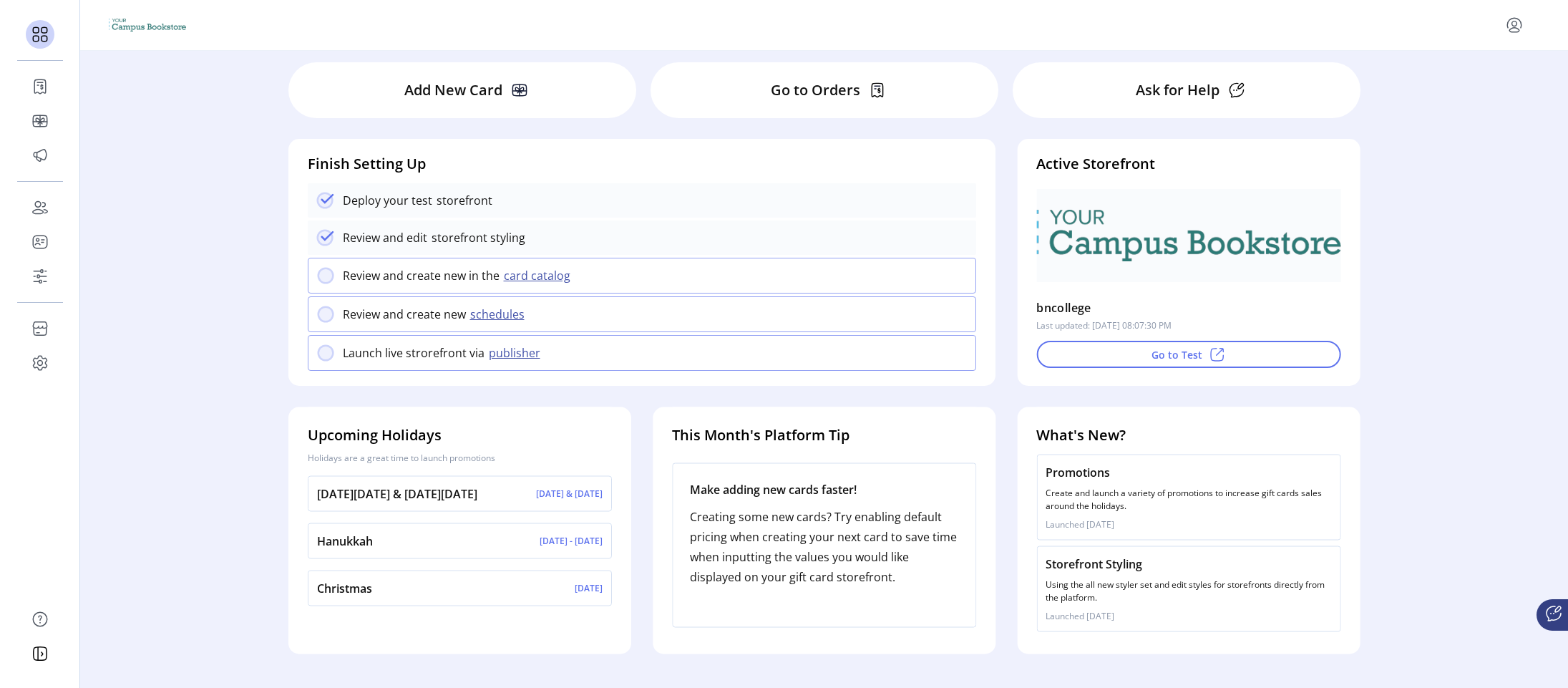
drag, startPoint x: 403, startPoint y: 512, endPoint x: 395, endPoint y: 576, distance: 64.5
click at [395, 576] on div "[DATE][DATE] & [DATE][DATE] & [DATE] [GEOGRAPHIC_DATA] [DATE] - [DATE] Christma…" at bounding box center [460, 542] width 304 height 144
click at [382, 561] on div "[DATE][DATE] & [DATE][DATE] & [DATE] [GEOGRAPHIC_DATA] [DATE] - [DATE] Christma…" at bounding box center [460, 542] width 304 height 144
click at [379, 553] on div "Hanukkah [DATE] - [DATE]" at bounding box center [460, 541] width 304 height 36
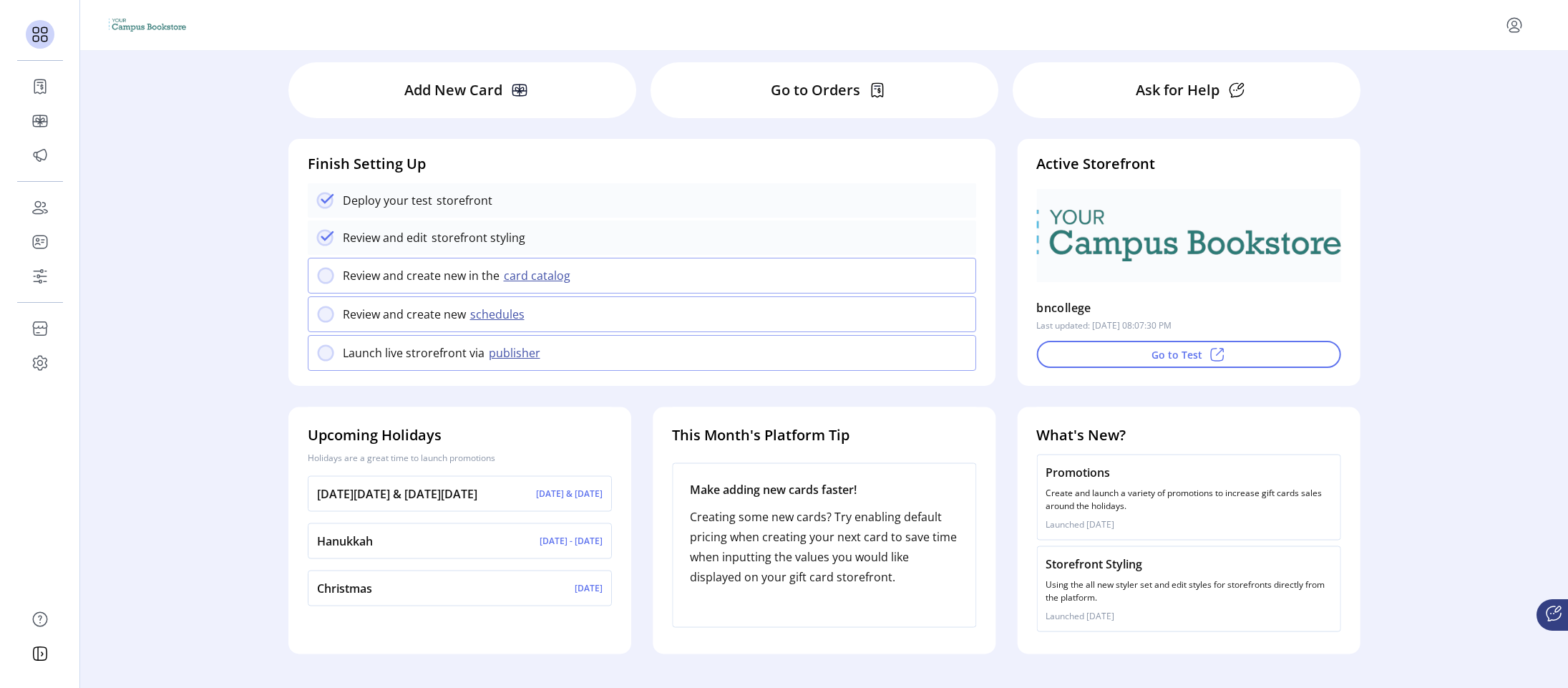
click at [379, 553] on div "Hanukkah [DATE] - [DATE]" at bounding box center [460, 541] width 304 height 36
click at [151, 345] on div "Welcome back, [PERSON_NAME]! Add New Card Go to Orders Ask for Help Finish Sett…" at bounding box center [824, 359] width 1488 height 617
click at [499, 354] on button "publisher" at bounding box center [516, 353] width 64 height 17
click at [528, 280] on button "card catalog" at bounding box center [539, 276] width 79 height 17
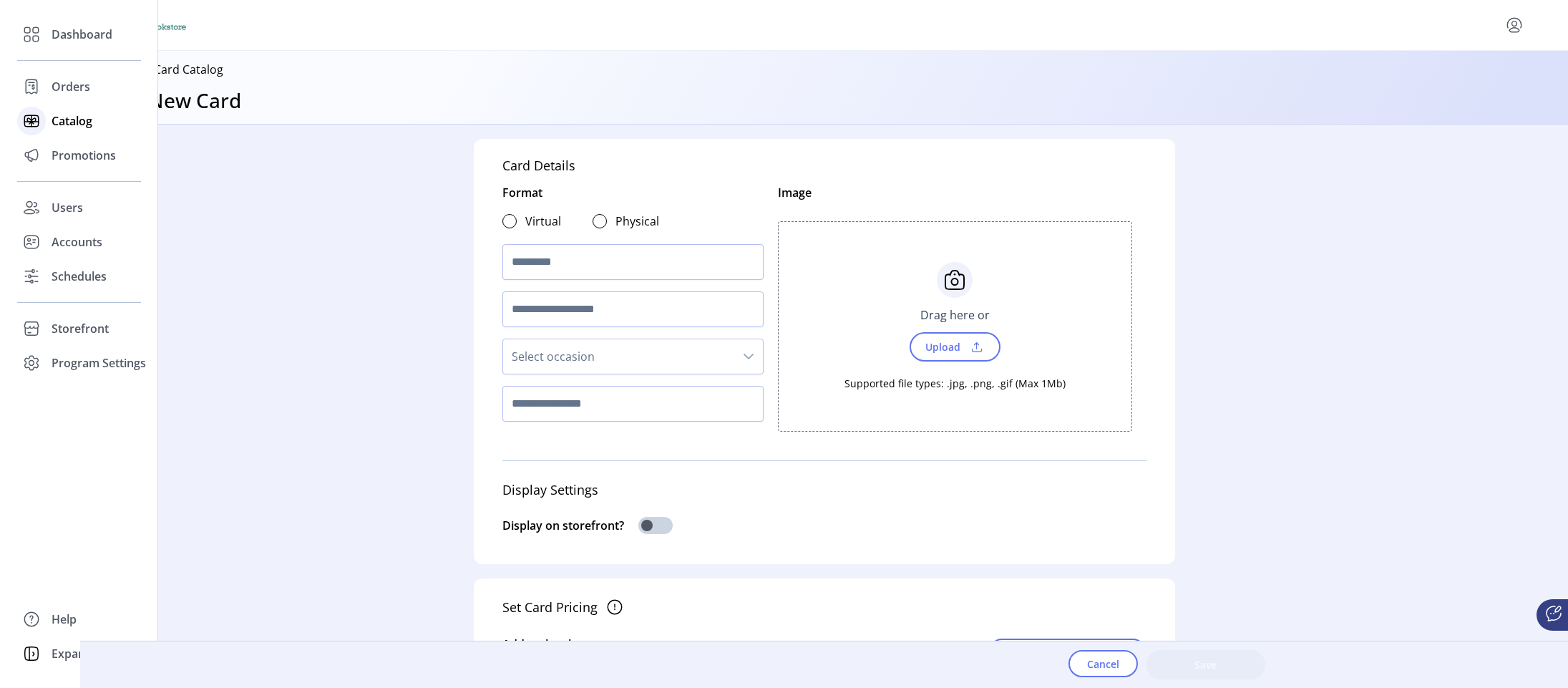
click at [37, 120] on icon at bounding box center [31, 120] width 23 height 23
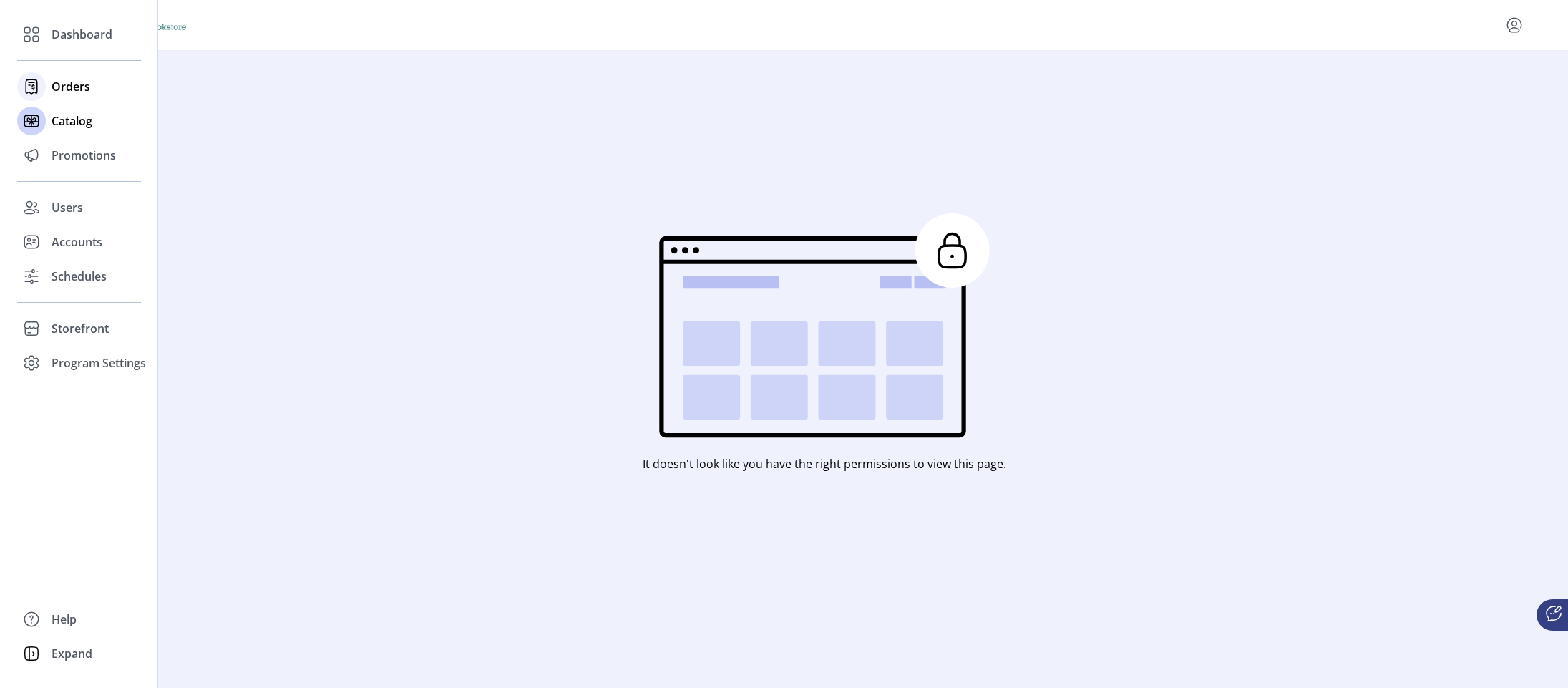
click at [50, 82] on div "Orders" at bounding box center [79, 86] width 124 height 34
click at [62, 45] on div "Dashboard" at bounding box center [79, 34] width 124 height 34
